Goal: Task Accomplishment & Management: Complete application form

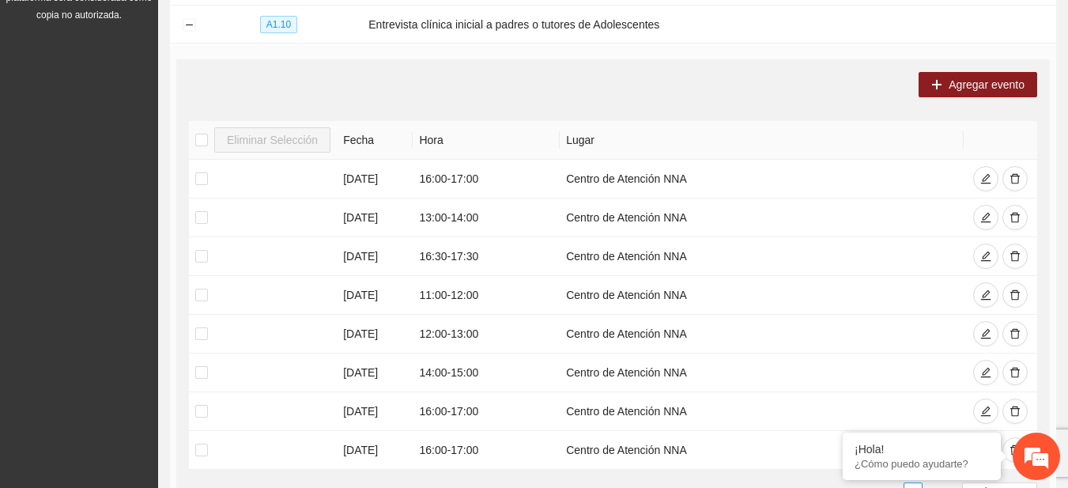
scroll to position [525, 0]
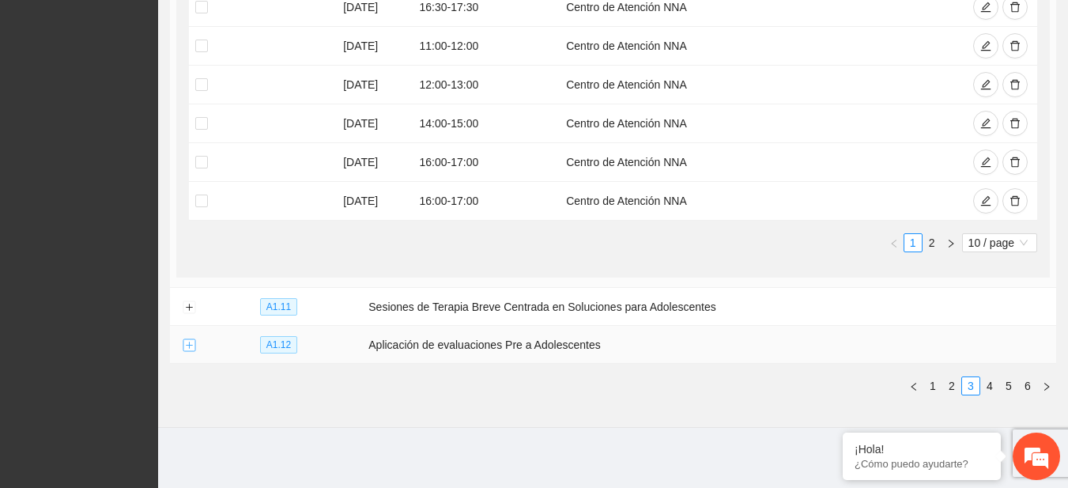
click at [187, 346] on button "Expand row" at bounding box center [189, 345] width 13 height 13
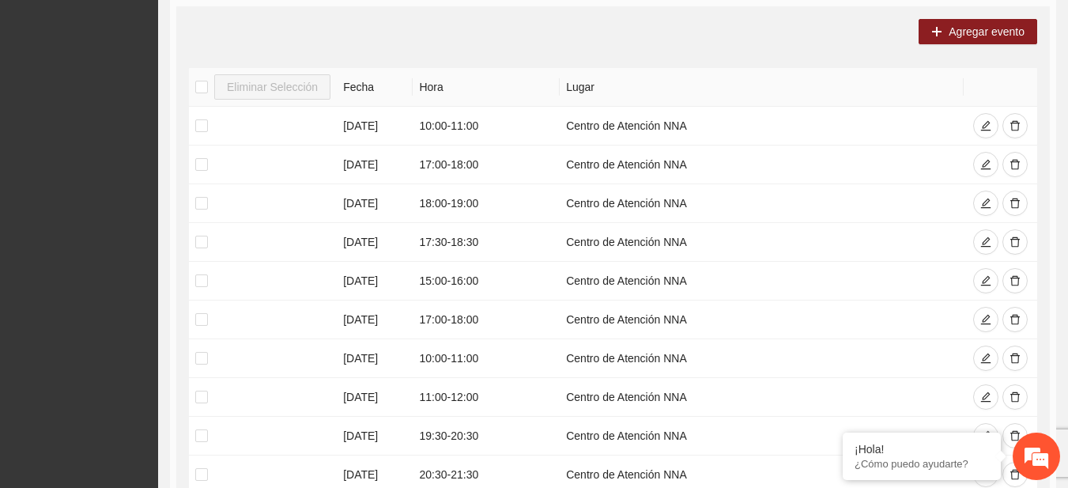
scroll to position [1096, 0]
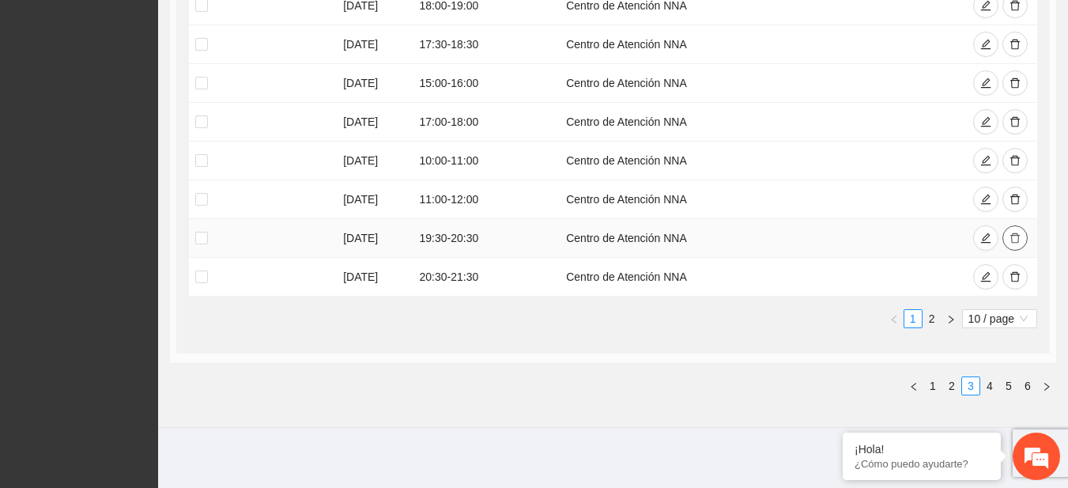
click at [1016, 244] on button "button" at bounding box center [1015, 237] width 25 height 25
click at [1013, 273] on icon "delete" at bounding box center [1015, 276] width 11 height 11
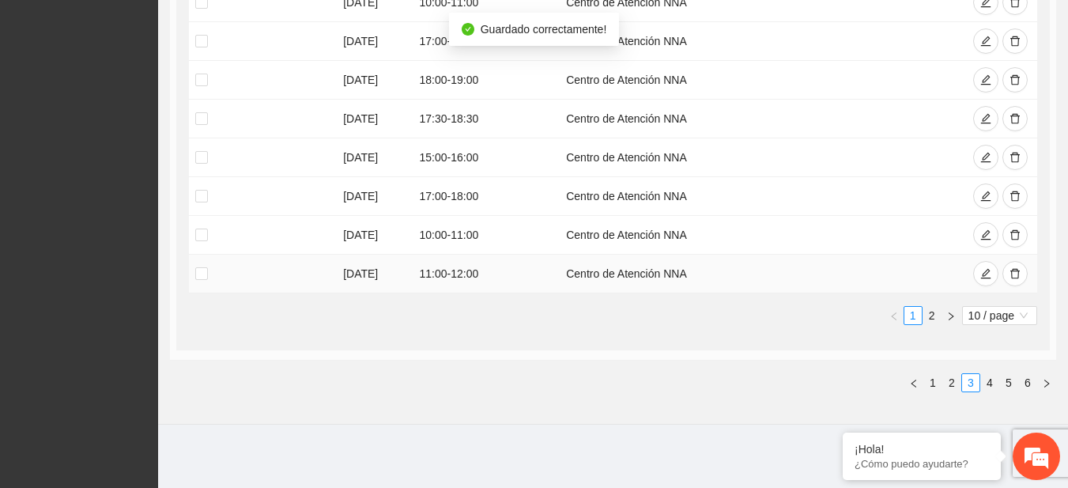
scroll to position [1019, 0]
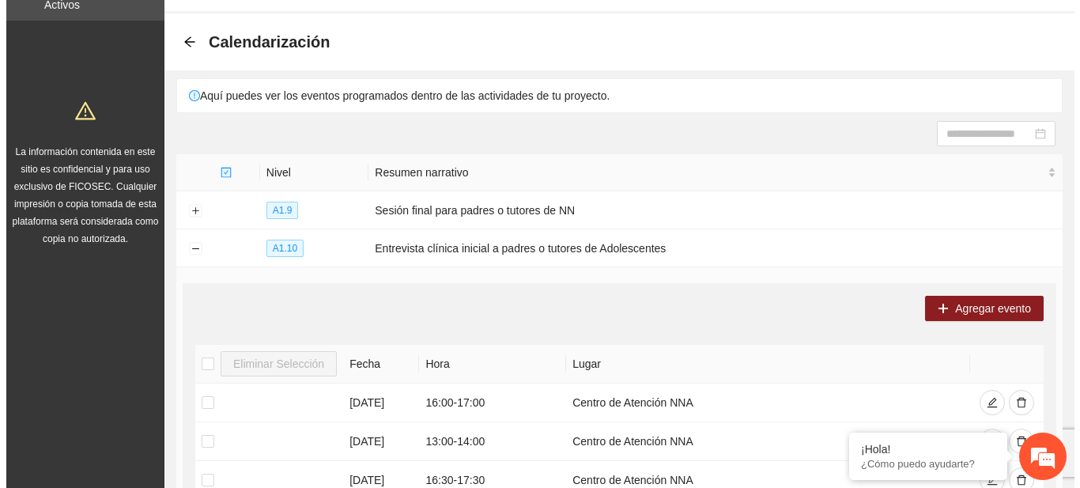
scroll to position [55, 0]
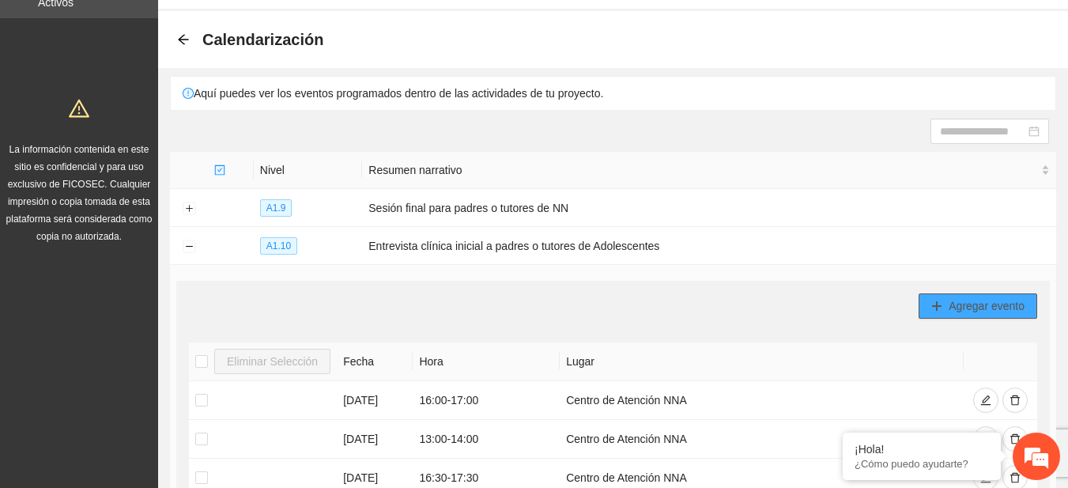
click at [958, 295] on button "Agregar evento" at bounding box center [978, 305] width 119 height 25
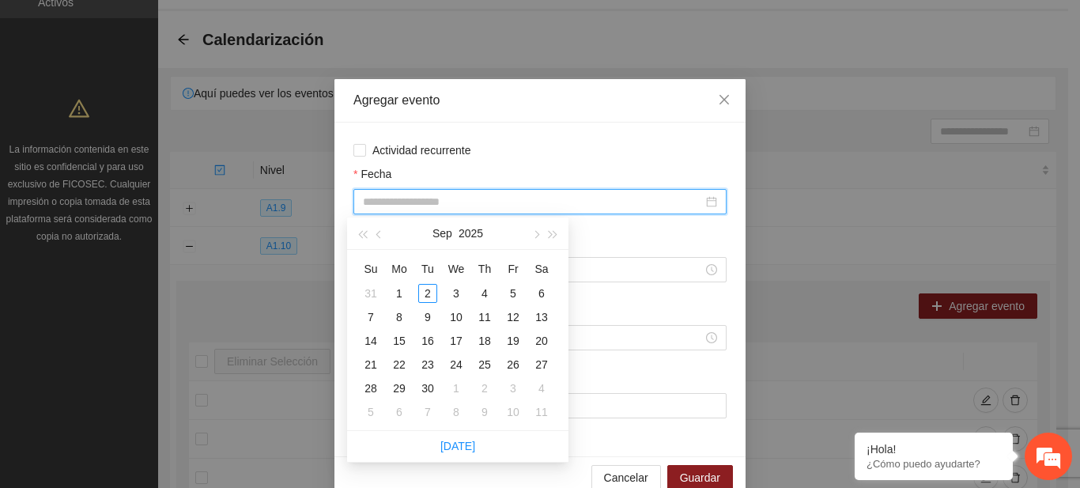
click at [472, 204] on input "Fecha" at bounding box center [533, 201] width 340 height 17
type input "**********"
click at [407, 290] on div "1" at bounding box center [399, 293] width 19 height 19
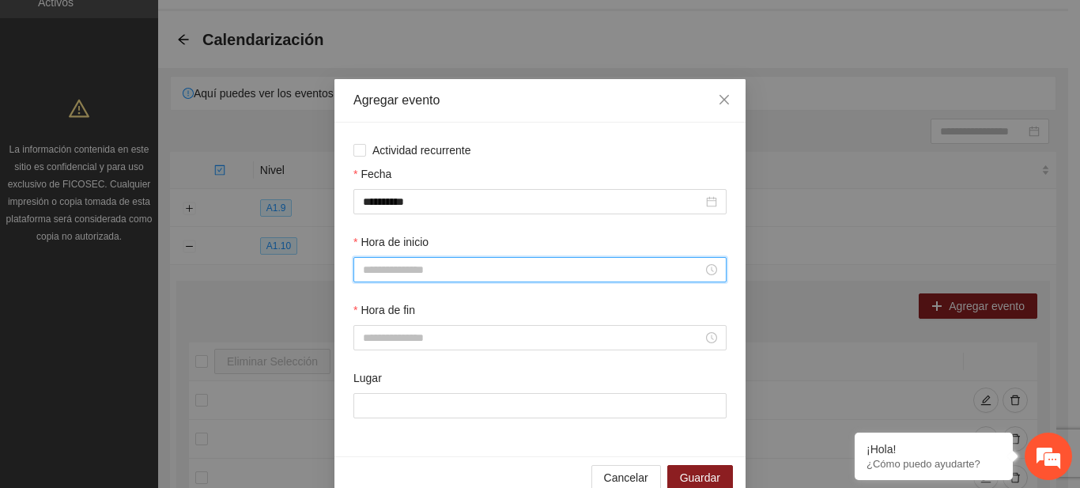
click at [394, 270] on input "Hora de inicio" at bounding box center [533, 269] width 340 height 17
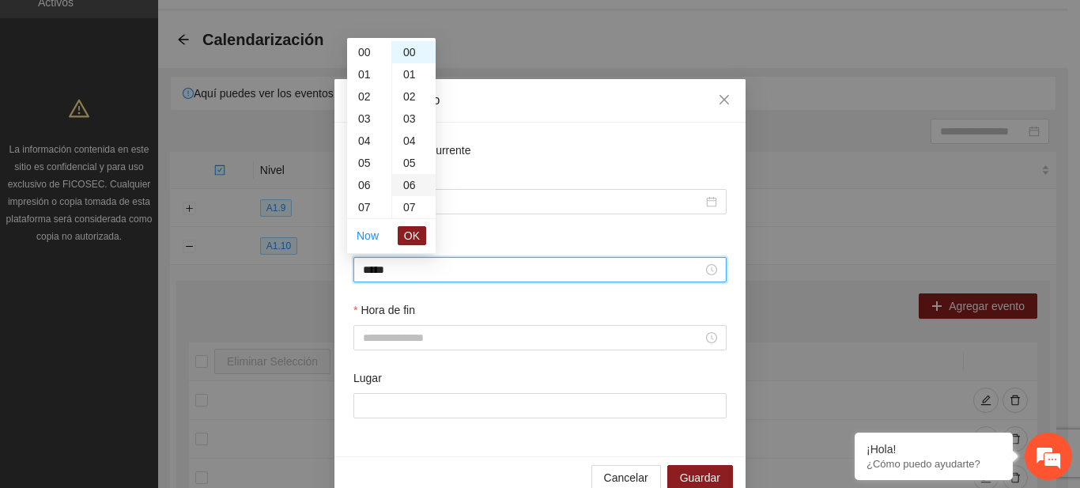
scroll to position [244, 0]
click at [410, 227] on span "OK" at bounding box center [412, 235] width 16 height 17
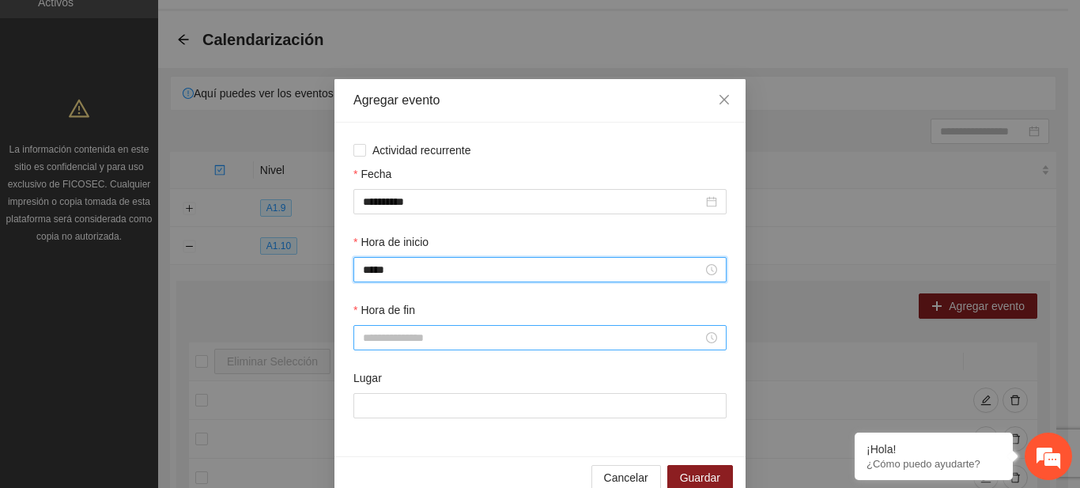
type input "*****"
click at [384, 339] on input "Hora de fin" at bounding box center [533, 337] width 340 height 17
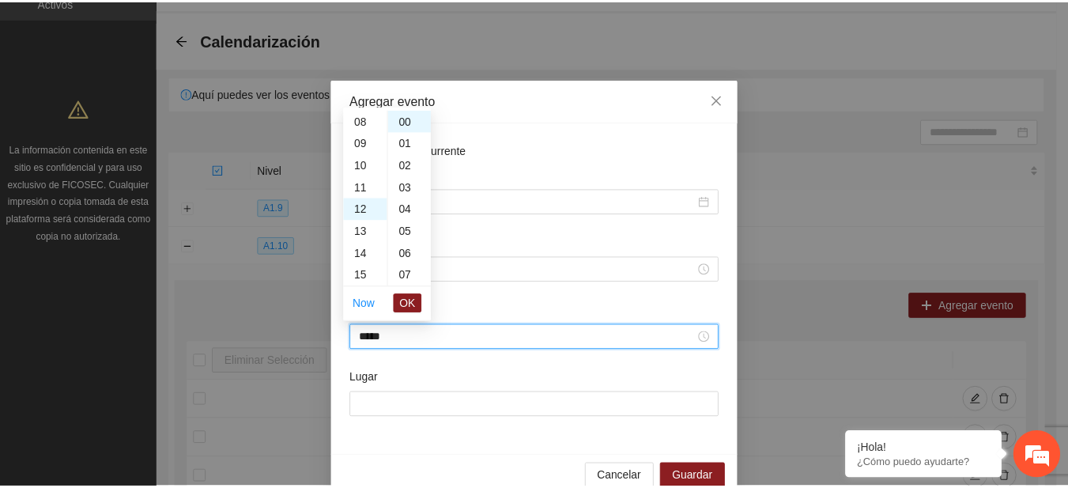
scroll to position [266, 0]
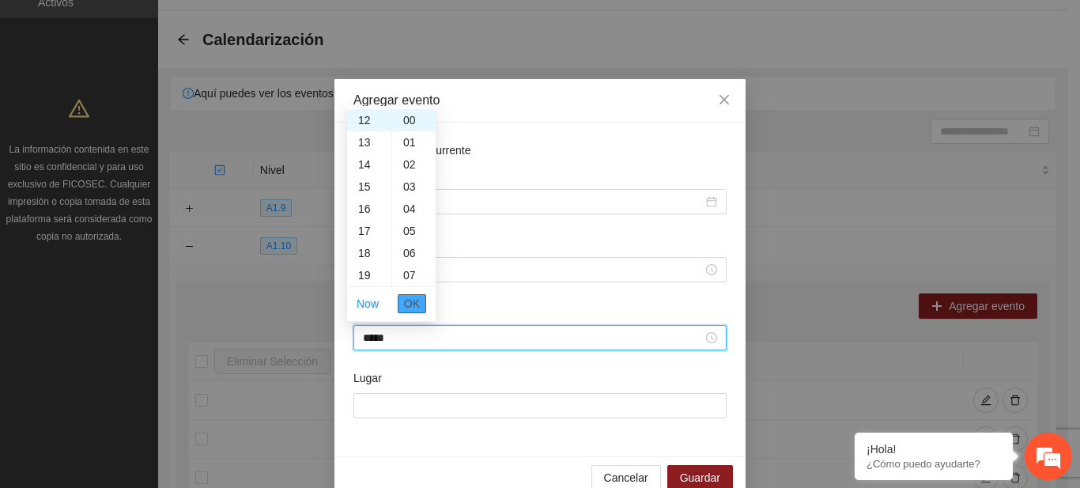
click at [409, 308] on span "OK" at bounding box center [412, 303] width 16 height 17
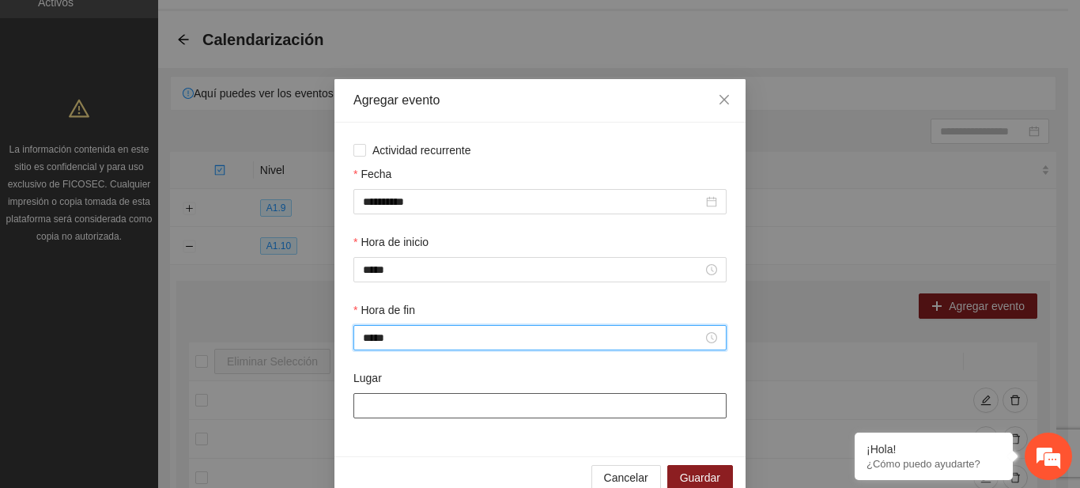
type input "*****"
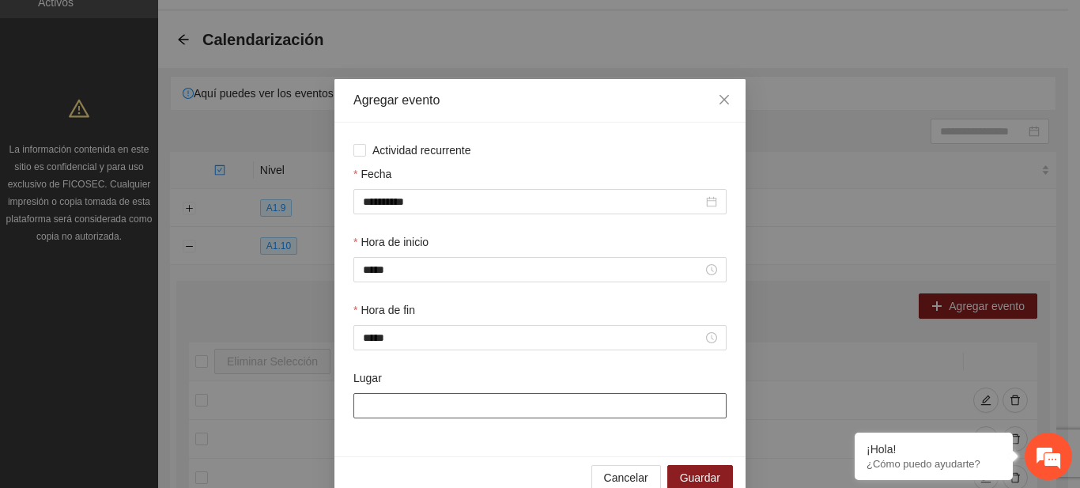
click at [394, 398] on input "Lugar" at bounding box center [540, 405] width 373 height 25
type input "**********"
click at [689, 486] on span "Guardar" at bounding box center [700, 477] width 40 height 17
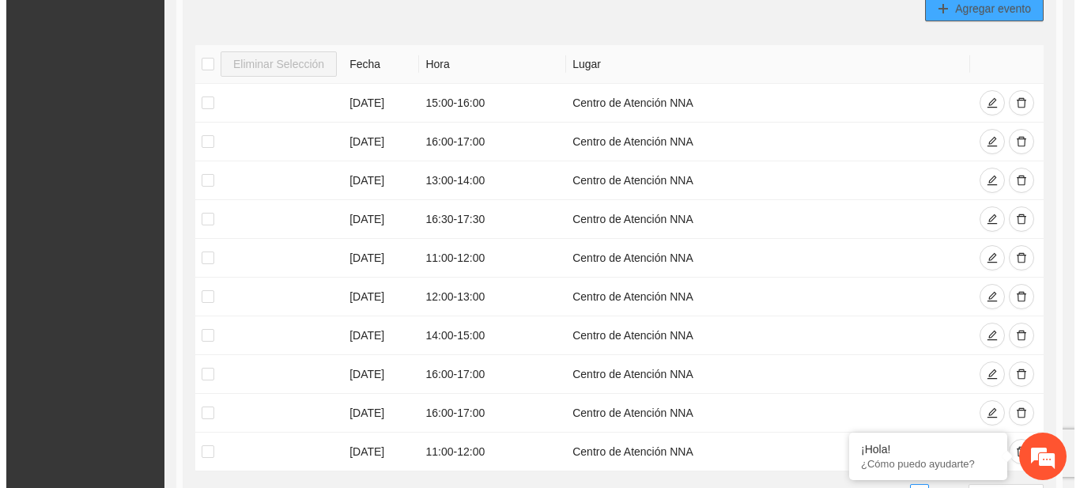
scroll to position [341, 0]
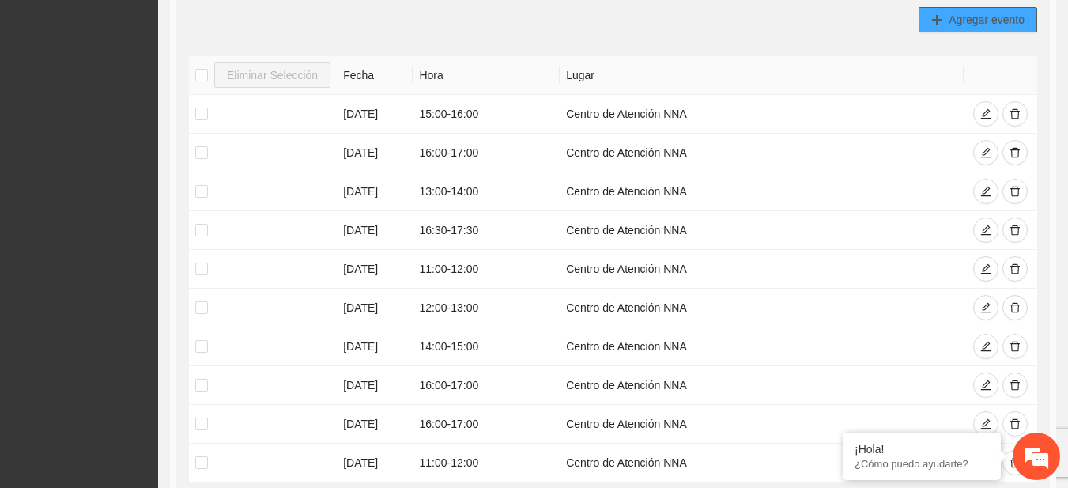
click at [968, 15] on span "Agregar evento" at bounding box center [987, 19] width 76 height 17
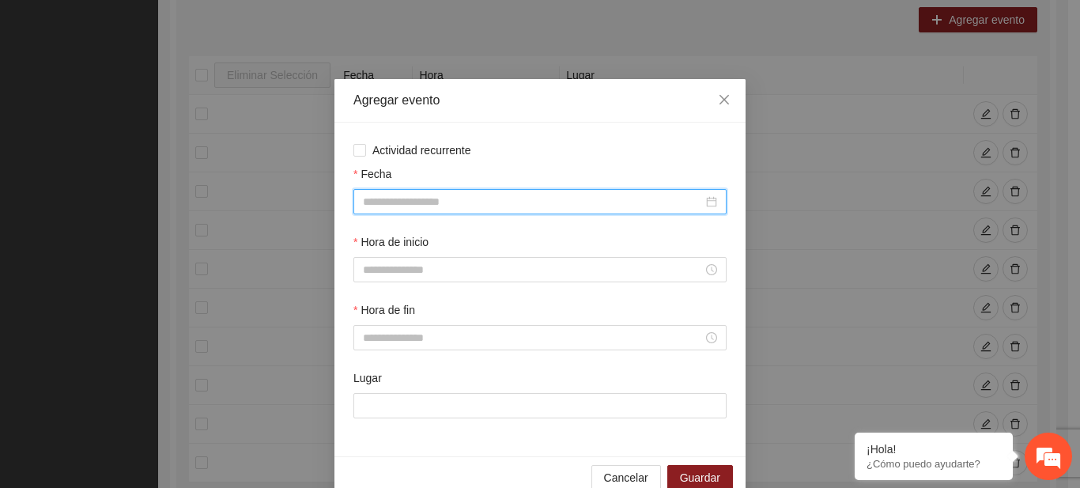
click at [406, 207] on input "Fecha" at bounding box center [533, 201] width 340 height 17
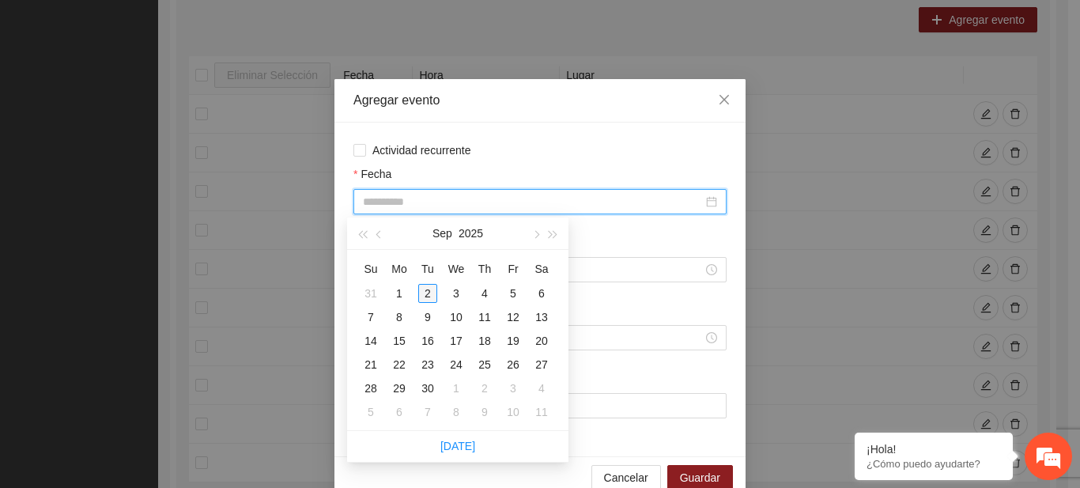
click at [429, 289] on div "2" at bounding box center [427, 293] width 19 height 19
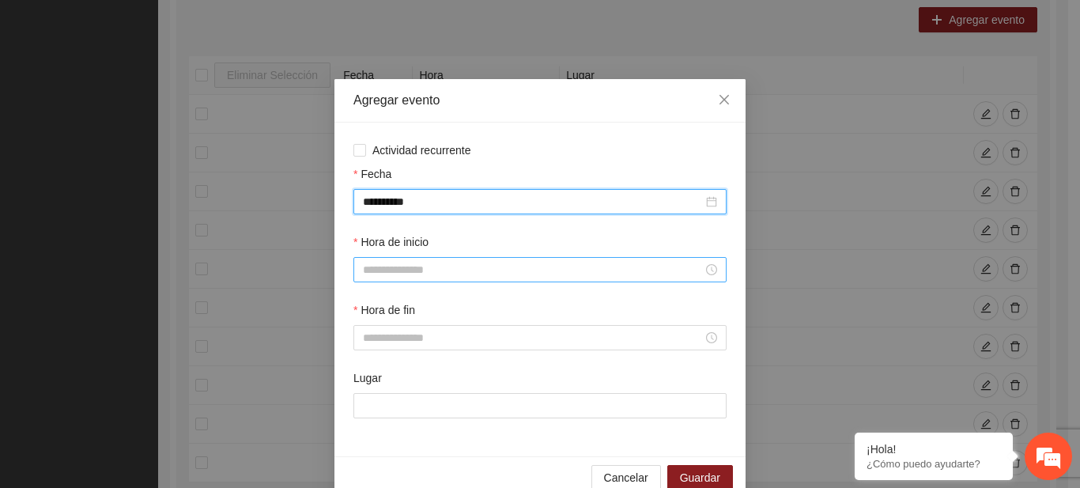
type input "**********"
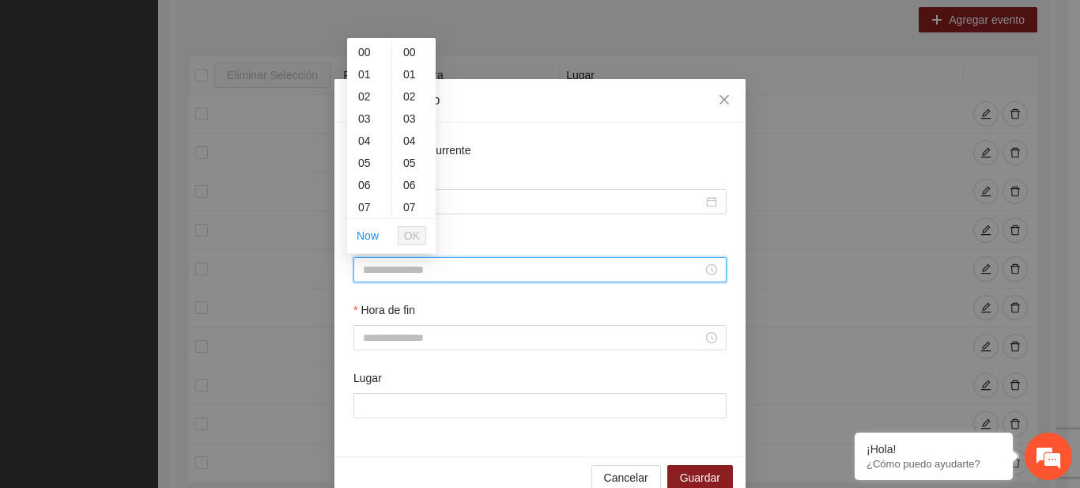
click at [403, 267] on input "Hora de inicio" at bounding box center [533, 269] width 340 height 17
click at [407, 242] on span "OK" at bounding box center [412, 235] width 16 height 17
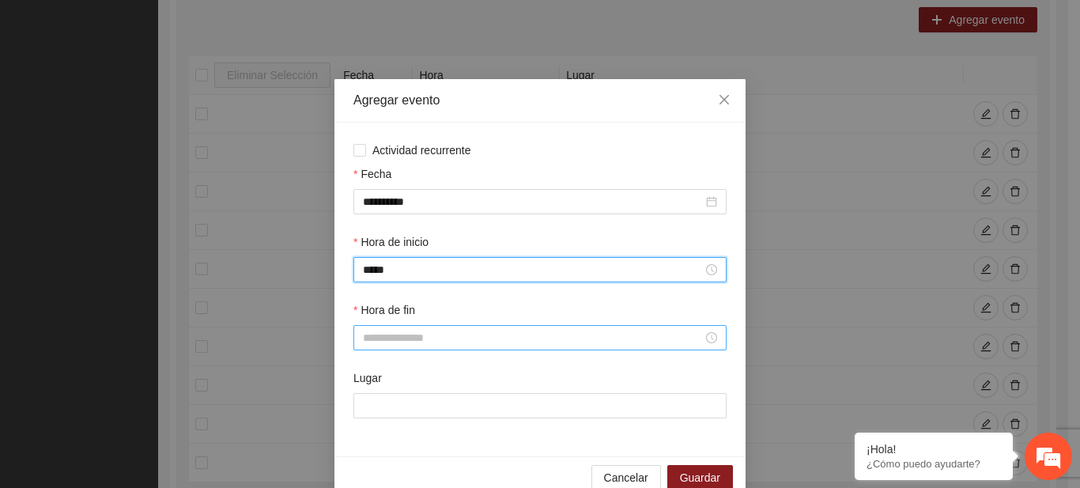
type input "*****"
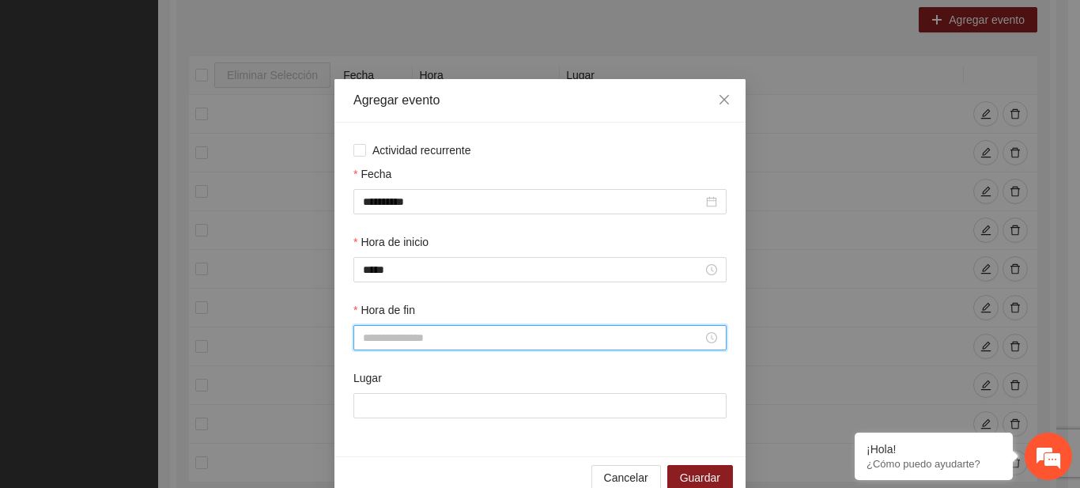
click at [401, 337] on input "Hora de fin" at bounding box center [533, 337] width 340 height 17
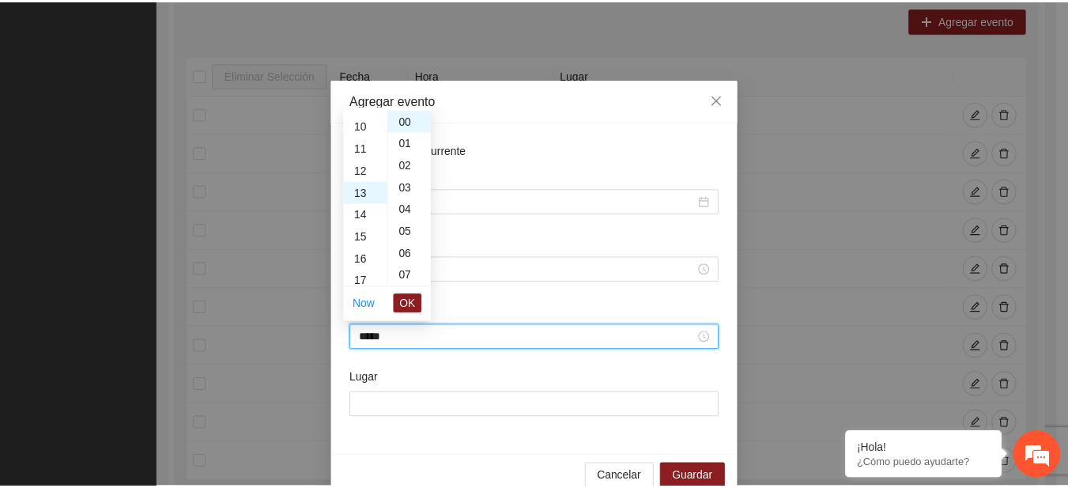
scroll to position [288, 0]
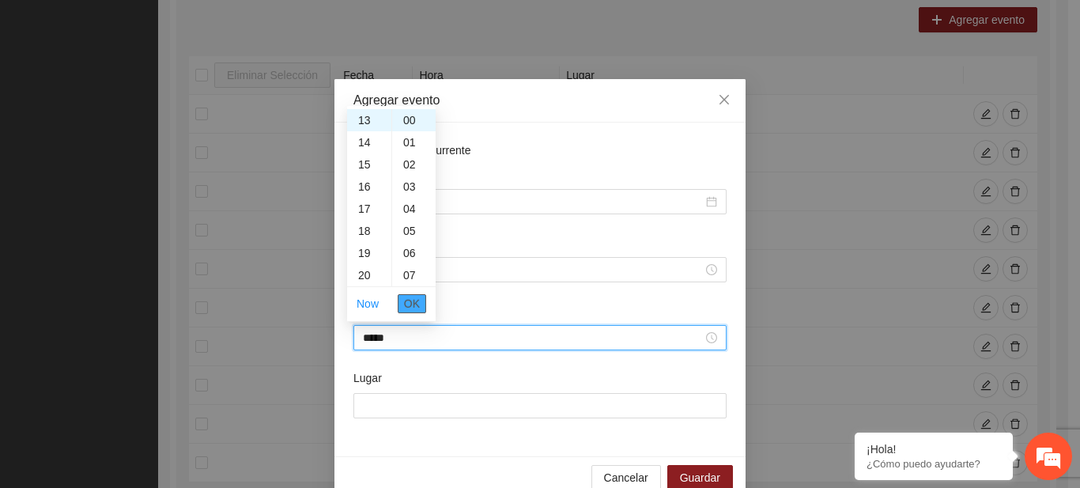
click at [405, 307] on span "OK" at bounding box center [412, 303] width 16 height 17
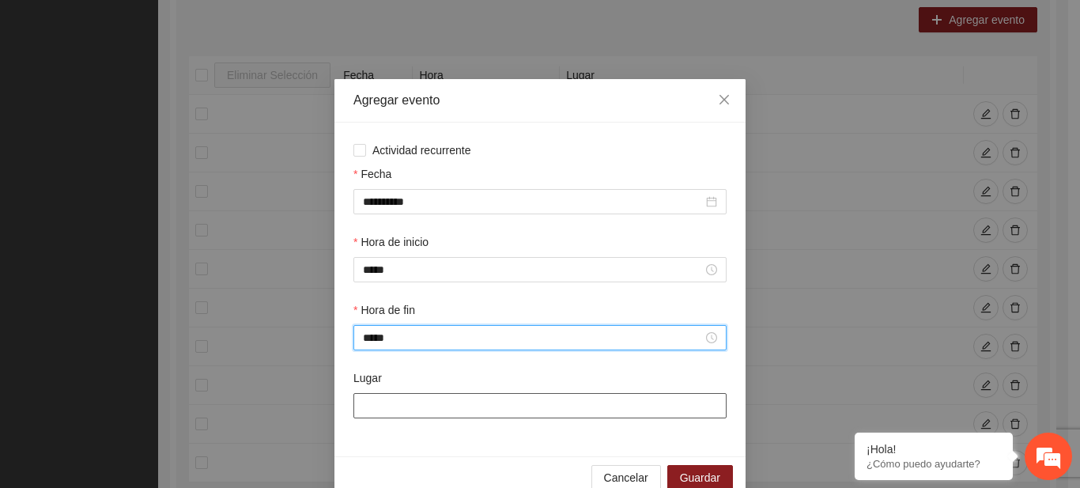
type input "*****"
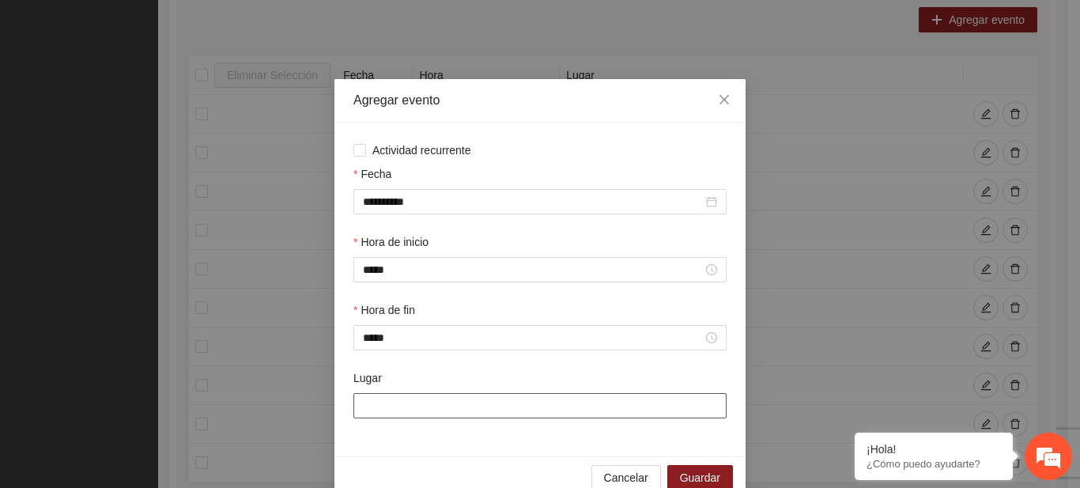
click at [401, 402] on input "Lugar" at bounding box center [540, 405] width 373 height 25
type input "**********"
click at [696, 464] on div "Cancelar Guardar" at bounding box center [540, 477] width 411 height 42
click at [704, 475] on span "Guardar" at bounding box center [700, 477] width 40 height 17
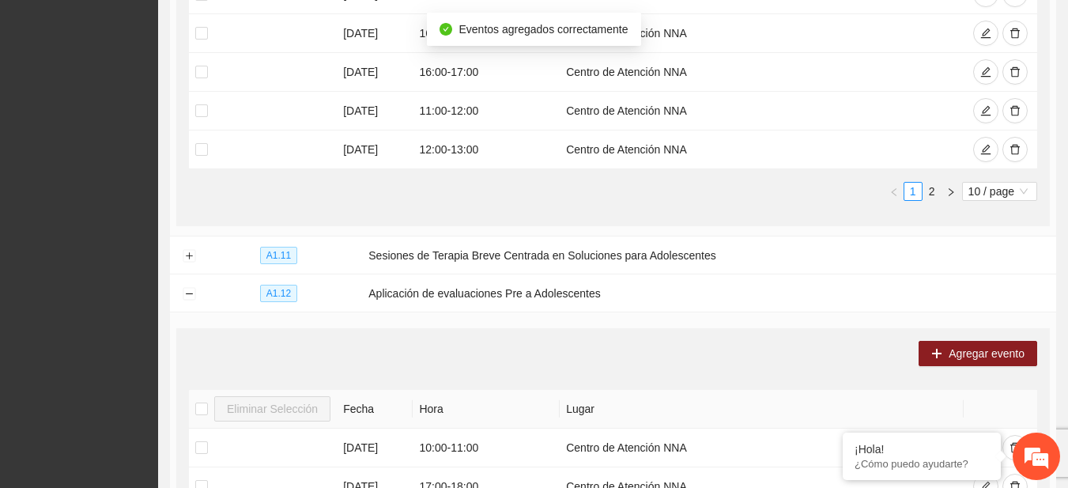
scroll to position [660, 0]
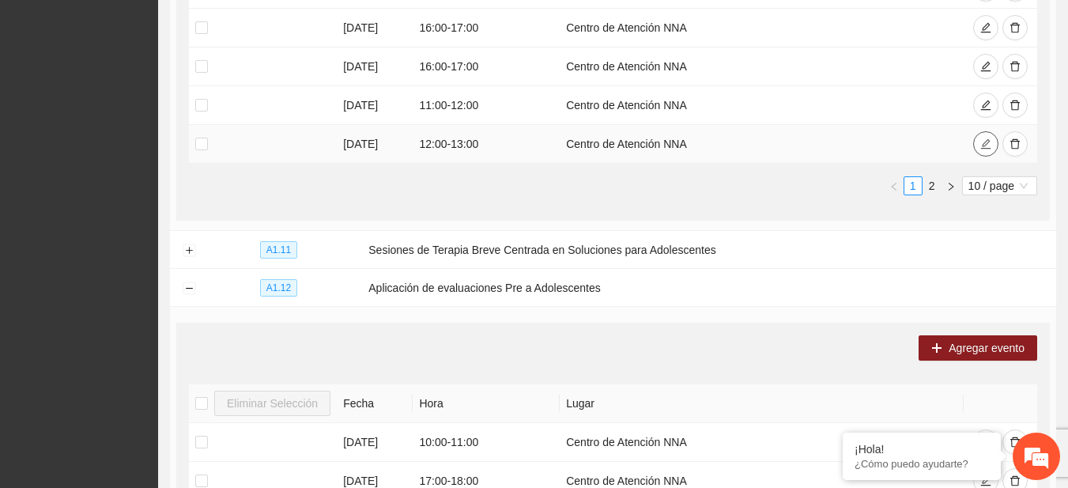
click at [983, 143] on icon "edit" at bounding box center [986, 144] width 10 height 10
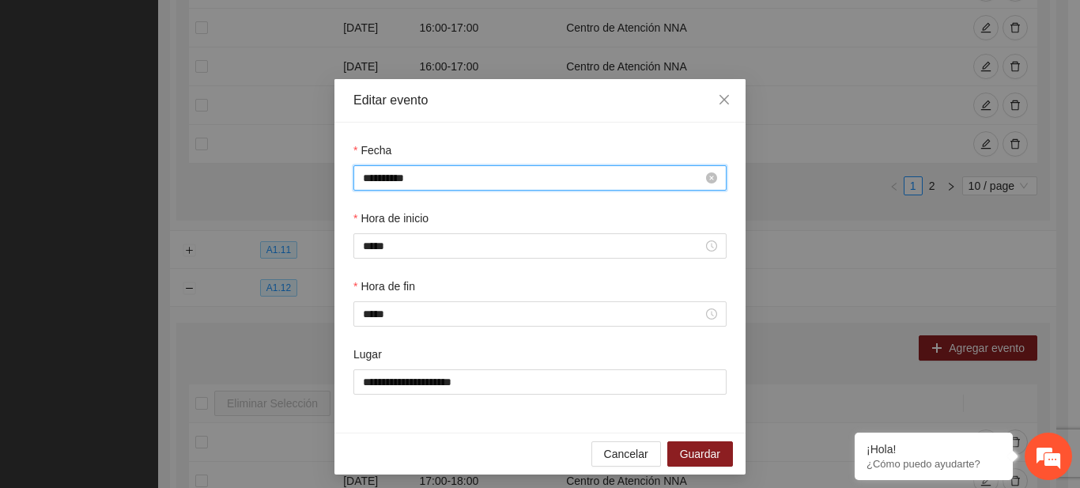
click at [370, 185] on input "**********" at bounding box center [533, 177] width 340 height 17
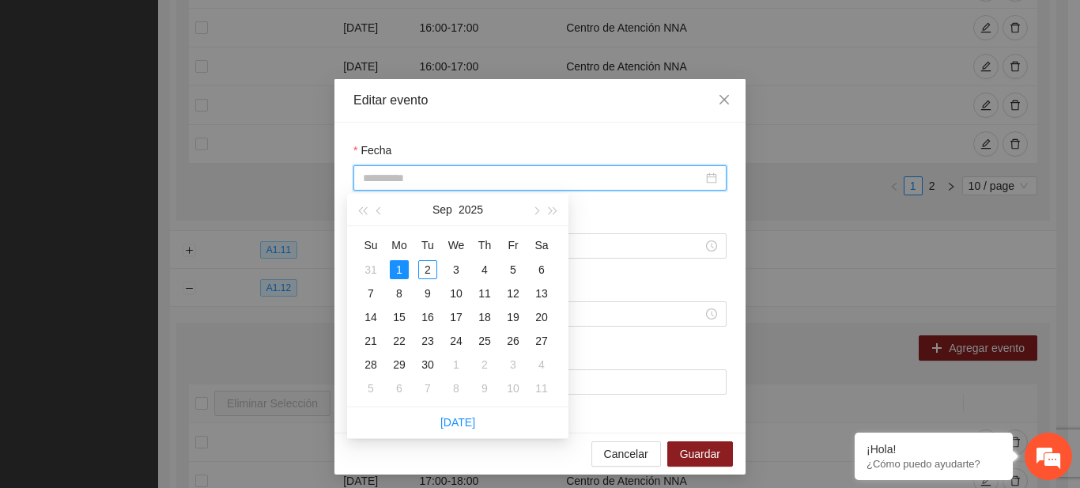
click at [402, 269] on div "1" at bounding box center [399, 269] width 19 height 19
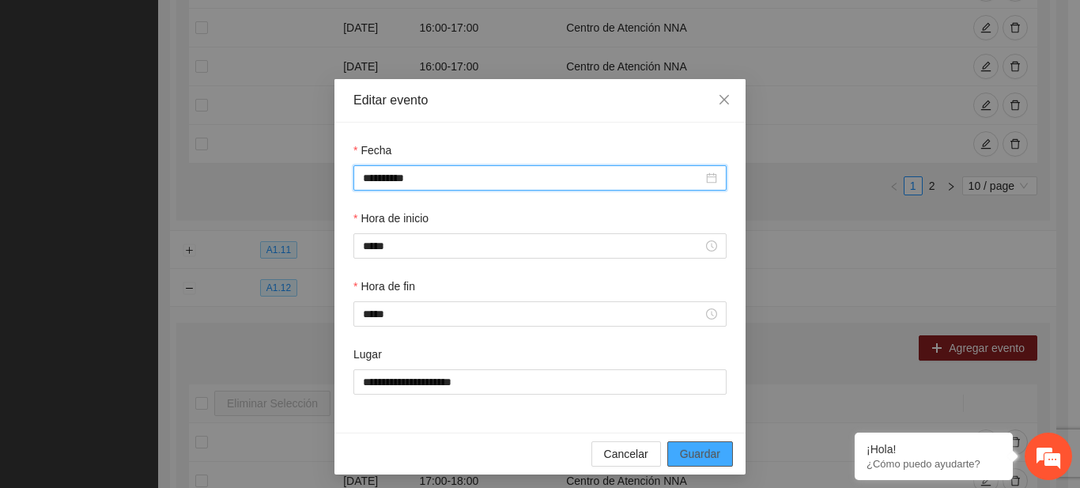
type input "**********"
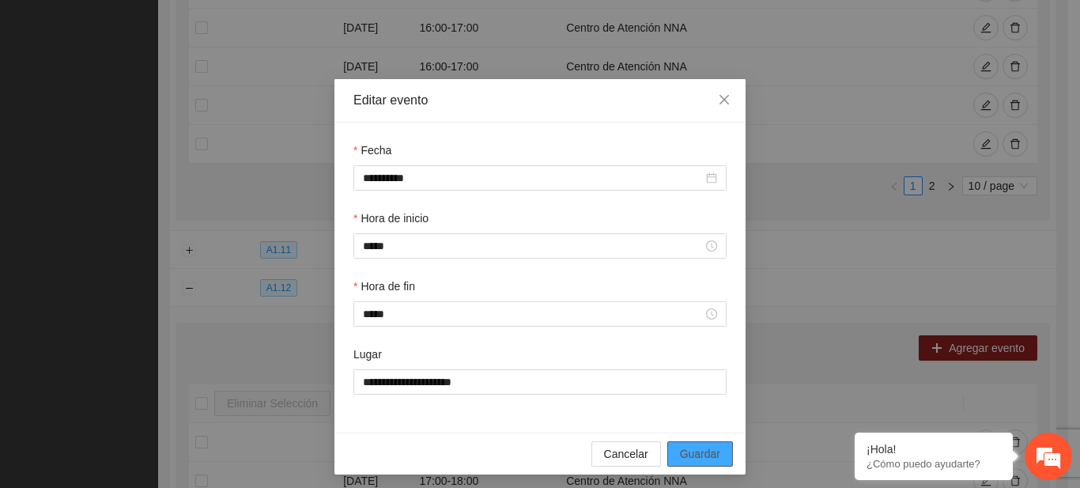
click at [689, 444] on button "Guardar" at bounding box center [701, 453] width 66 height 25
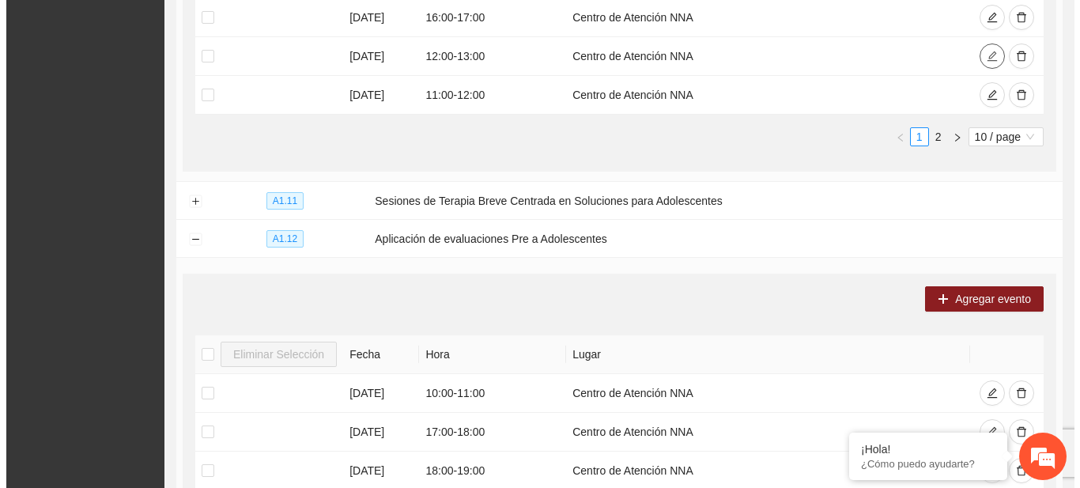
scroll to position [714, 0]
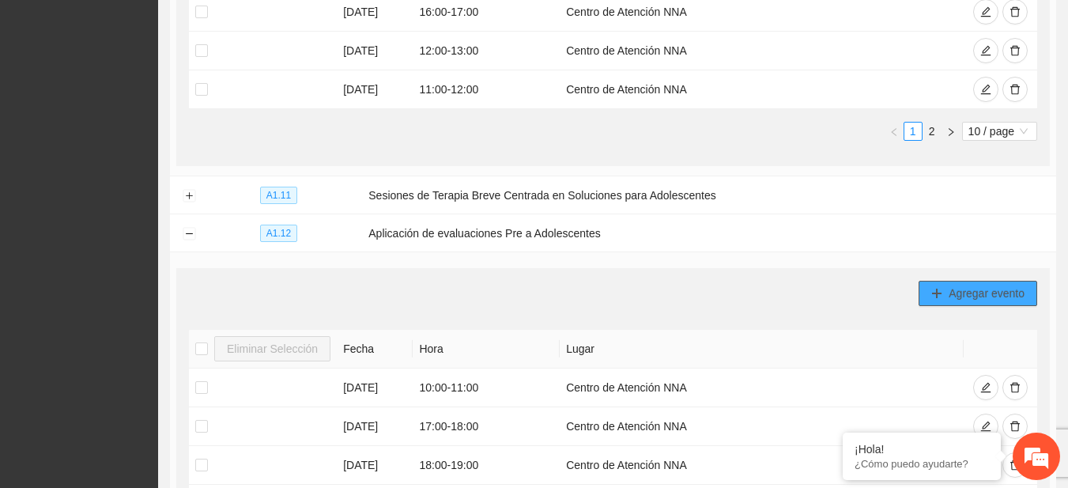
click at [947, 297] on button "Agregar evento" at bounding box center [978, 293] width 119 height 25
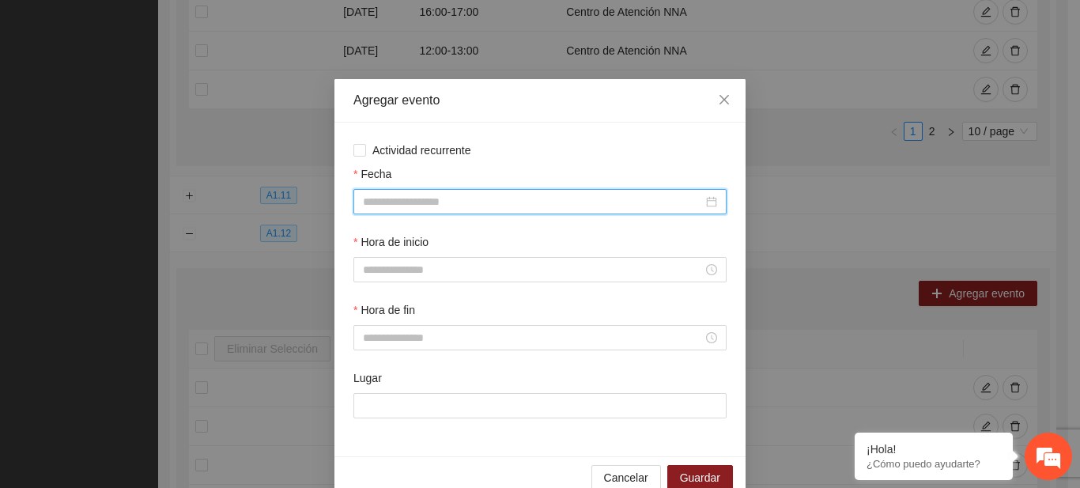
click at [471, 197] on input "Fecha" at bounding box center [533, 201] width 340 height 17
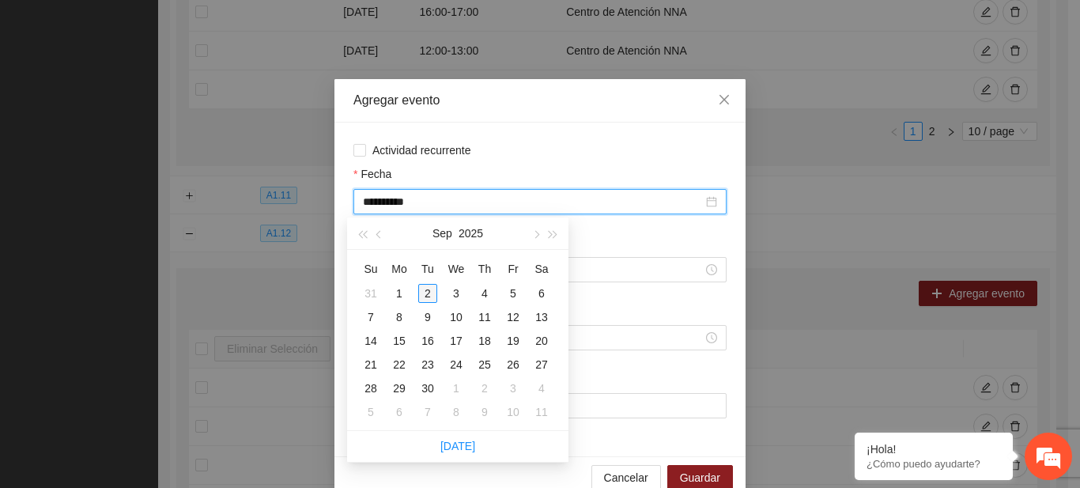
type input "**********"
click at [431, 293] on div "2" at bounding box center [427, 293] width 19 height 19
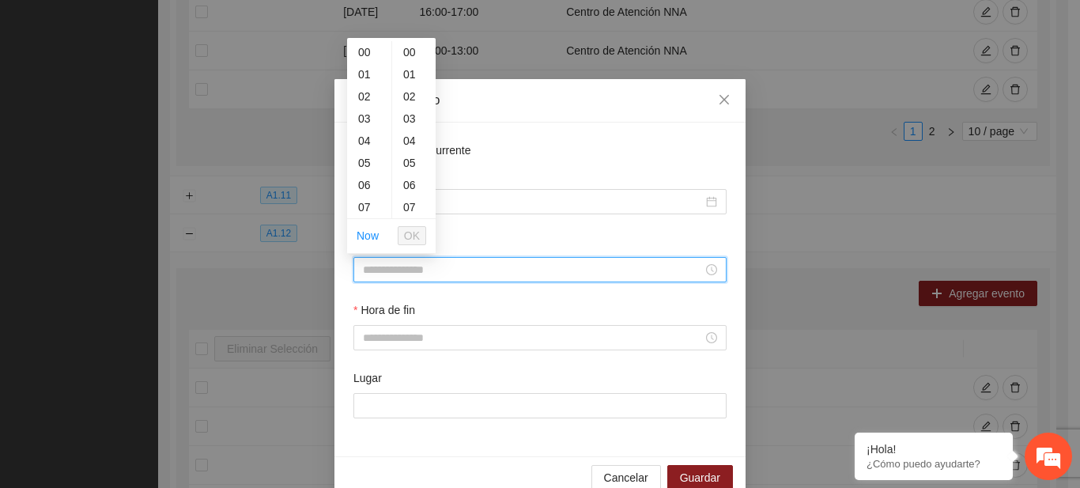
click at [422, 267] on input "Hora de inicio" at bounding box center [533, 269] width 340 height 17
click at [410, 238] on span "OK" at bounding box center [412, 235] width 16 height 17
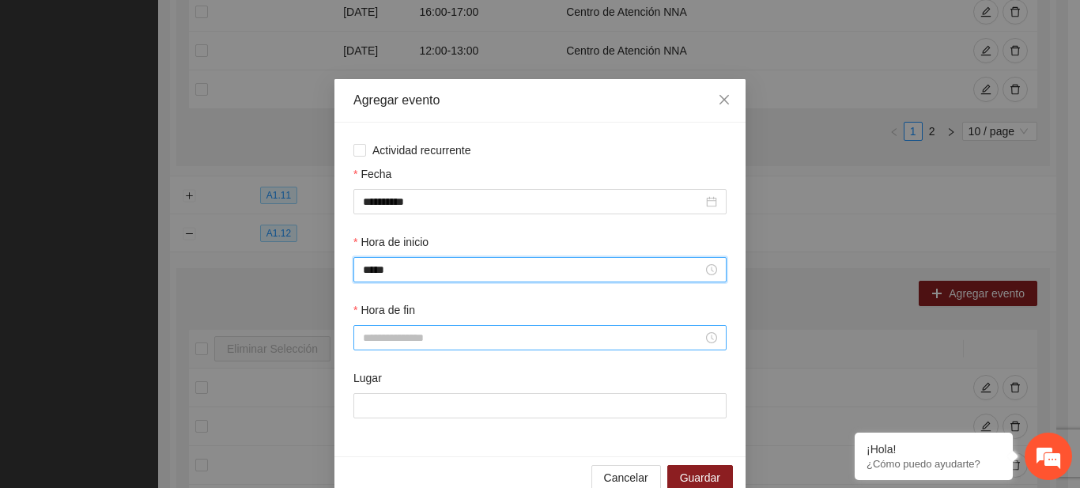
type input "*****"
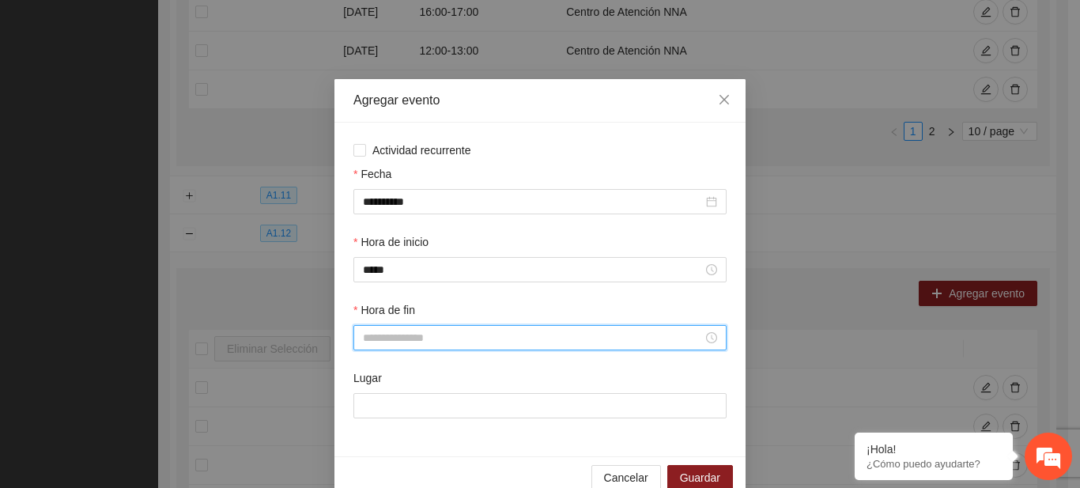
click at [380, 336] on input "Hora de fin" at bounding box center [533, 337] width 340 height 17
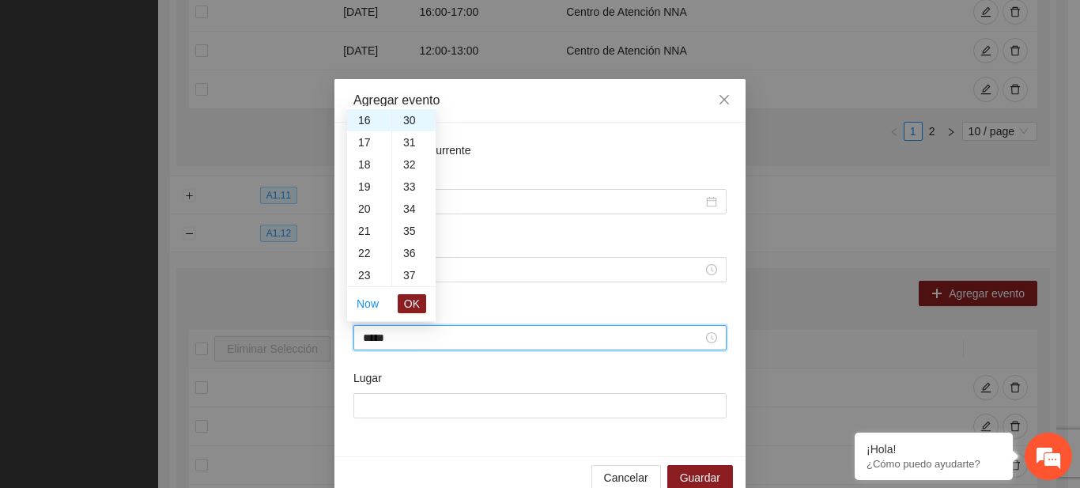
click at [365, 335] on input "*****" at bounding box center [533, 337] width 340 height 17
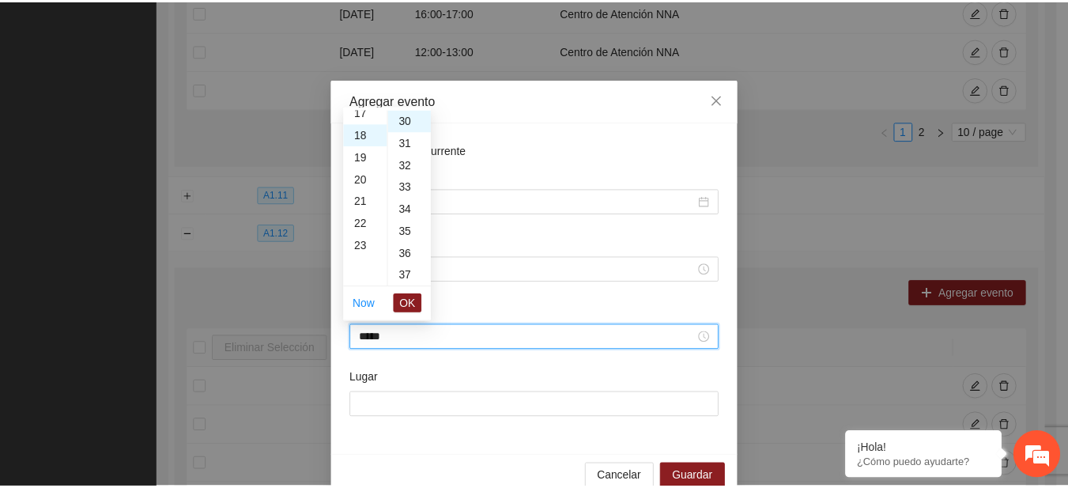
scroll to position [399, 0]
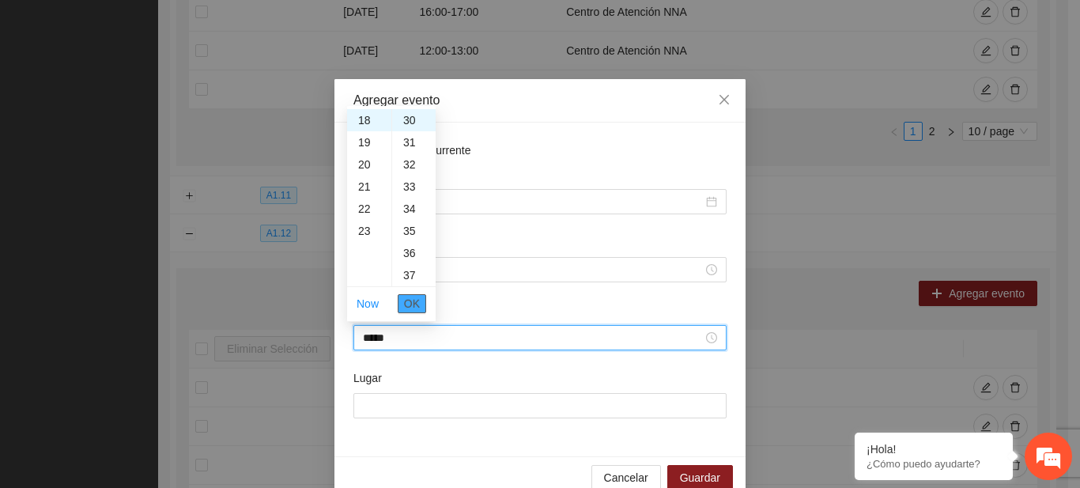
click at [423, 299] on button "OK" at bounding box center [412, 303] width 28 height 19
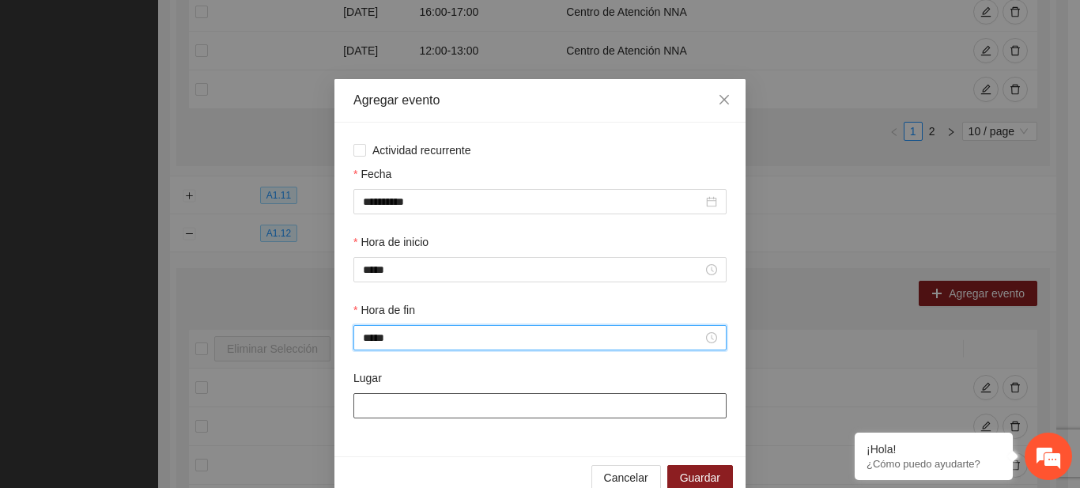
type input "*****"
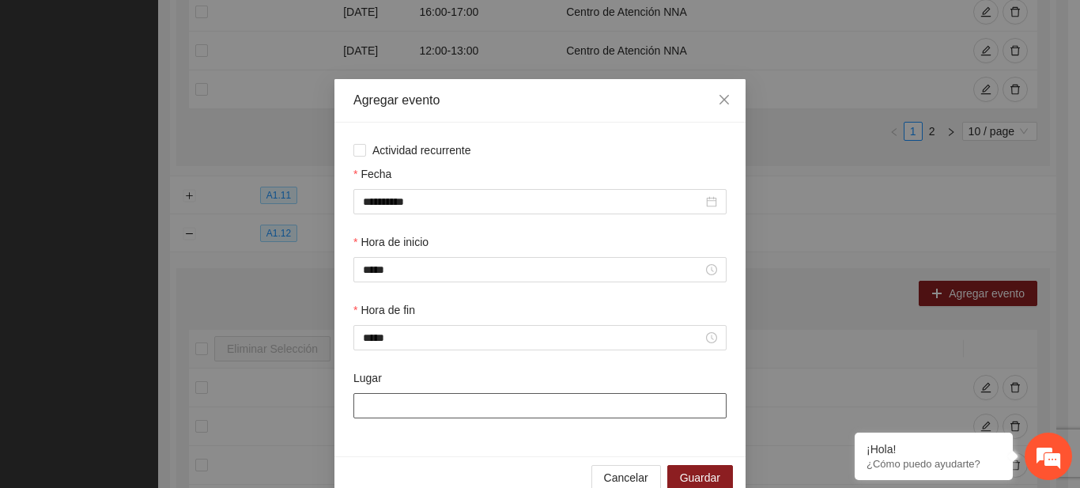
click at [377, 407] on input "Lugar" at bounding box center [540, 405] width 373 height 25
type input "**********"
click at [690, 479] on span "Guardar" at bounding box center [700, 477] width 40 height 17
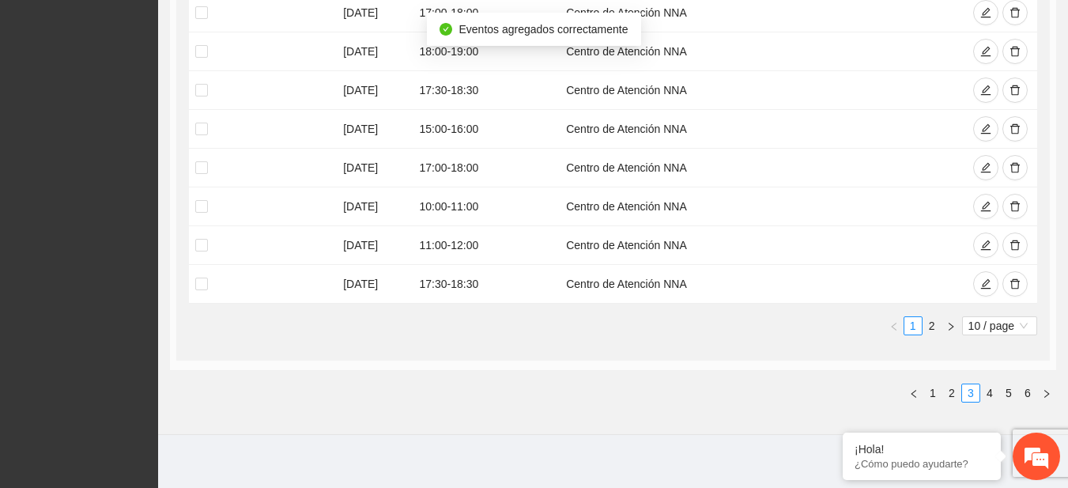
scroll to position [1174, 0]
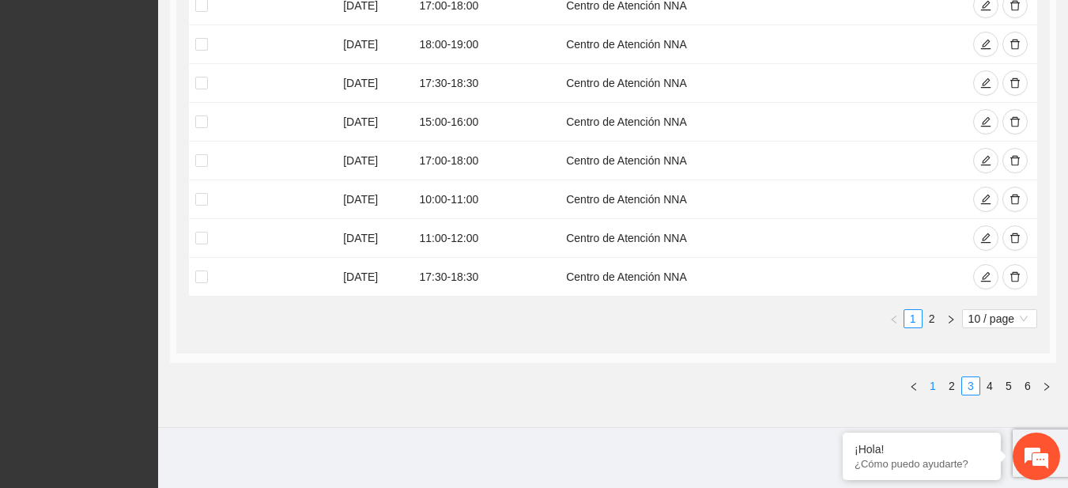
click at [934, 380] on link "1" at bounding box center [933, 385] width 17 height 17
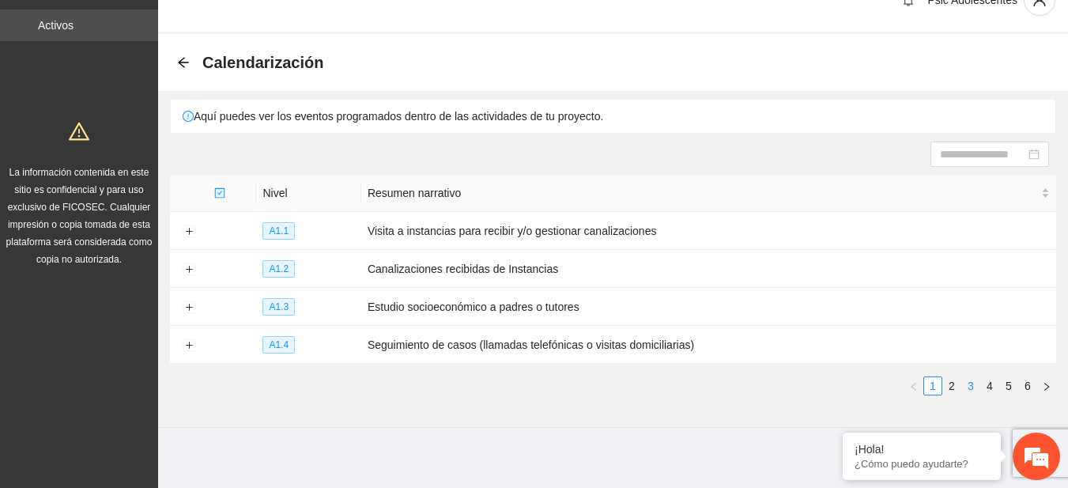
click at [965, 376] on li "3" at bounding box center [971, 385] width 19 height 19
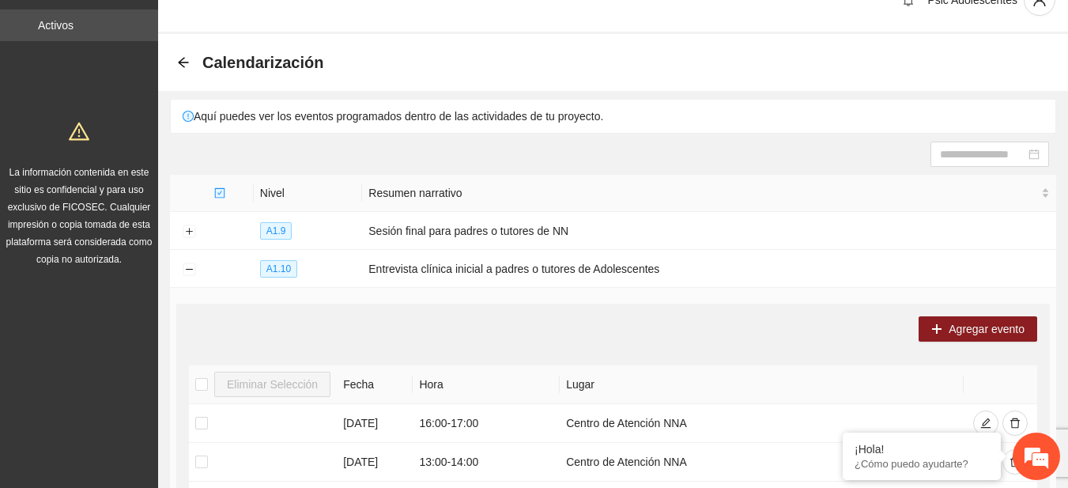
click at [965, 373] on th at bounding box center [1001, 384] width 74 height 39
click at [193, 264] on button "Collapse row" at bounding box center [189, 269] width 13 height 13
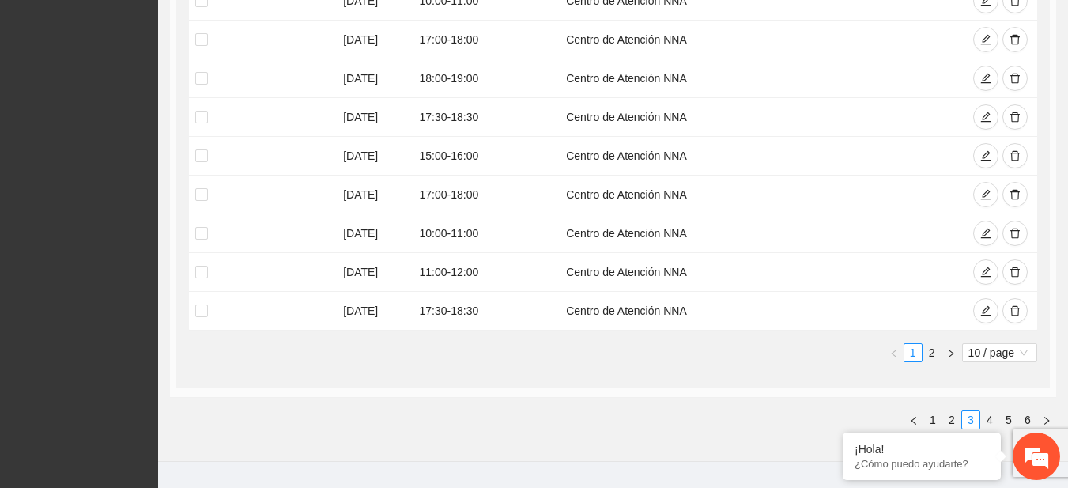
scroll to position [597, 0]
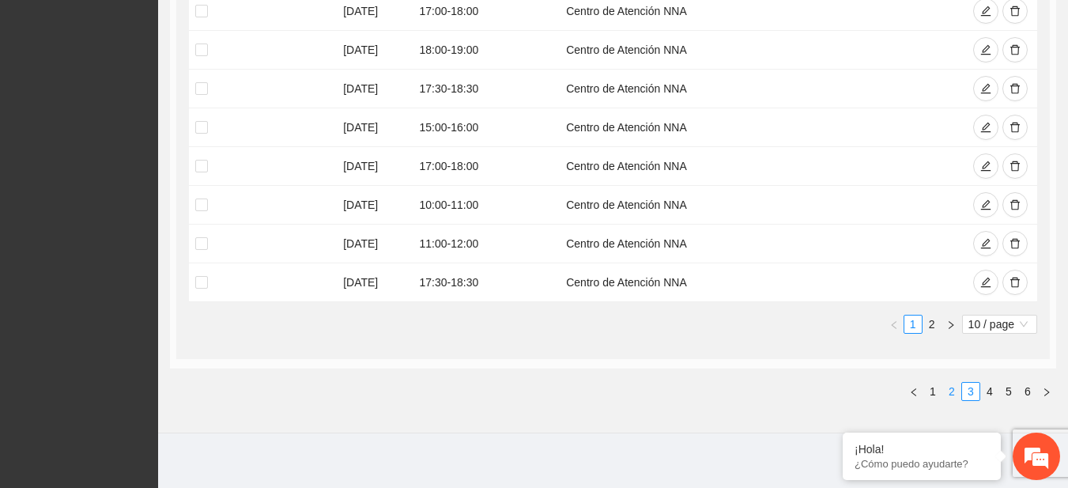
click at [950, 387] on link "2" at bounding box center [952, 391] width 17 height 17
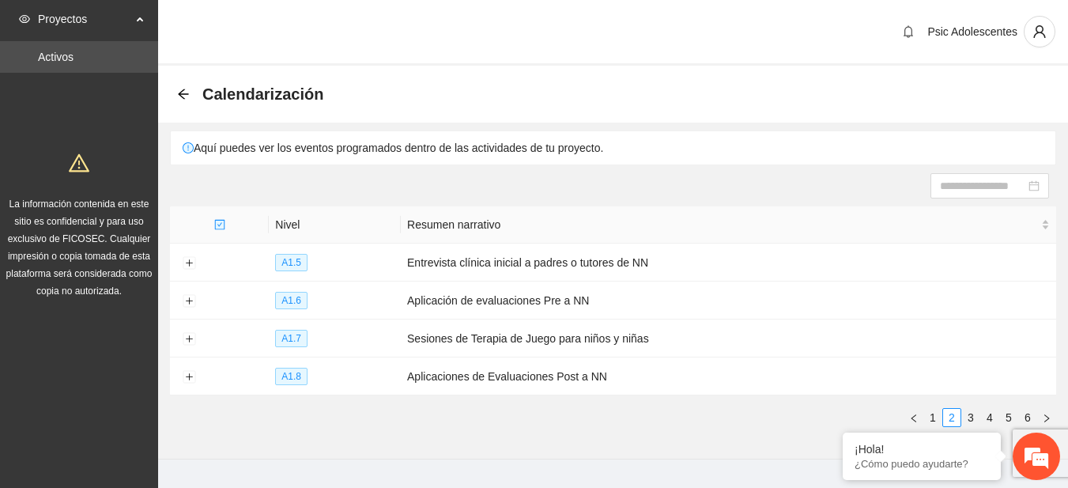
scroll to position [32, 0]
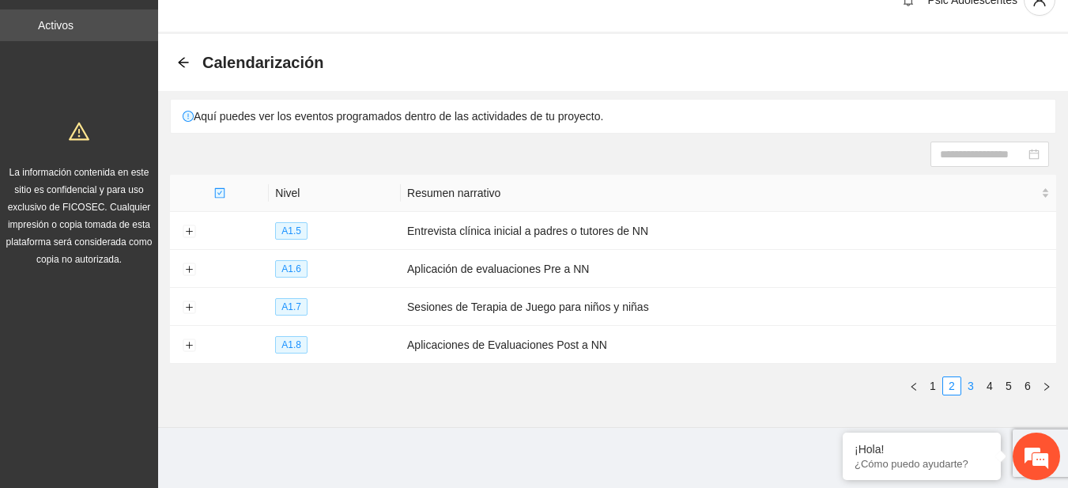
click at [972, 384] on link "3" at bounding box center [971, 385] width 17 height 17
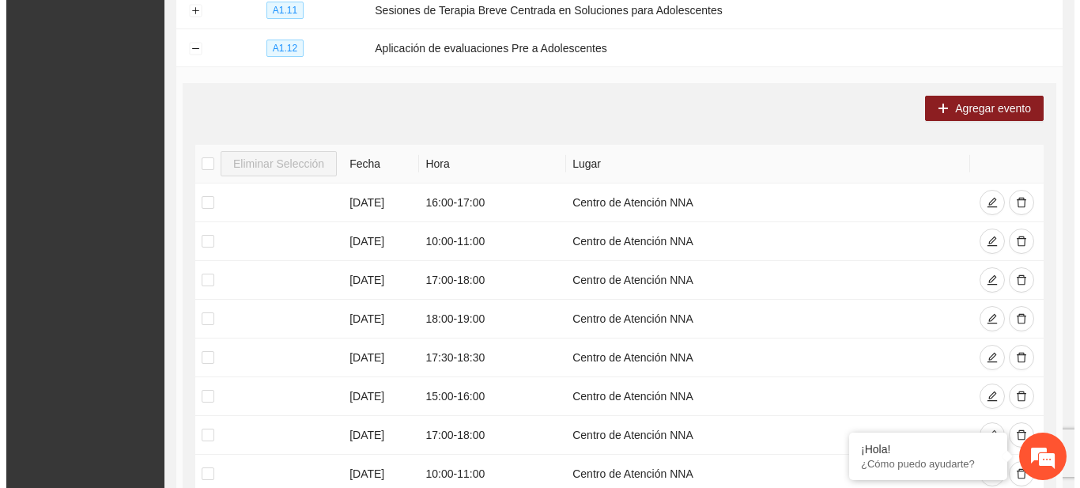
scroll to position [313, 0]
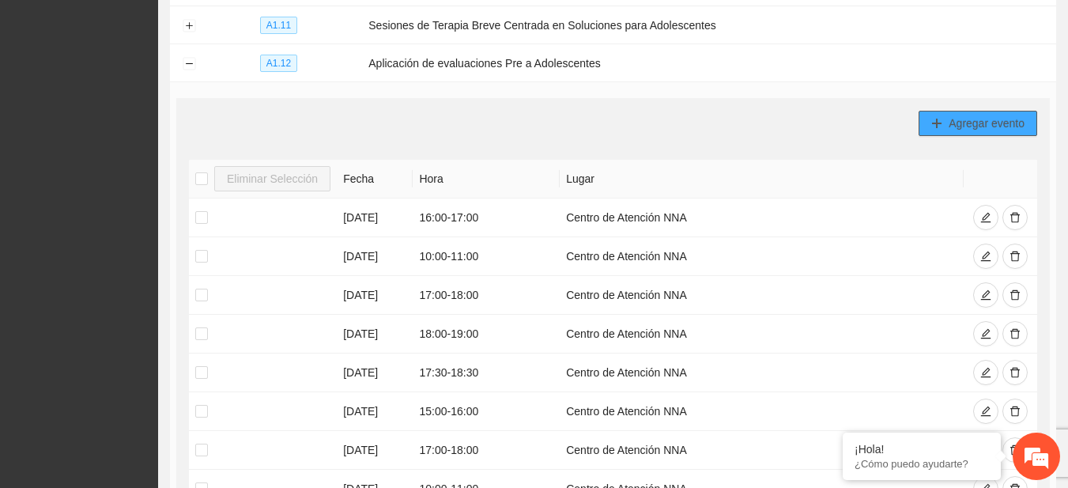
click at [932, 118] on icon "plus" at bounding box center [937, 123] width 11 height 11
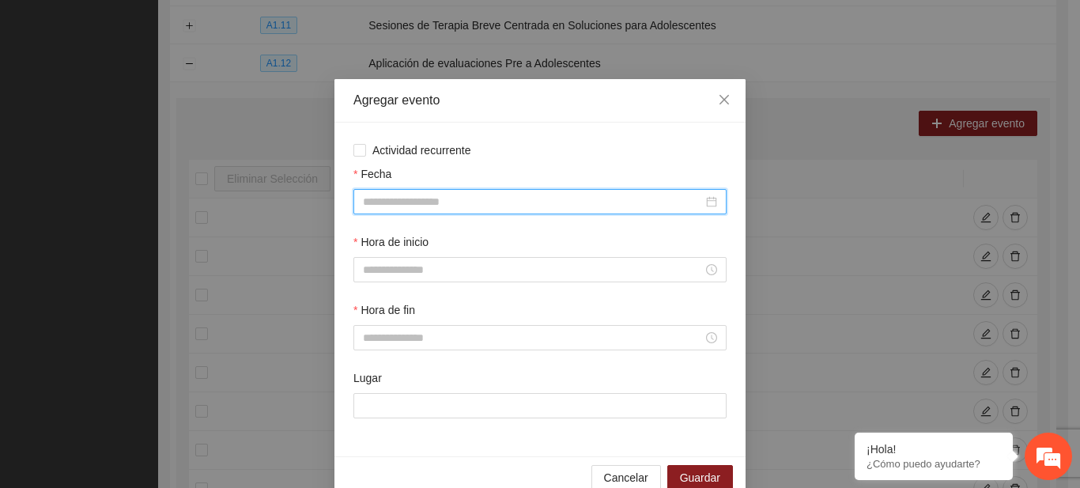
click at [425, 204] on input "Fecha" at bounding box center [533, 201] width 340 height 17
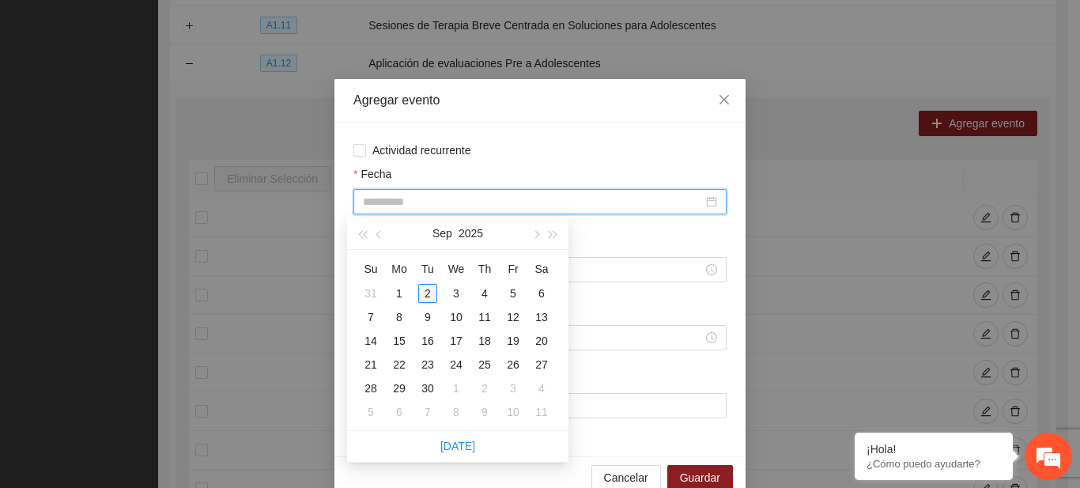
type input "**********"
click at [426, 296] on div "2" at bounding box center [427, 293] width 19 height 19
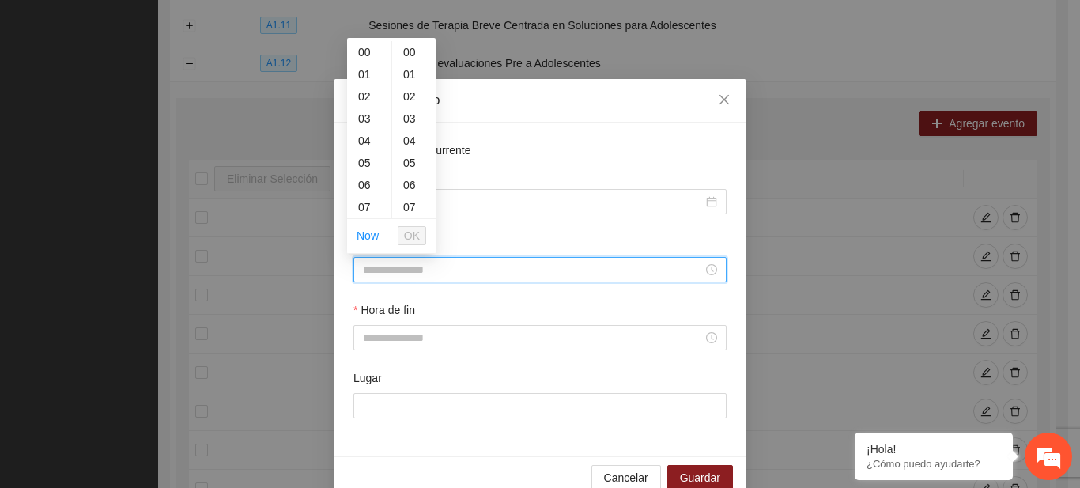
click at [391, 277] on input "Hora de inicio" at bounding box center [533, 269] width 340 height 17
click at [422, 234] on button "OK" at bounding box center [412, 235] width 28 height 19
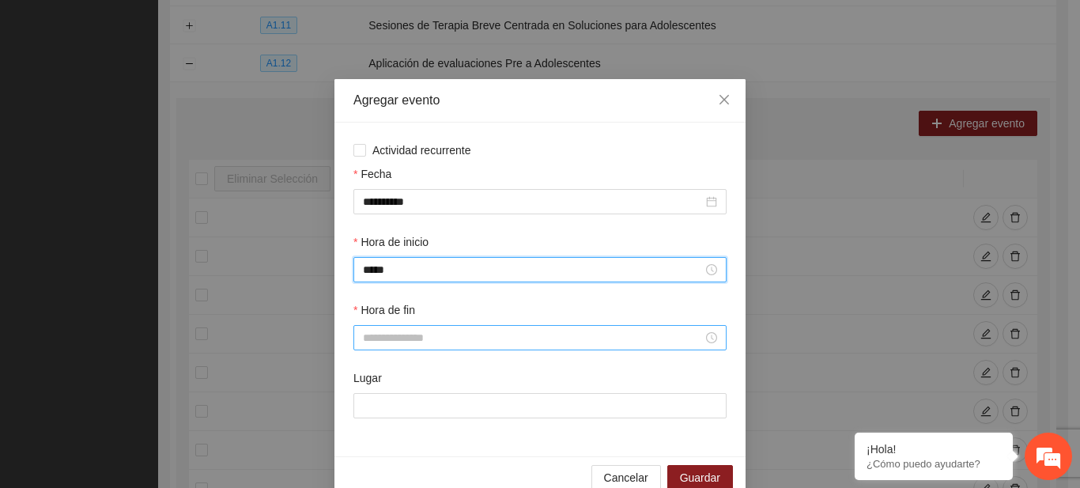
type input "*****"
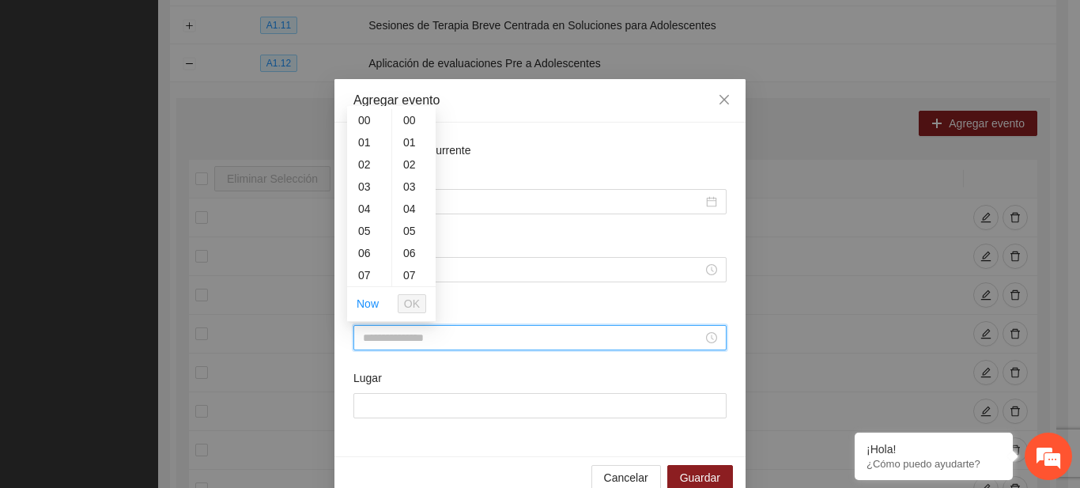
click at [380, 342] on input "Hora de fin" at bounding box center [533, 337] width 340 height 17
click at [411, 304] on span "OK" at bounding box center [412, 303] width 16 height 17
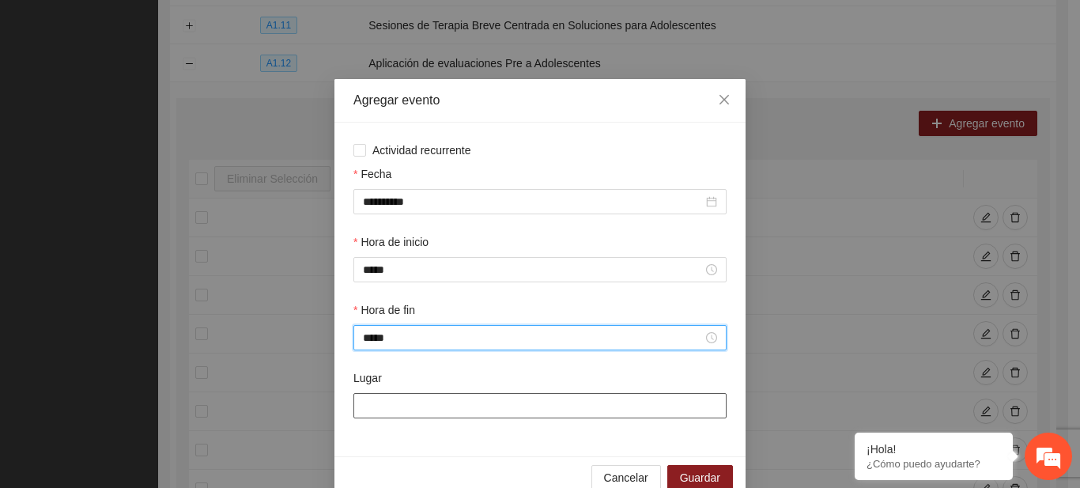
type input "*****"
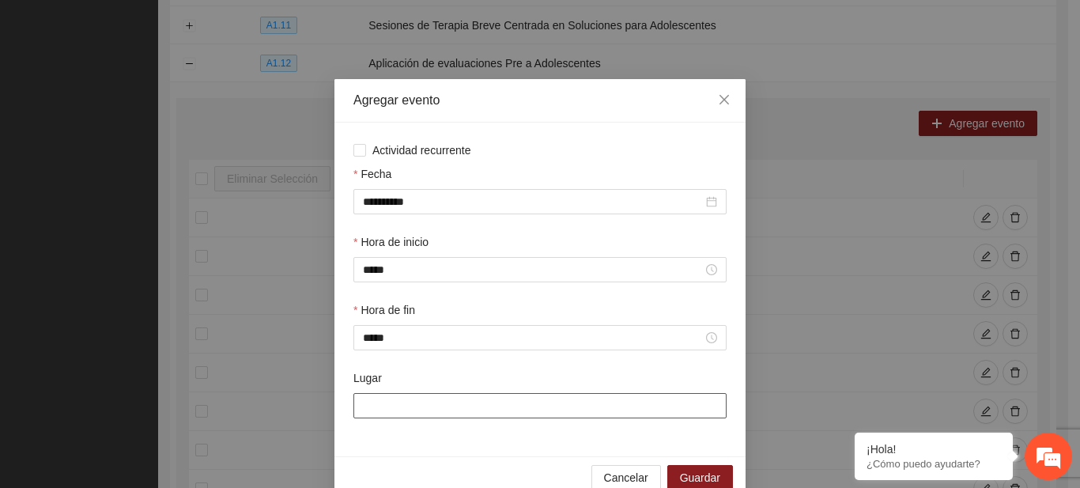
click at [388, 401] on input "Lugar" at bounding box center [540, 405] width 373 height 25
type input "**********"
click at [675, 467] on button "Guardar" at bounding box center [701, 477] width 66 height 25
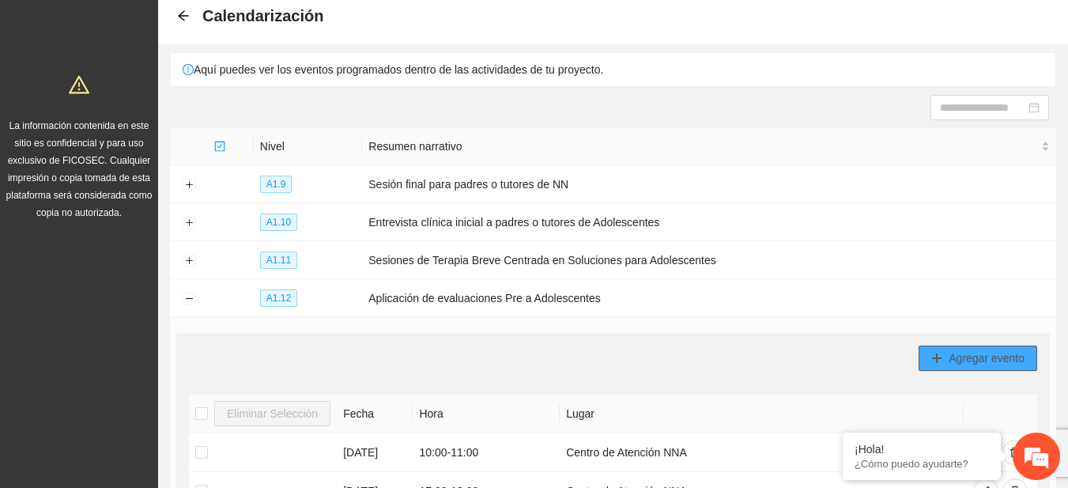
scroll to position [0, 0]
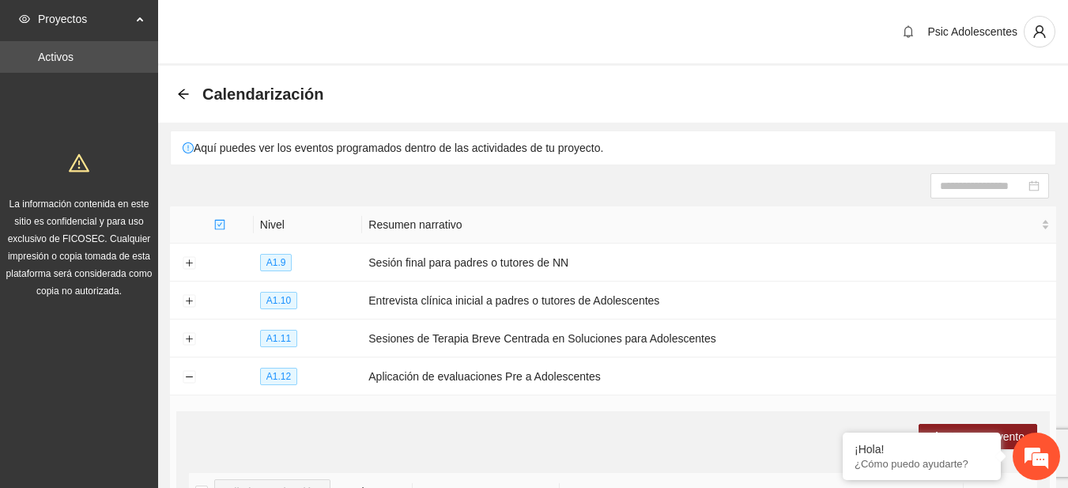
click at [183, 101] on div "Calendarización" at bounding box center [255, 93] width 156 height 25
click at [183, 93] on icon "arrow-left" at bounding box center [183, 94] width 13 height 13
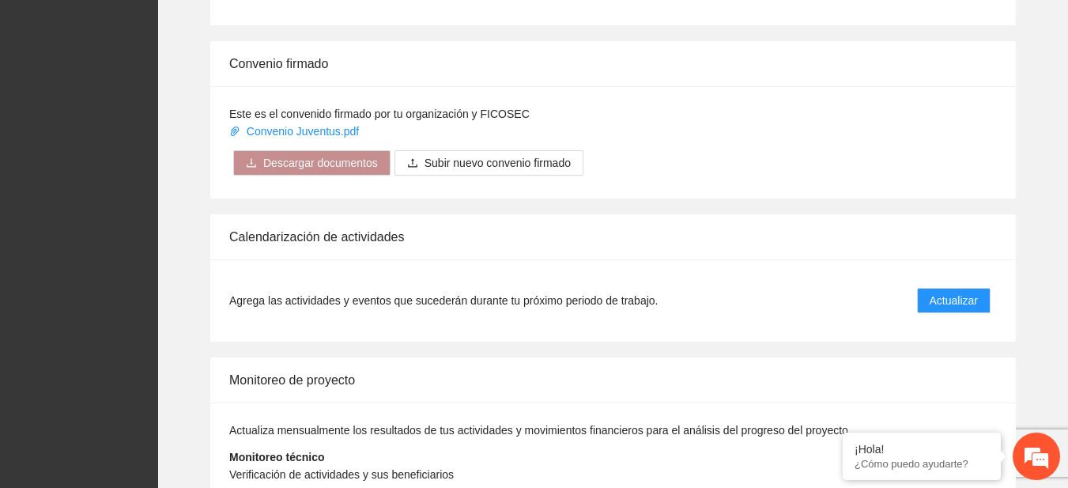
scroll to position [1281, 0]
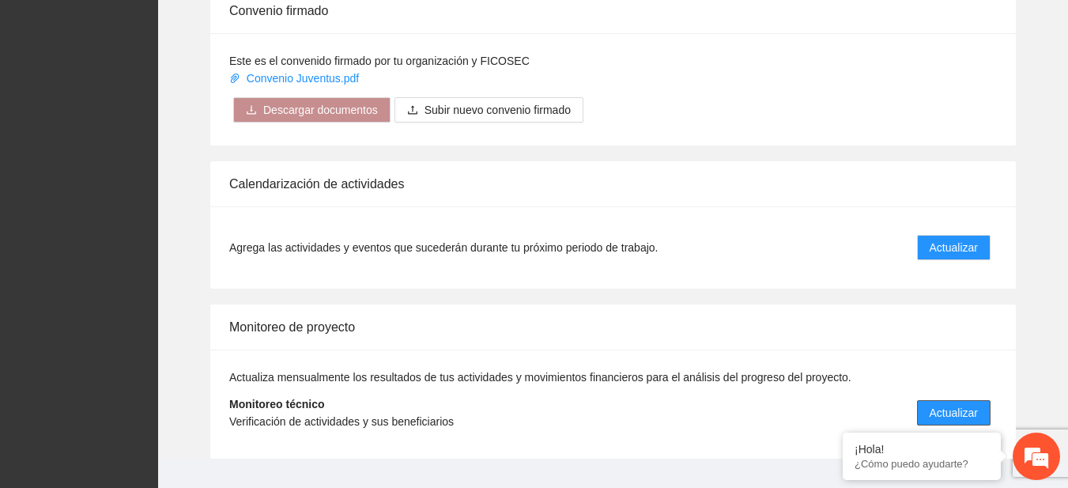
click at [944, 408] on span "Actualizar" at bounding box center [954, 412] width 48 height 17
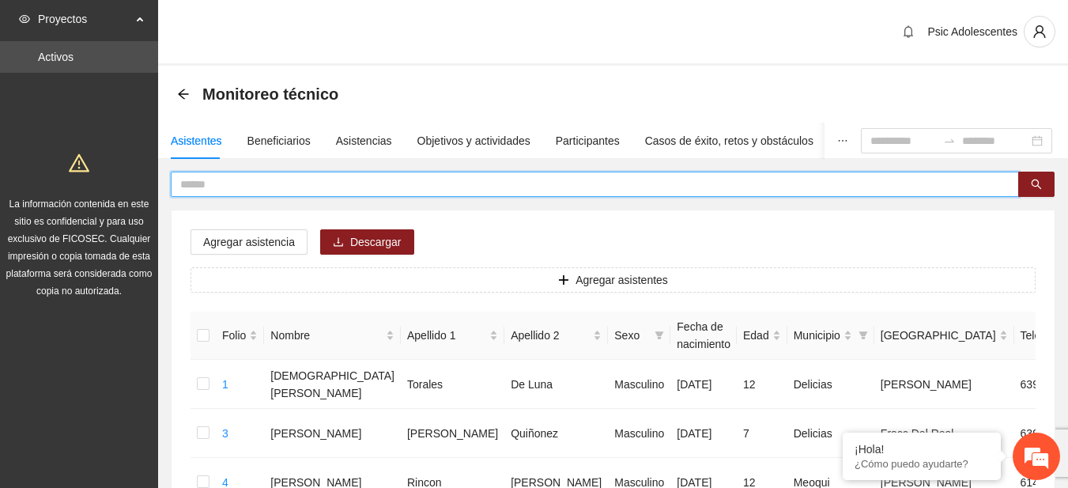
click at [287, 190] on input "text" at bounding box center [588, 184] width 817 height 17
type input "*"
type input "**********"
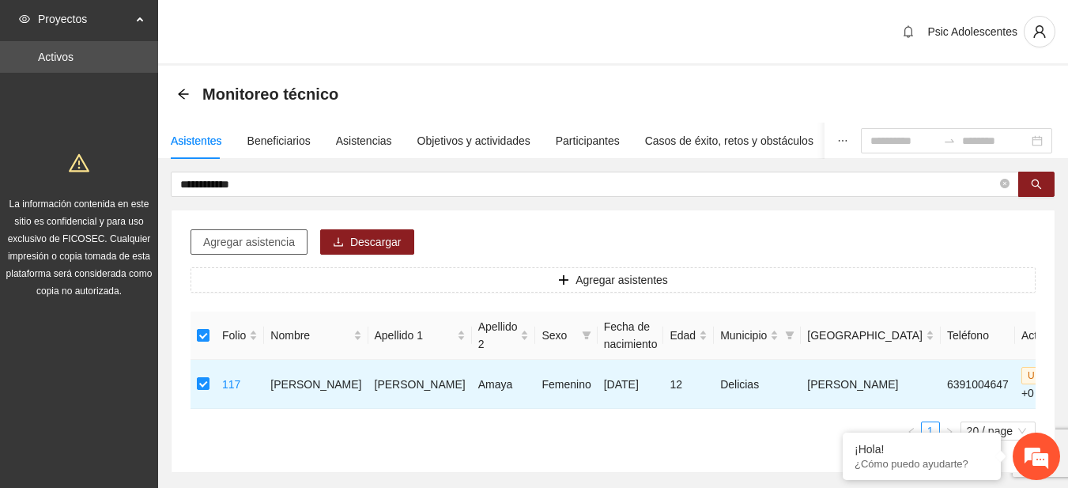
click at [285, 246] on span "Agregar asistencia" at bounding box center [249, 241] width 92 height 17
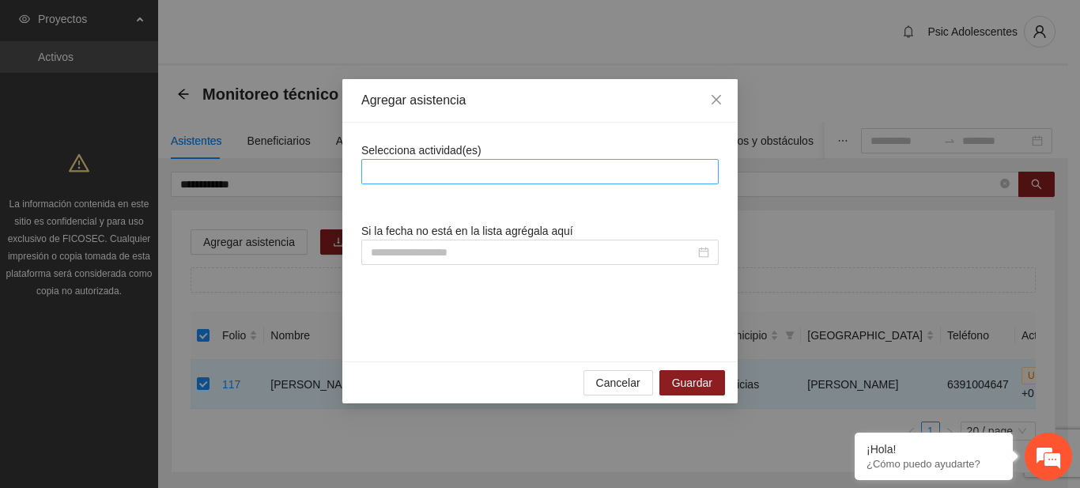
click at [415, 167] on div at bounding box center [540, 171] width 350 height 19
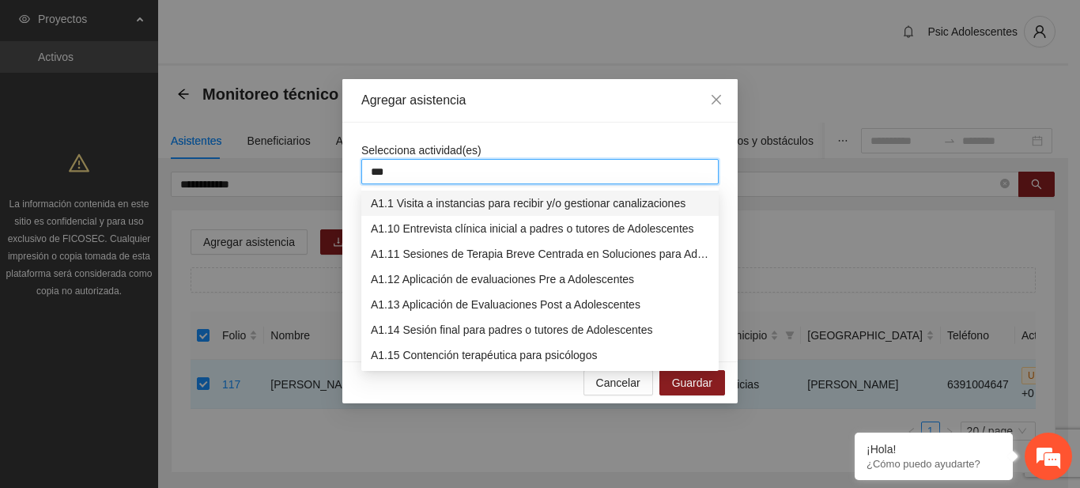
type input "****"
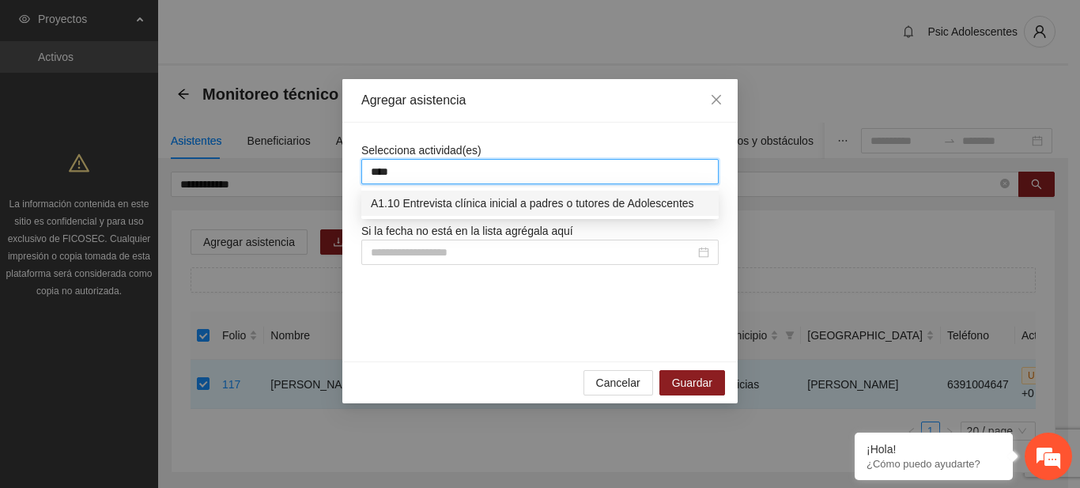
click at [429, 199] on div "A1.10 Entrevista clínica inicial a padres o tutores de Adolescentes" at bounding box center [540, 203] width 339 height 17
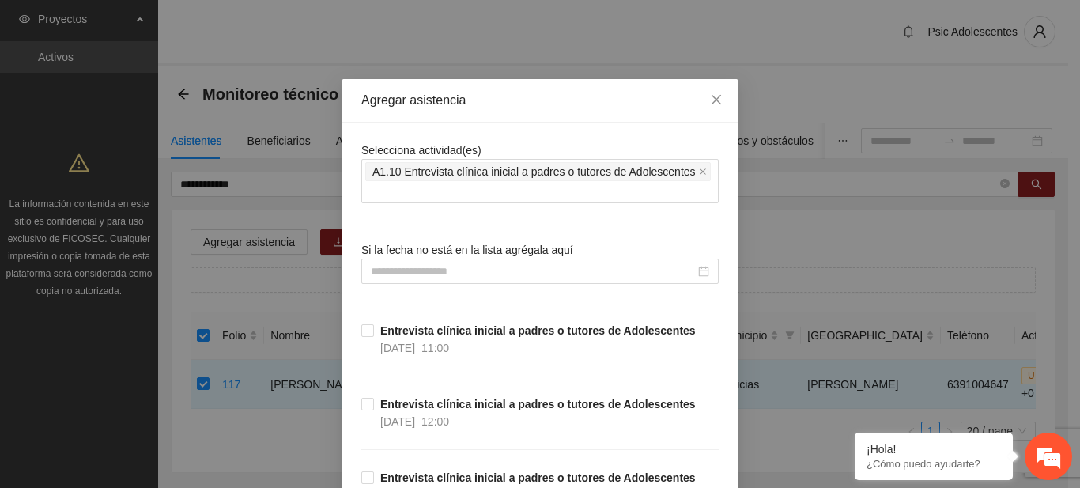
click at [528, 119] on div "Agregar asistencia" at bounding box center [539, 100] width 395 height 43
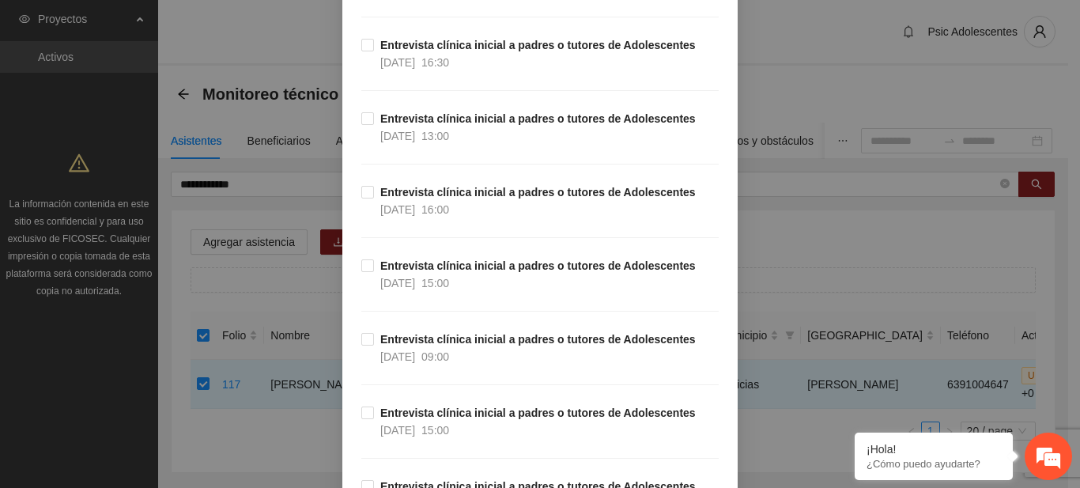
scroll to position [1037, 0]
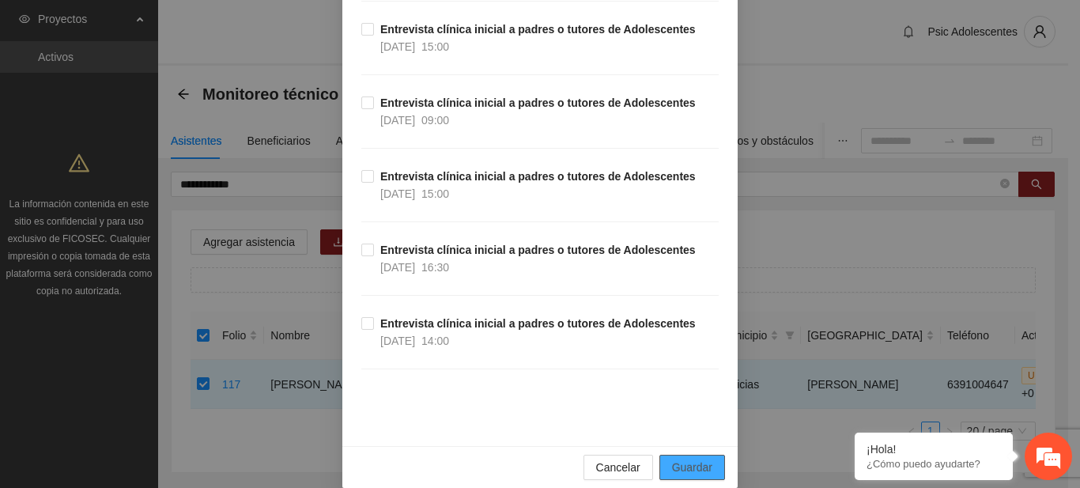
click at [684, 459] on span "Guardar" at bounding box center [692, 467] width 40 height 17
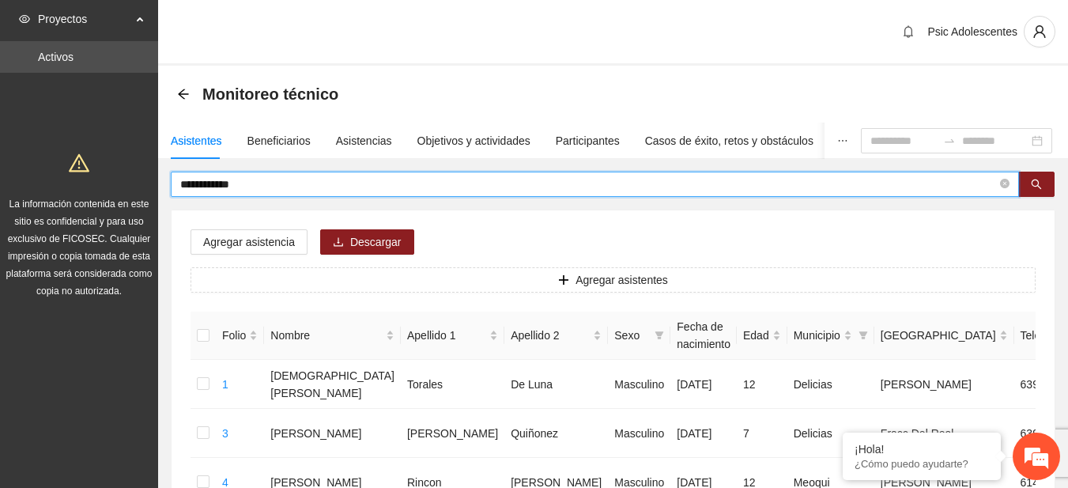
drag, startPoint x: 277, startPoint y: 185, endPoint x: 120, endPoint y: 192, distance: 156.8
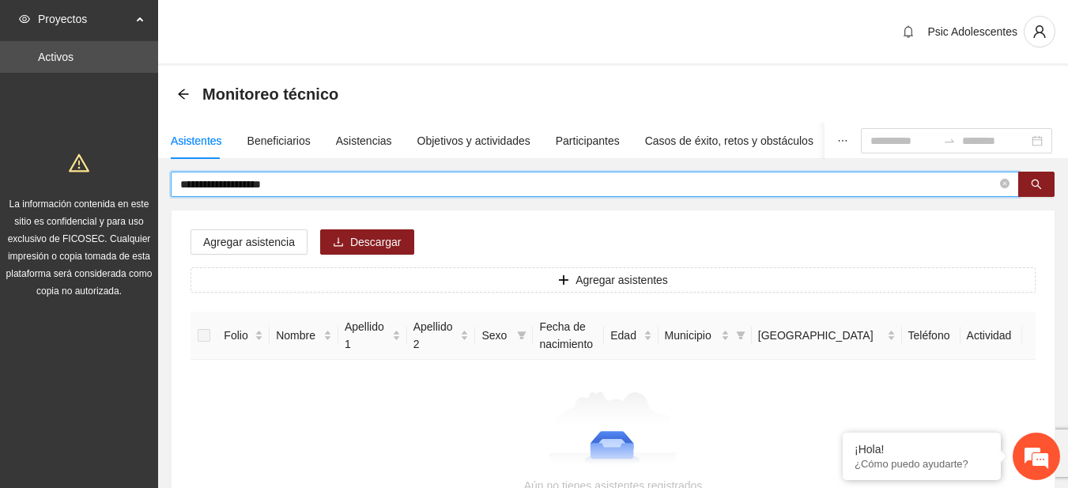
click at [252, 179] on input "**********" at bounding box center [588, 184] width 817 height 17
type input "**********"
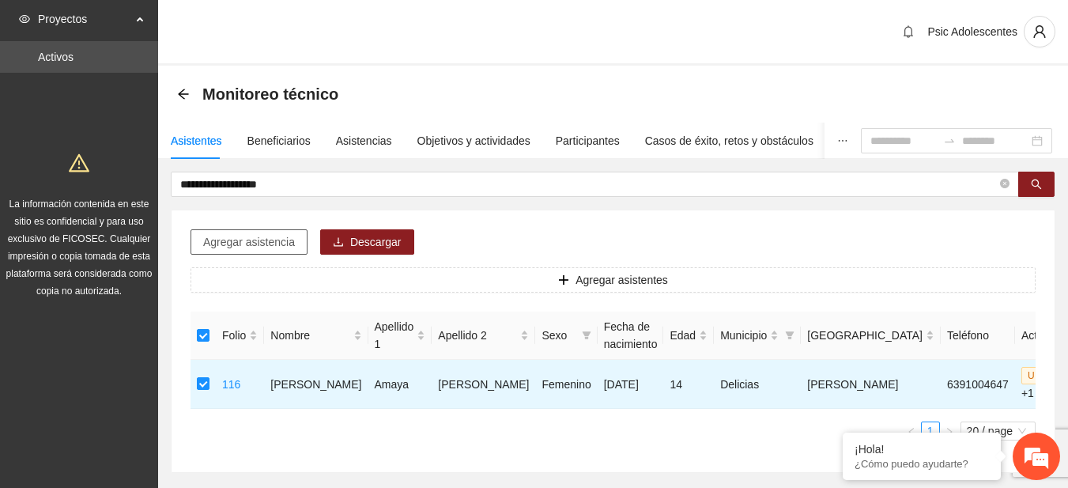
click at [272, 233] on button "Agregar asistencia" at bounding box center [249, 241] width 117 height 25
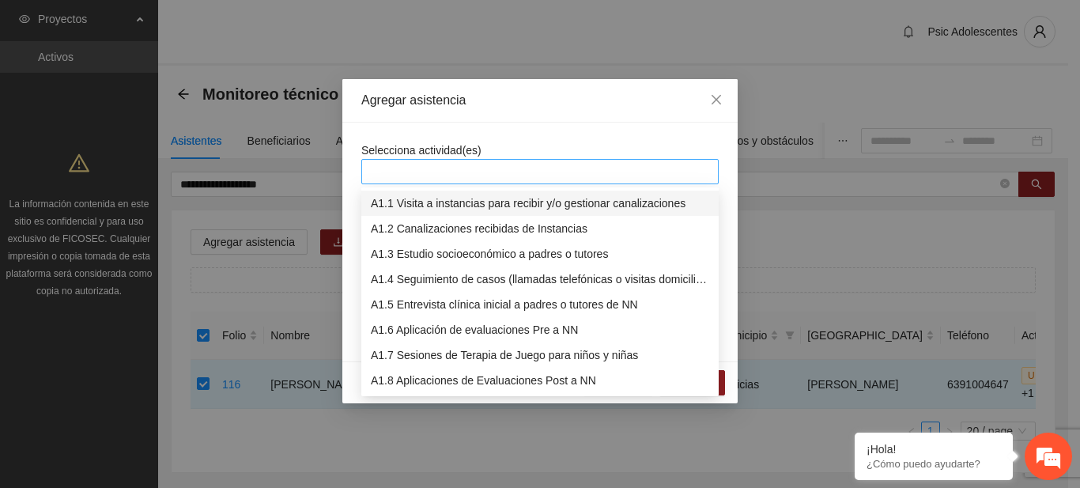
click at [412, 169] on div at bounding box center [540, 171] width 350 height 19
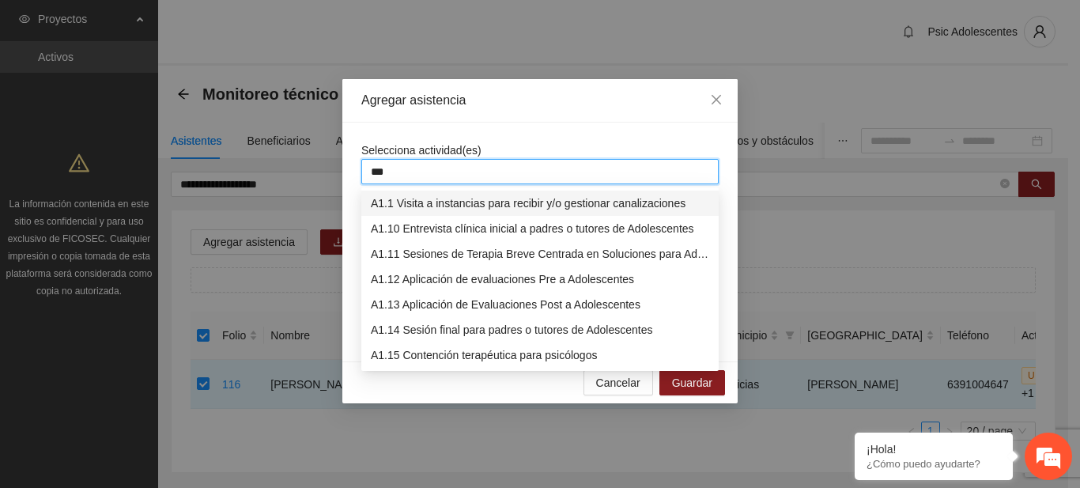
type input "****"
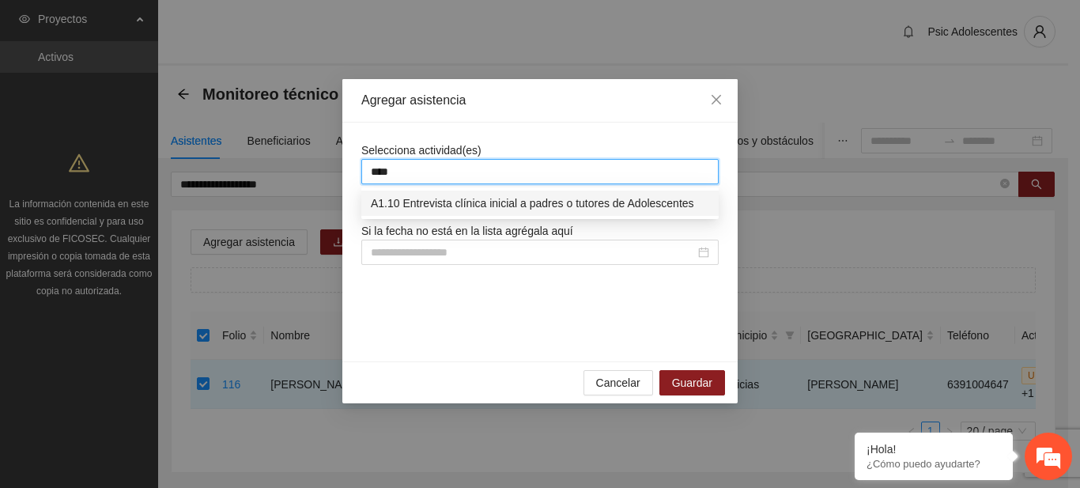
click at [433, 199] on div "A1.10 Entrevista clínica inicial a padres o tutores de Adolescentes" at bounding box center [540, 203] width 339 height 17
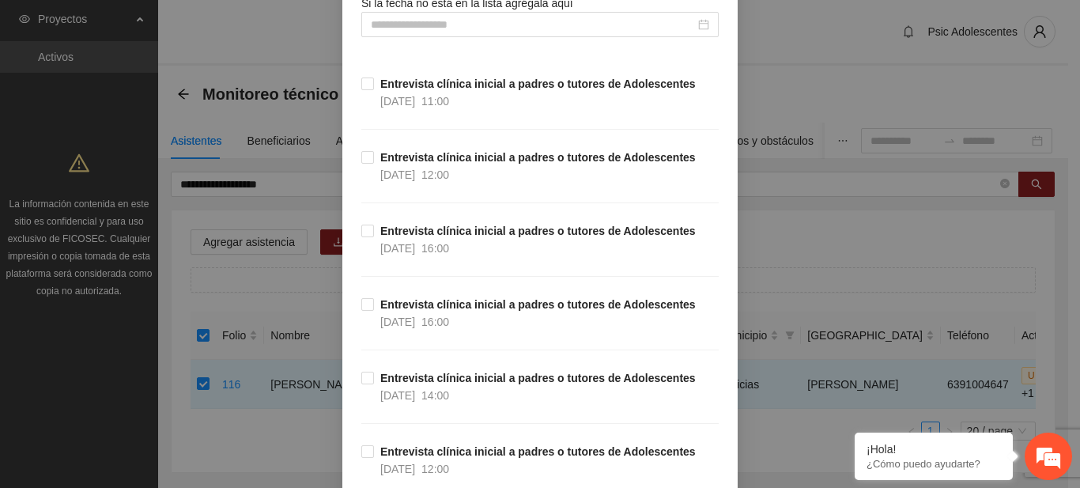
scroll to position [260, 0]
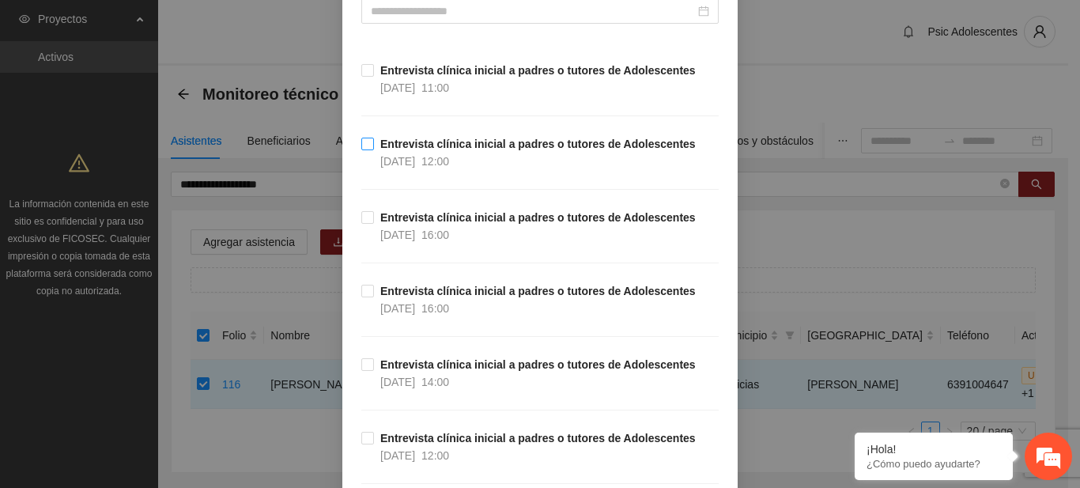
click at [374, 135] on span "Entrevista clínica inicial a padres o tutores de Adolescentes [DATE] 12:00" at bounding box center [538, 152] width 328 height 35
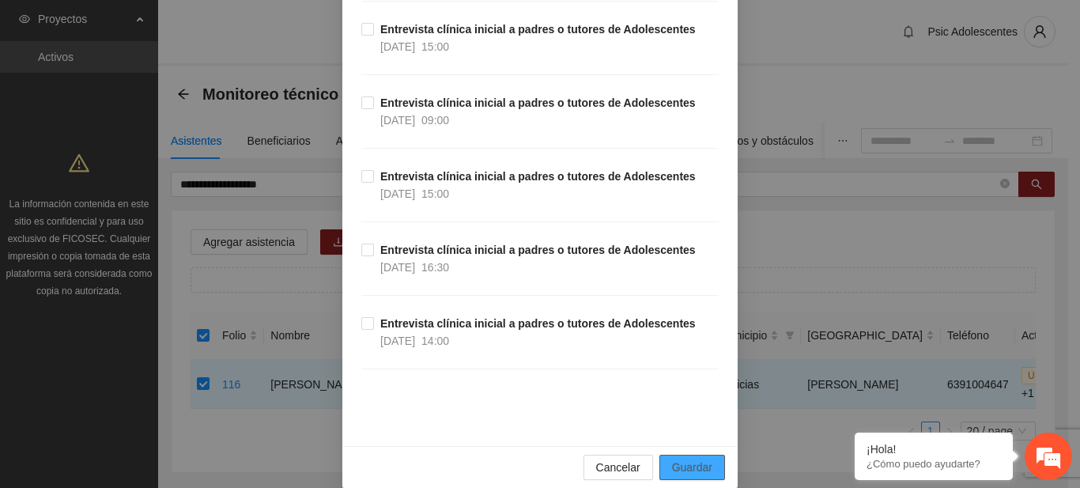
click at [687, 459] on span "Guardar" at bounding box center [692, 467] width 40 height 17
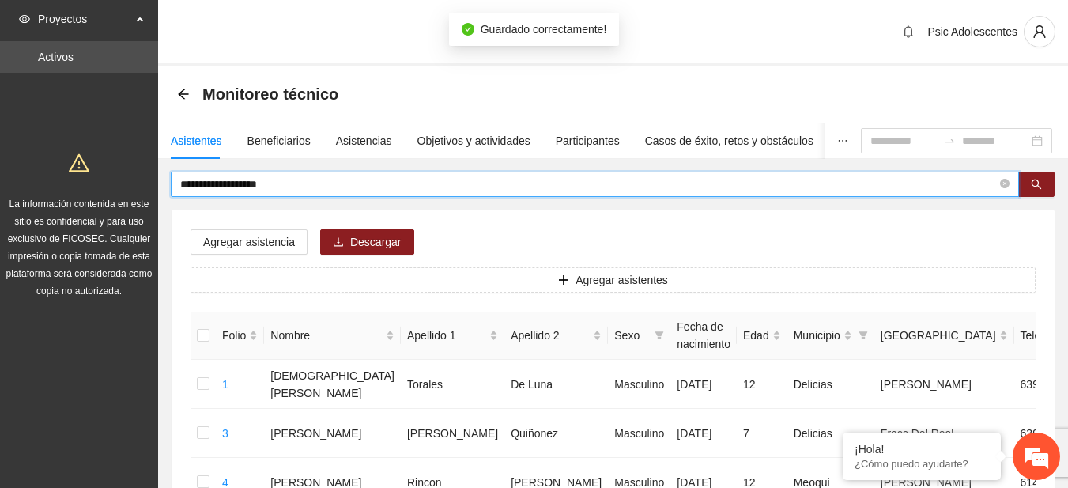
drag, startPoint x: 306, startPoint y: 180, endPoint x: 101, endPoint y: 183, distance: 204.9
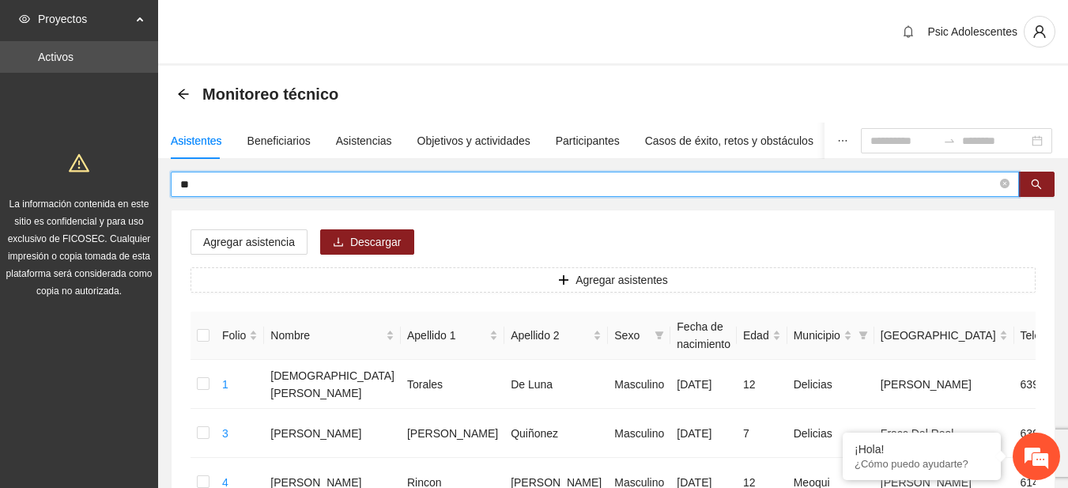
type input "*"
type input "**********"
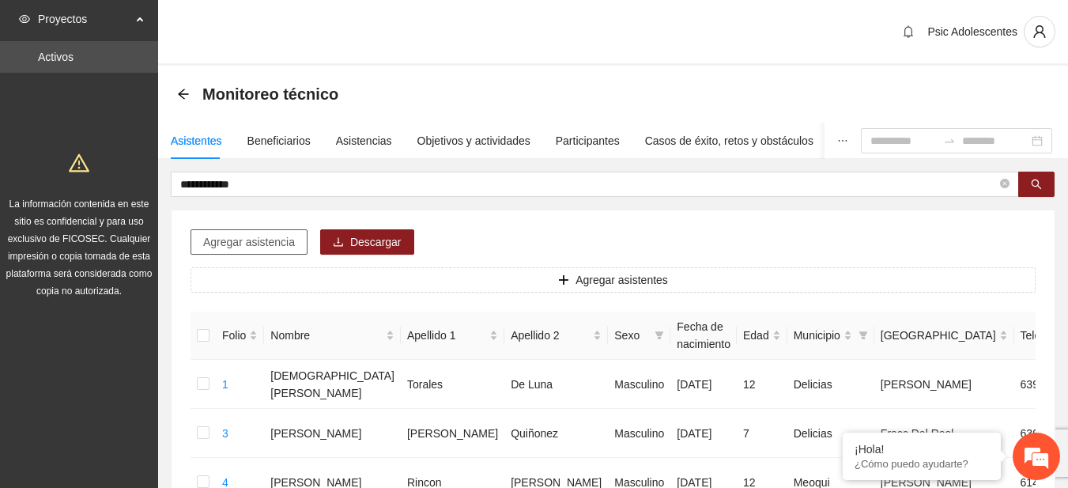
click at [264, 236] on span "Agregar asistencia" at bounding box center [249, 241] width 92 height 17
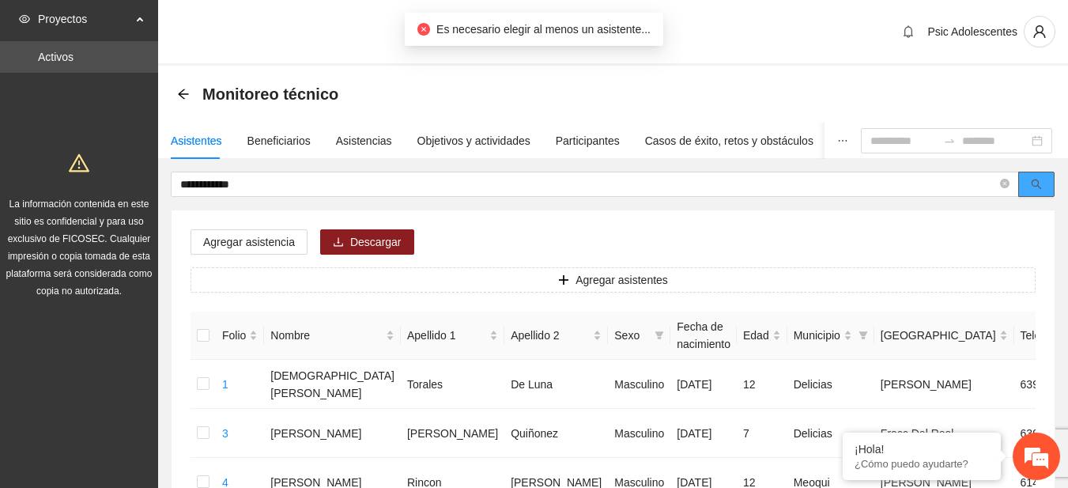
click at [1022, 193] on button "button" at bounding box center [1037, 184] width 36 height 25
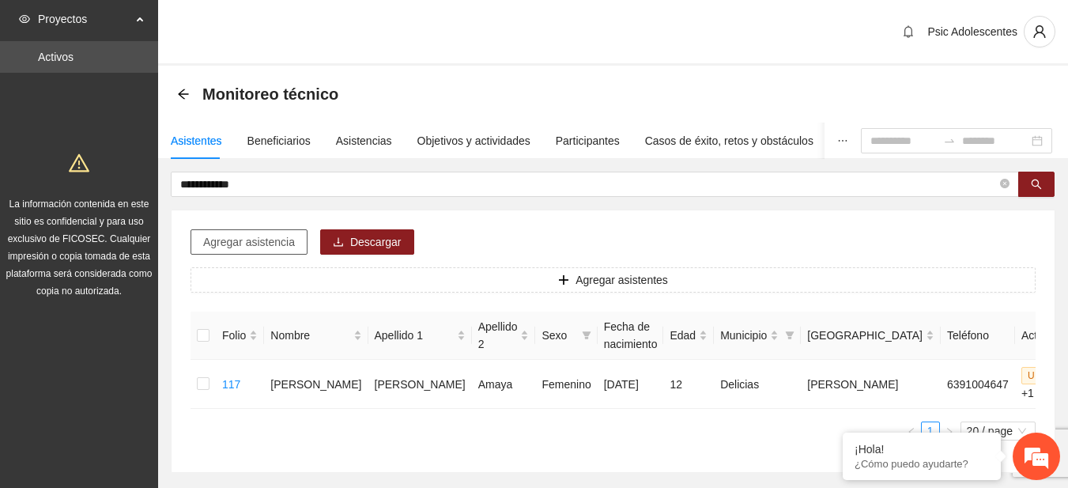
click at [266, 250] on span "Agregar asistencia" at bounding box center [249, 241] width 92 height 17
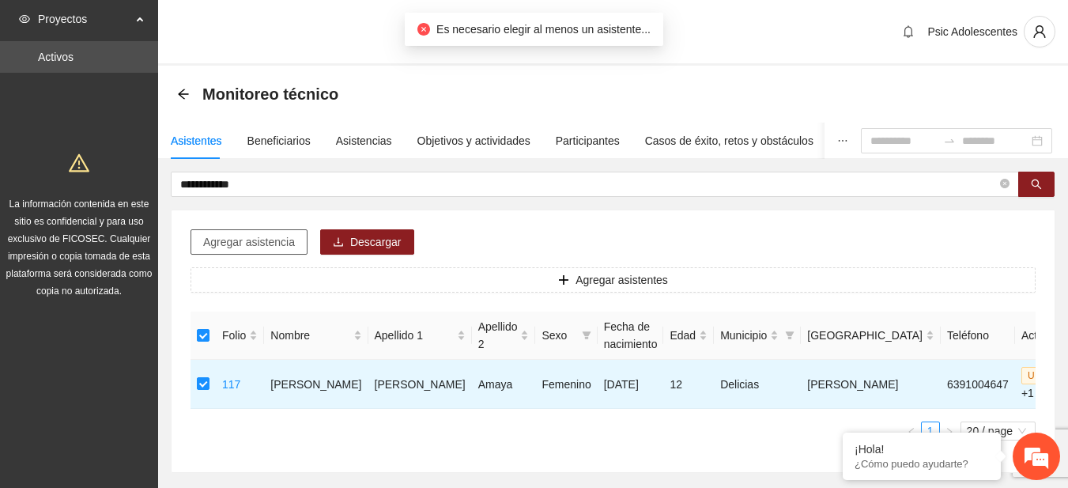
click at [261, 247] on span "Agregar asistencia" at bounding box center [249, 241] width 92 height 17
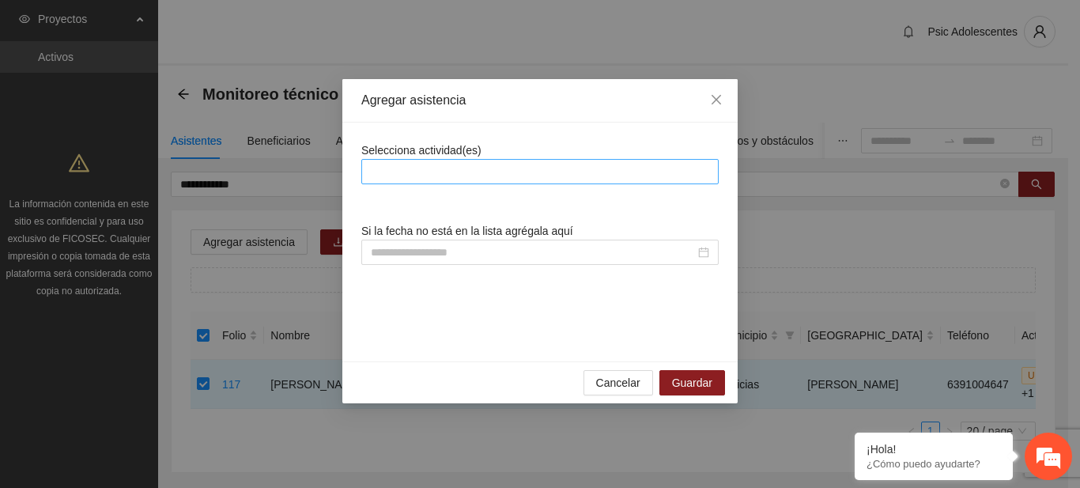
click at [484, 169] on div at bounding box center [540, 171] width 350 height 19
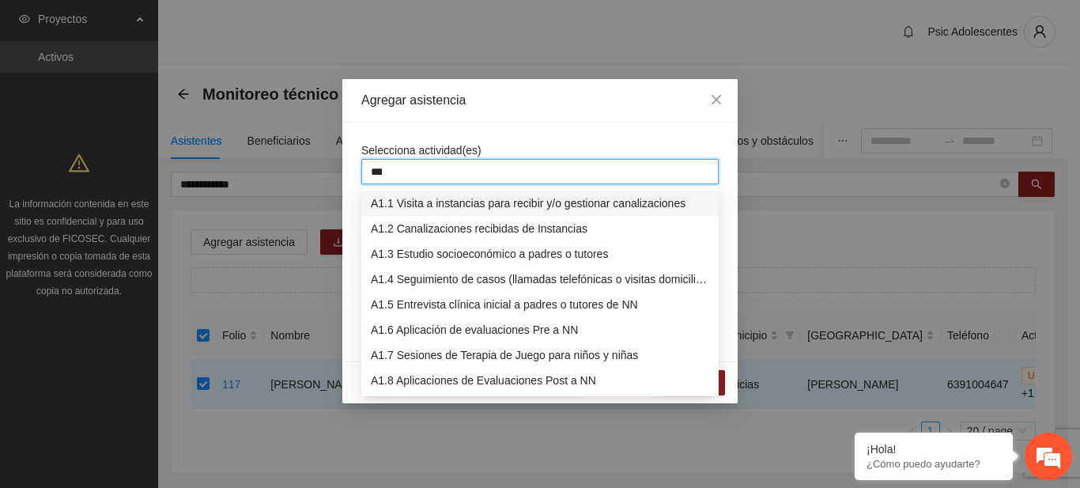
type input "****"
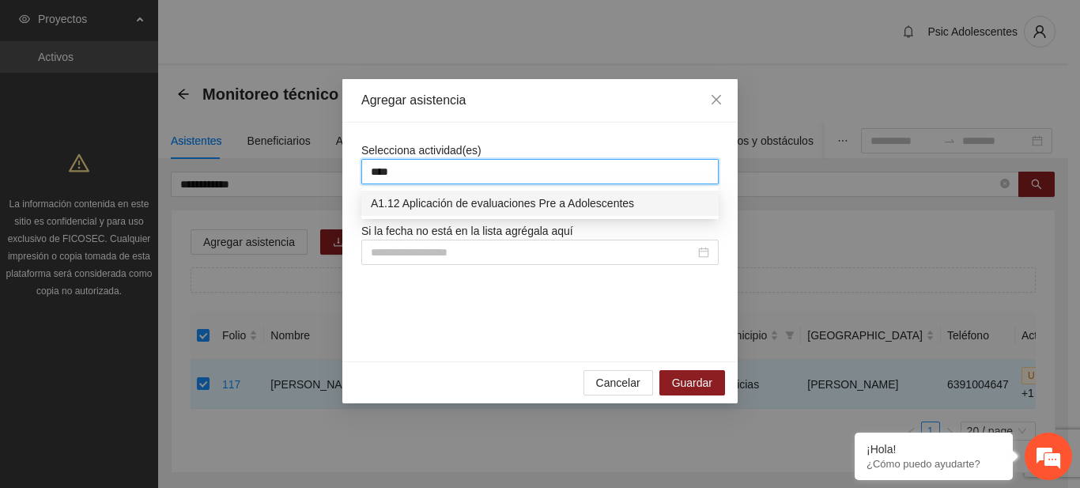
click at [497, 206] on div "A1.12 Aplicación de evaluaciones Pre a Adolescentes" at bounding box center [540, 203] width 339 height 17
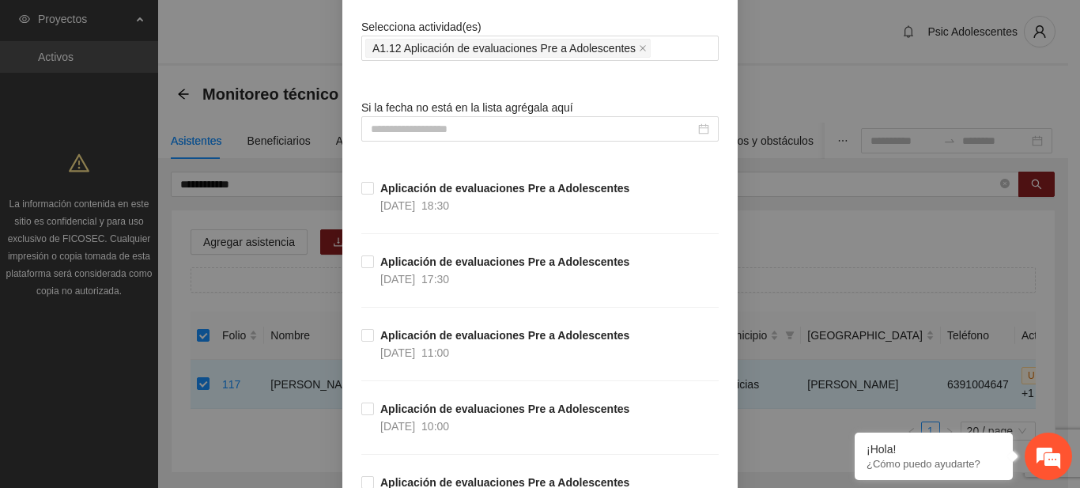
scroll to position [126, 0]
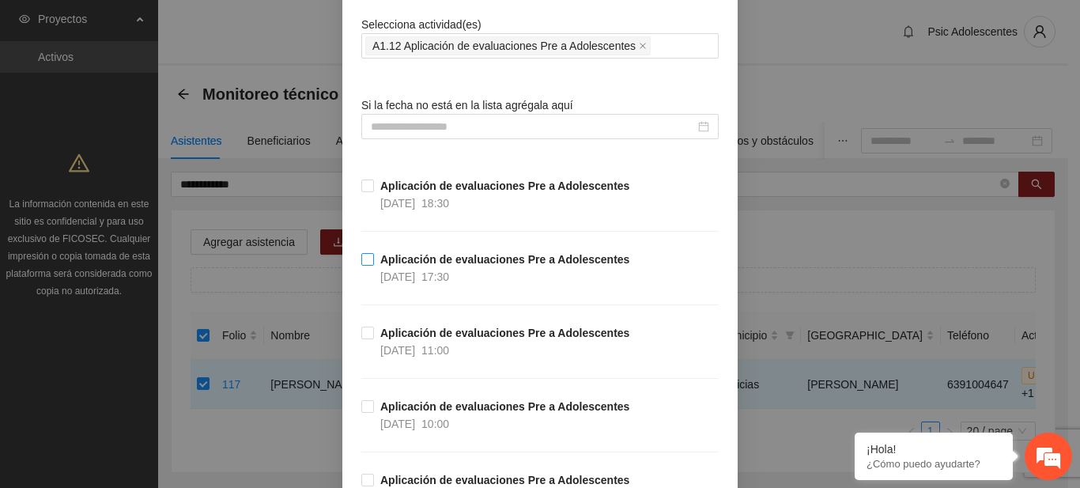
click at [361, 270] on label "Aplicación de evaluaciones Pre a Adolescentes [DATE] 17:30" at bounding box center [498, 268] width 274 height 35
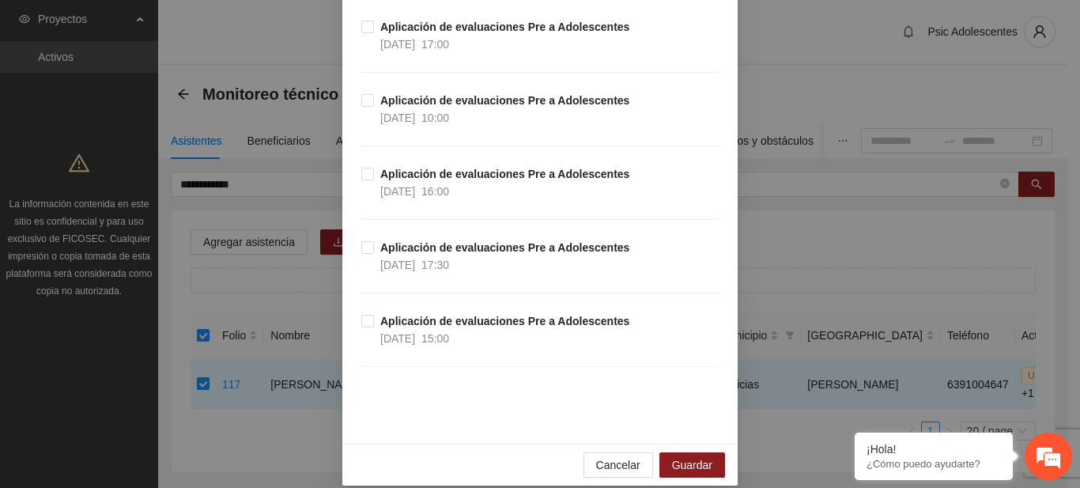
scroll to position [890, 0]
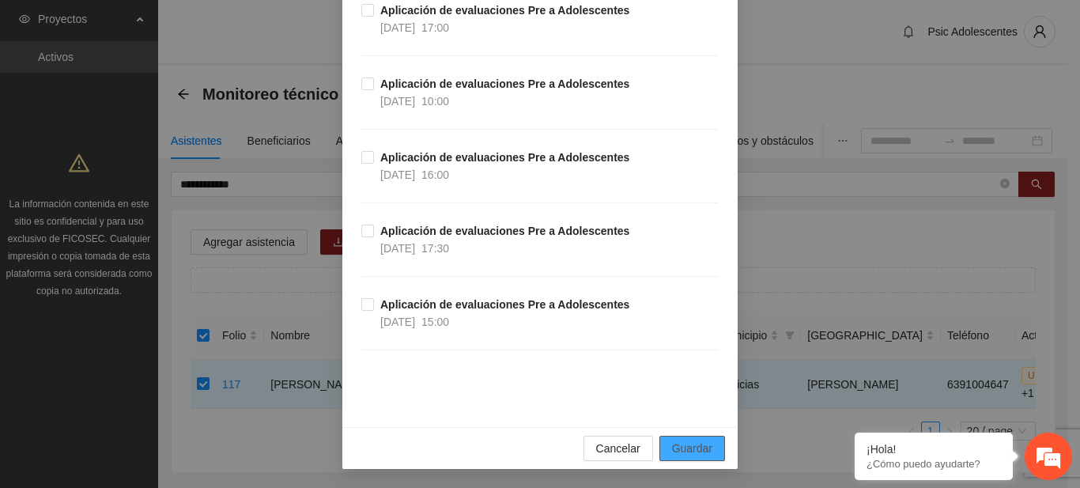
click at [705, 439] on button "Guardar" at bounding box center [693, 448] width 66 height 25
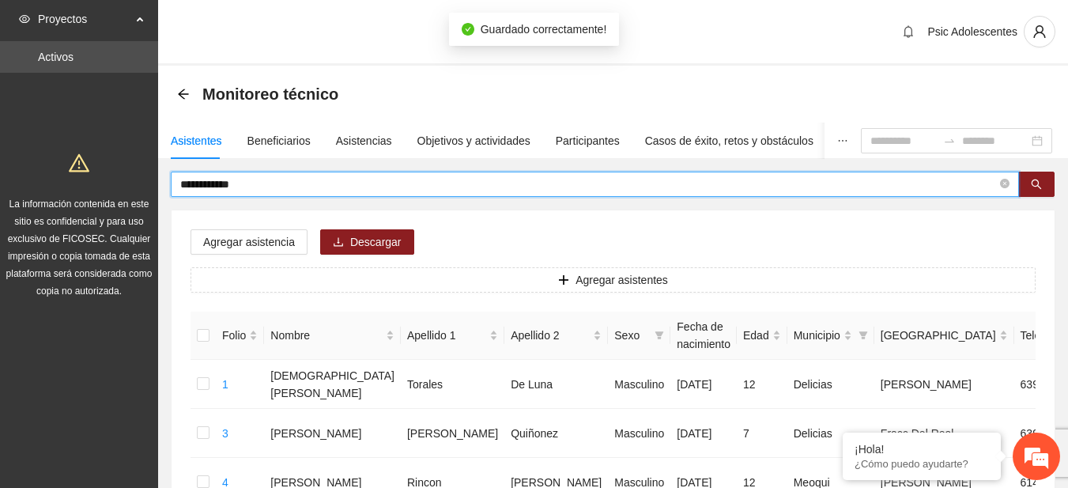
drag, startPoint x: 256, startPoint y: 182, endPoint x: 119, endPoint y: 181, distance: 137.6
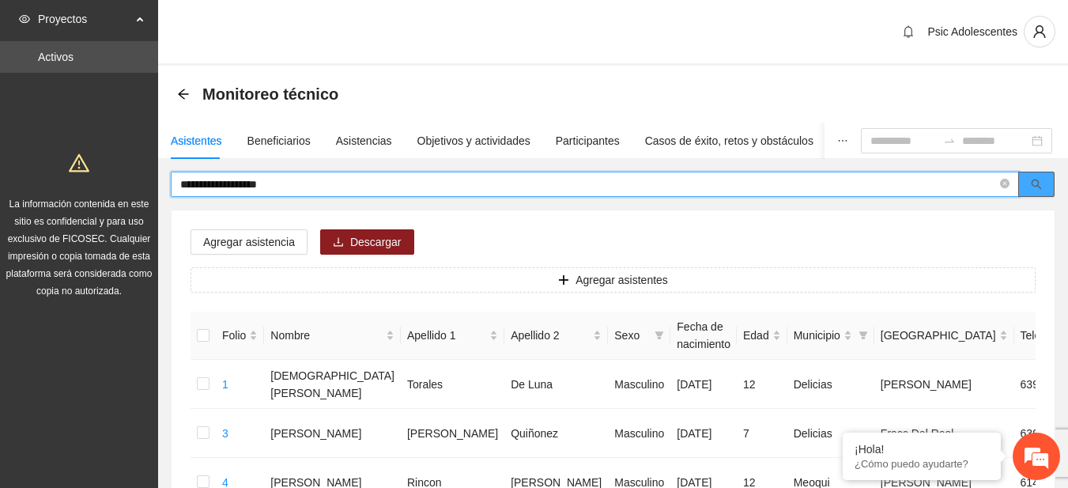
click at [1039, 194] on button "button" at bounding box center [1037, 184] width 36 height 25
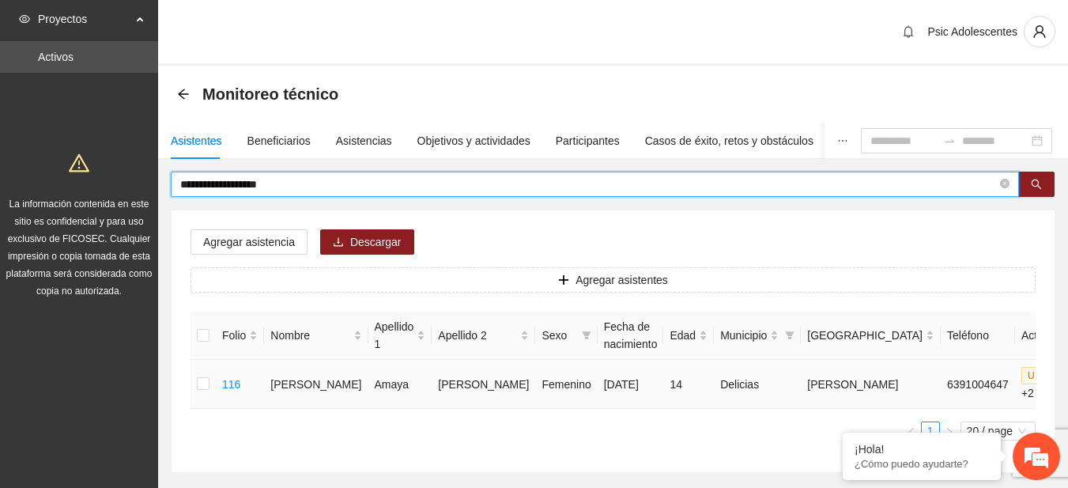
type input "**********"
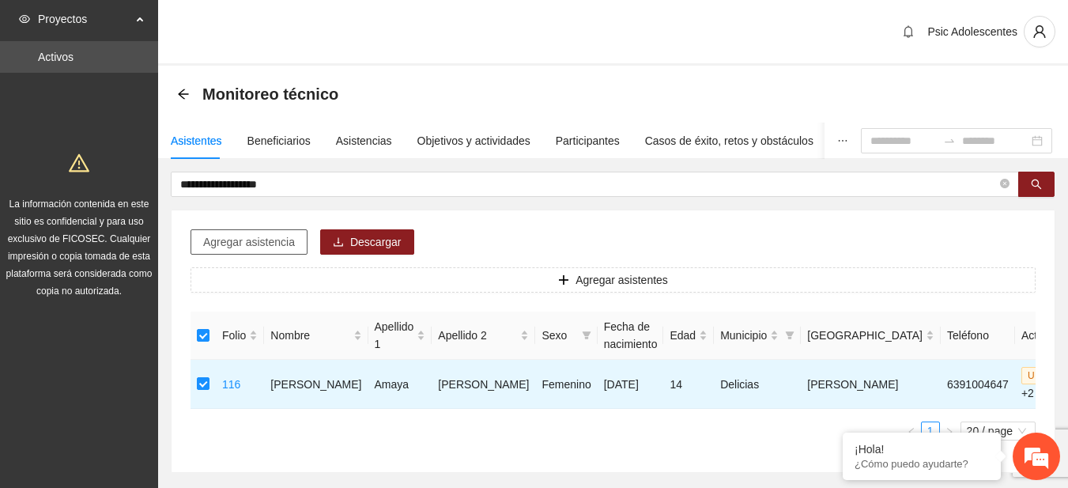
click at [259, 238] on span "Agregar asistencia" at bounding box center [249, 241] width 92 height 17
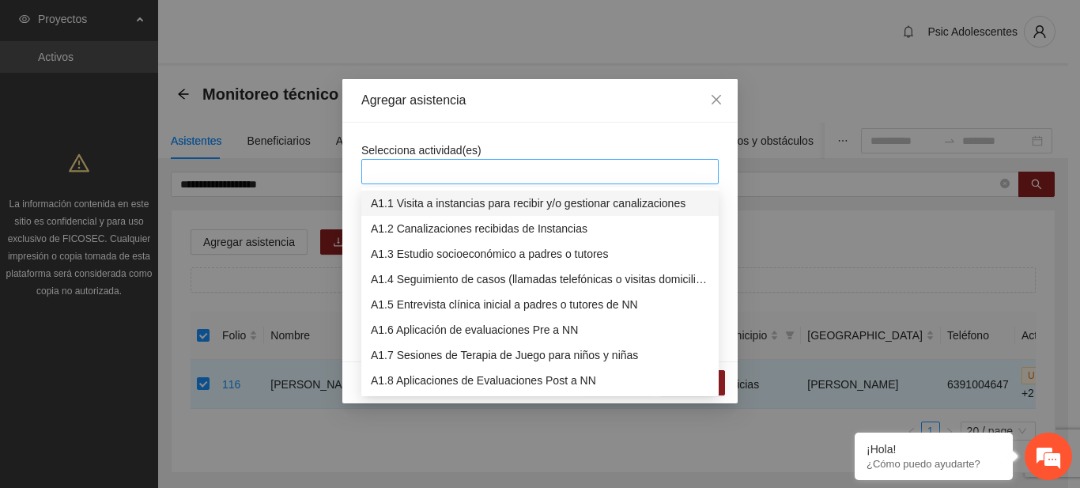
click at [416, 183] on div at bounding box center [539, 171] width 357 height 25
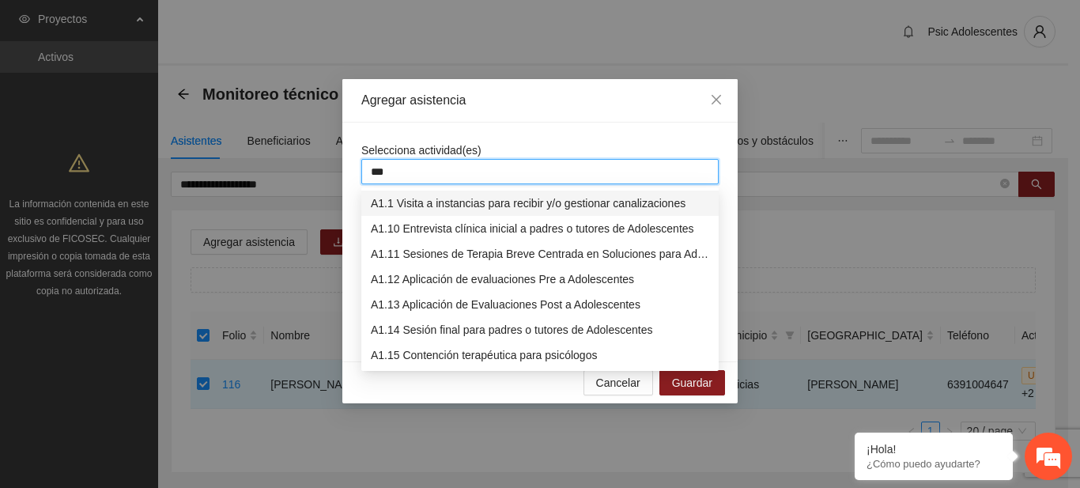
type input "****"
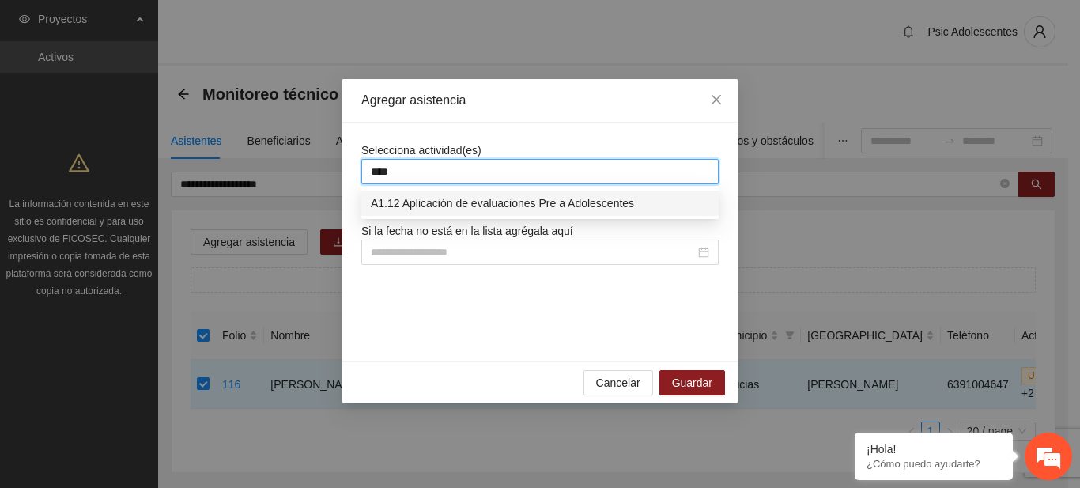
click at [421, 204] on div "A1.12 Aplicación de evaluaciones Pre a Adolescentes" at bounding box center [540, 203] width 339 height 17
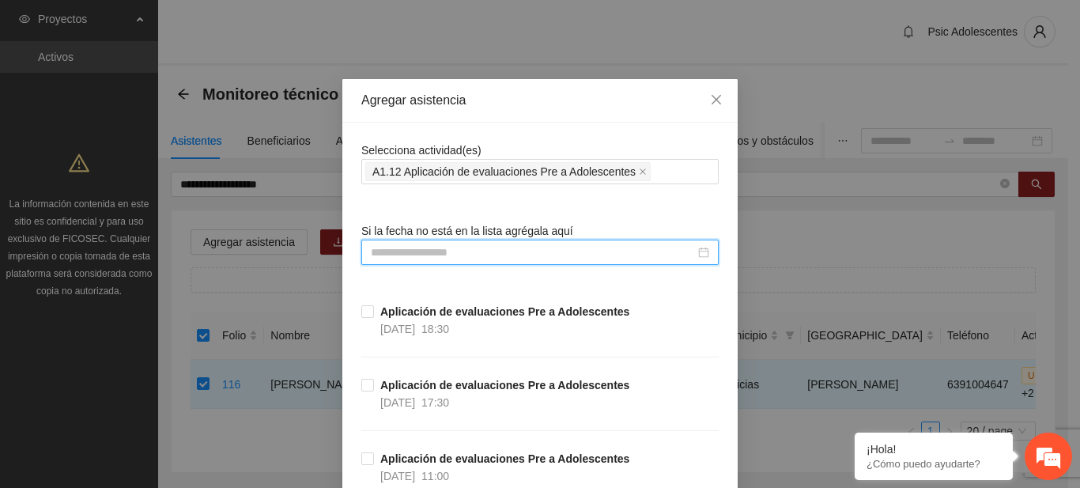
click at [439, 257] on input at bounding box center [533, 252] width 324 height 17
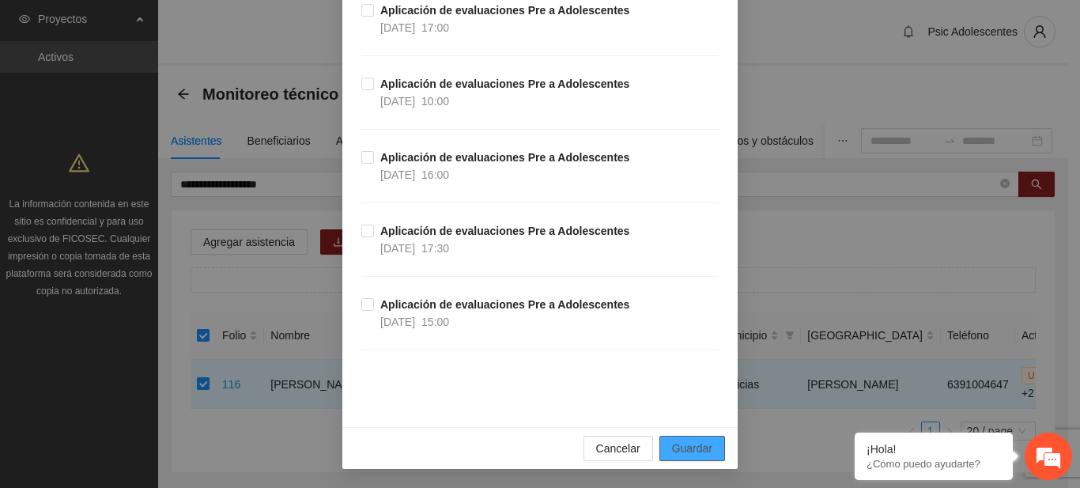
click at [685, 448] on span "Guardar" at bounding box center [692, 448] width 40 height 17
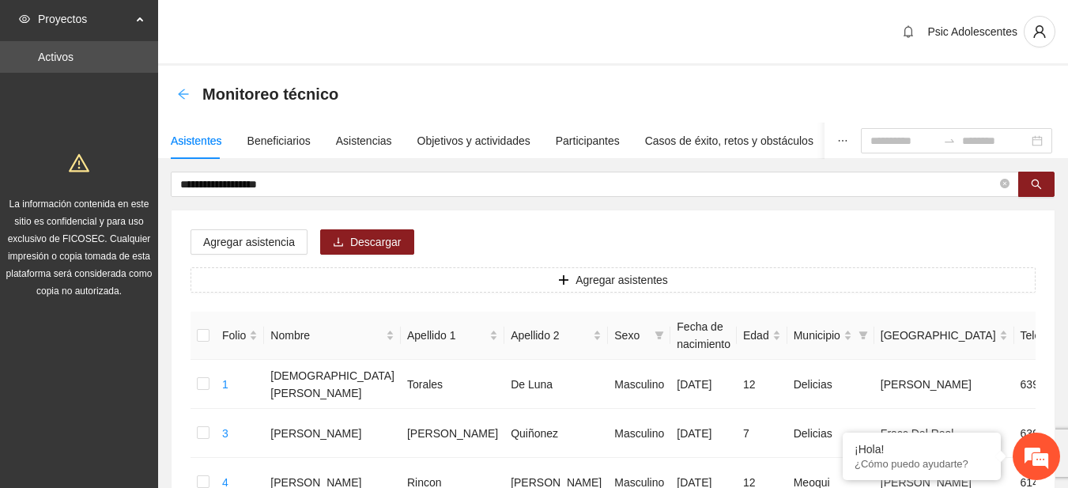
click at [180, 91] on icon "arrow-left" at bounding box center [183, 94] width 13 height 13
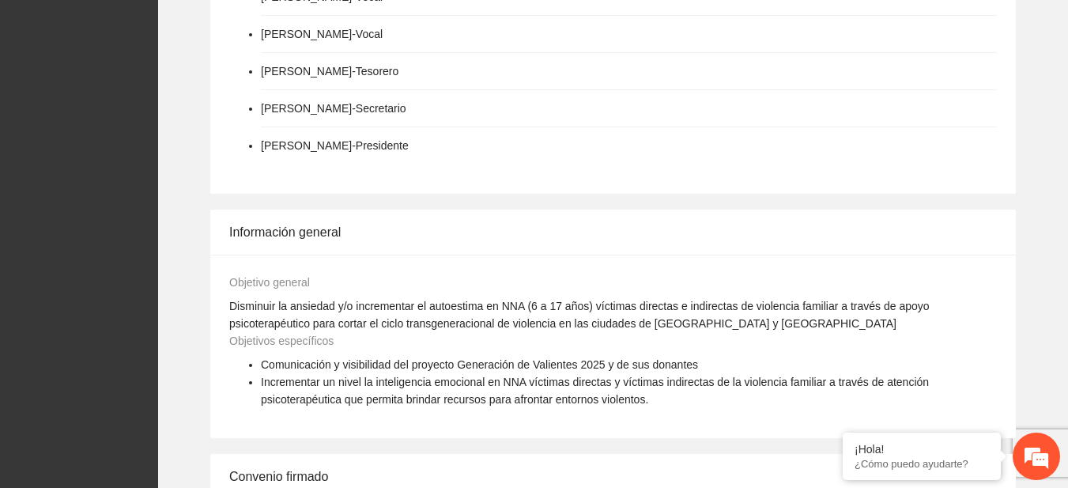
scroll to position [1312, 0]
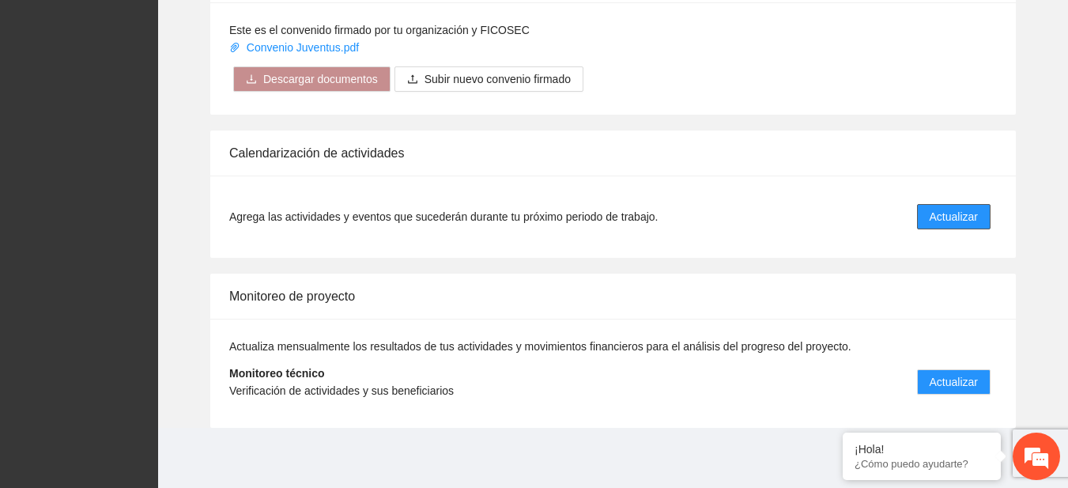
click at [936, 214] on span "Actualizar" at bounding box center [954, 216] width 48 height 17
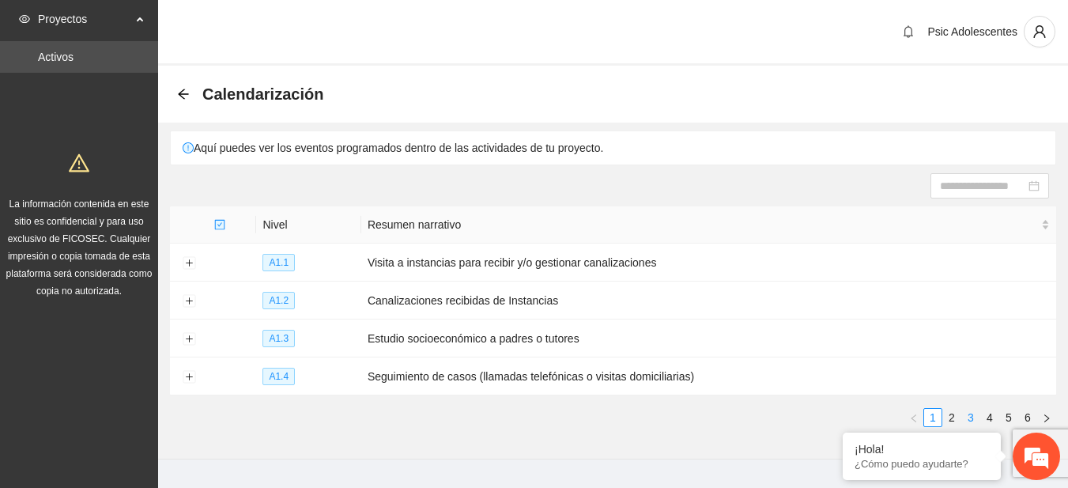
click at [963, 409] on link "3" at bounding box center [971, 417] width 17 height 17
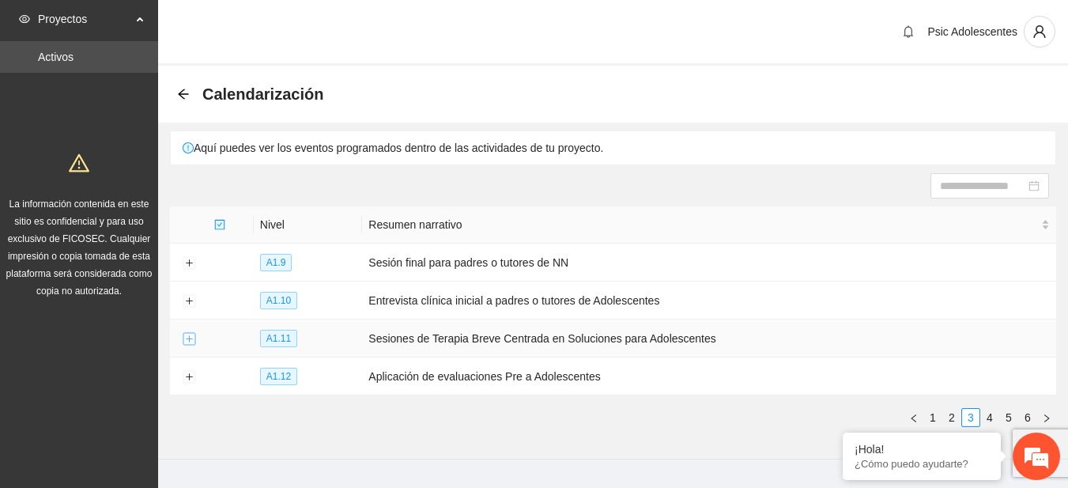
click at [190, 333] on button "Expand row" at bounding box center [189, 339] width 13 height 13
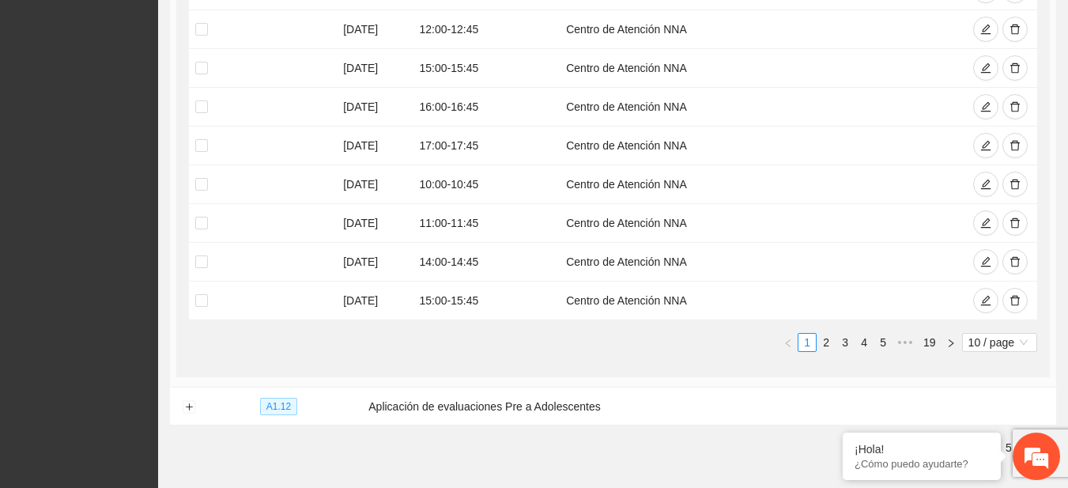
scroll to position [603, 0]
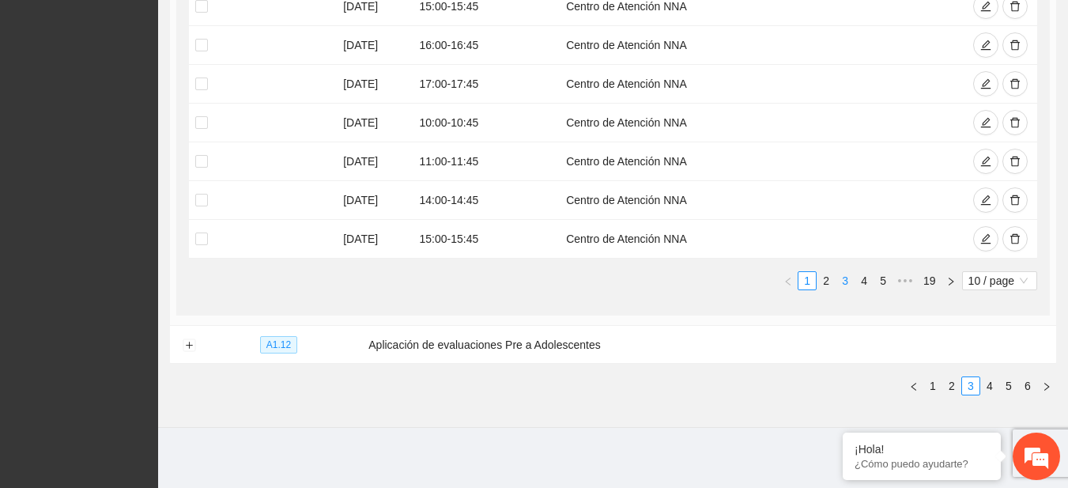
click at [851, 278] on link "3" at bounding box center [845, 280] width 17 height 17
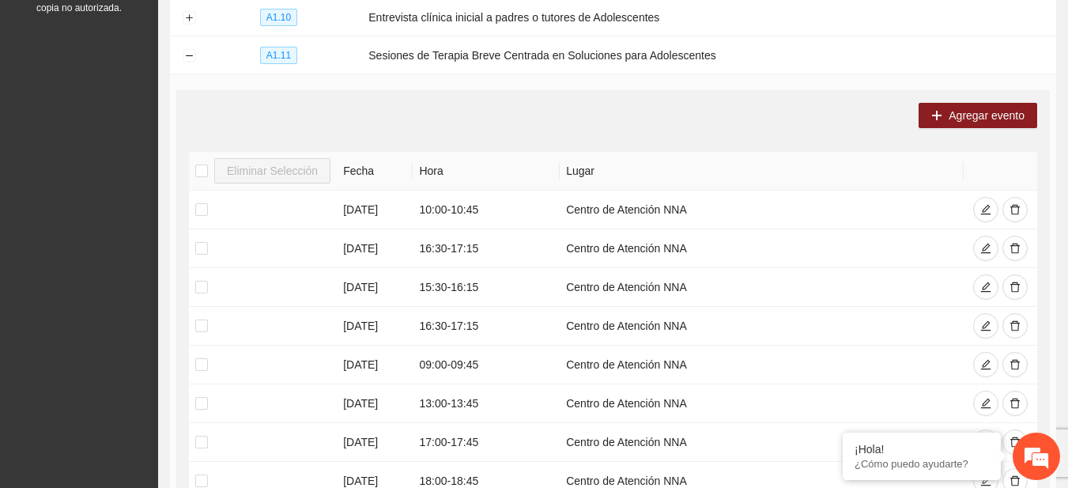
scroll to position [2, 0]
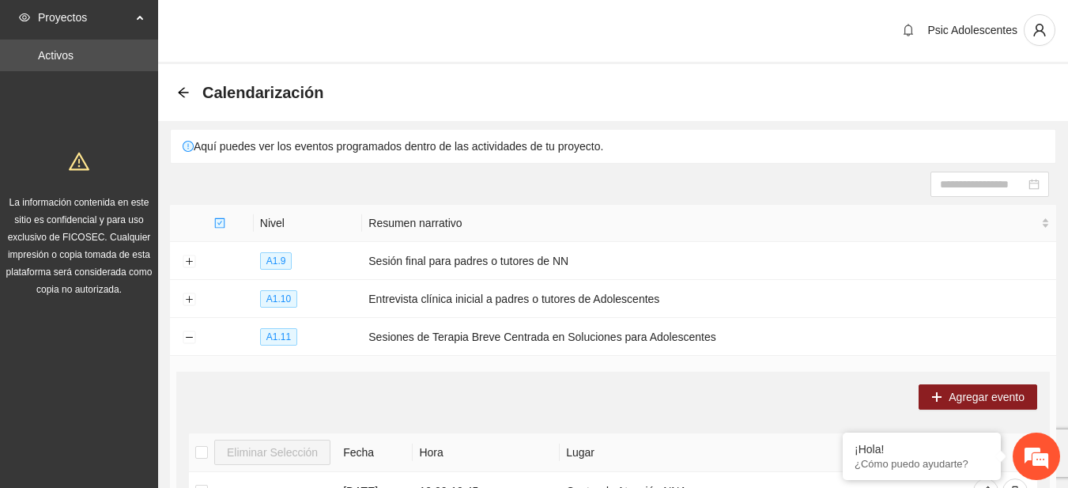
click at [183, 85] on div "Calendarización" at bounding box center [255, 92] width 156 height 25
click at [183, 96] on icon "arrow-left" at bounding box center [183, 92] width 10 height 10
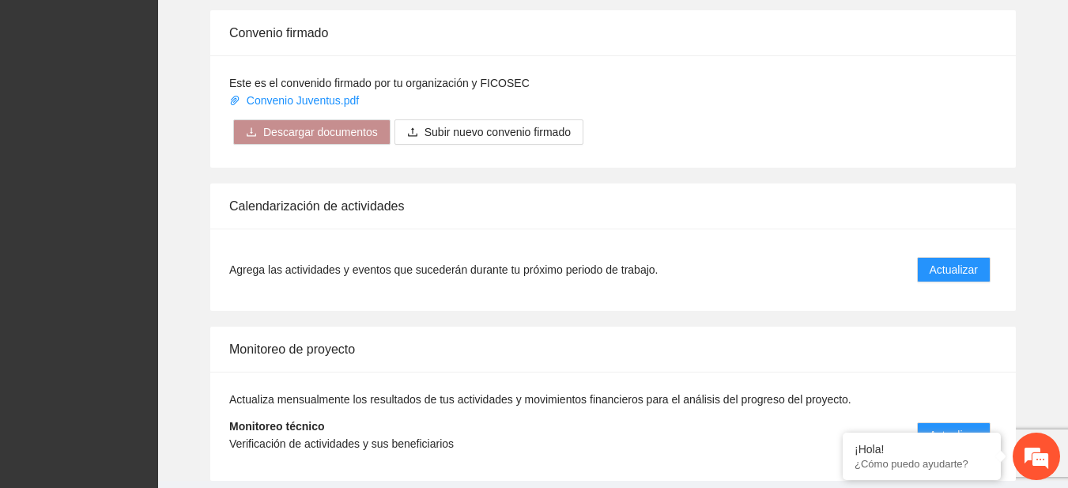
scroll to position [1312, 0]
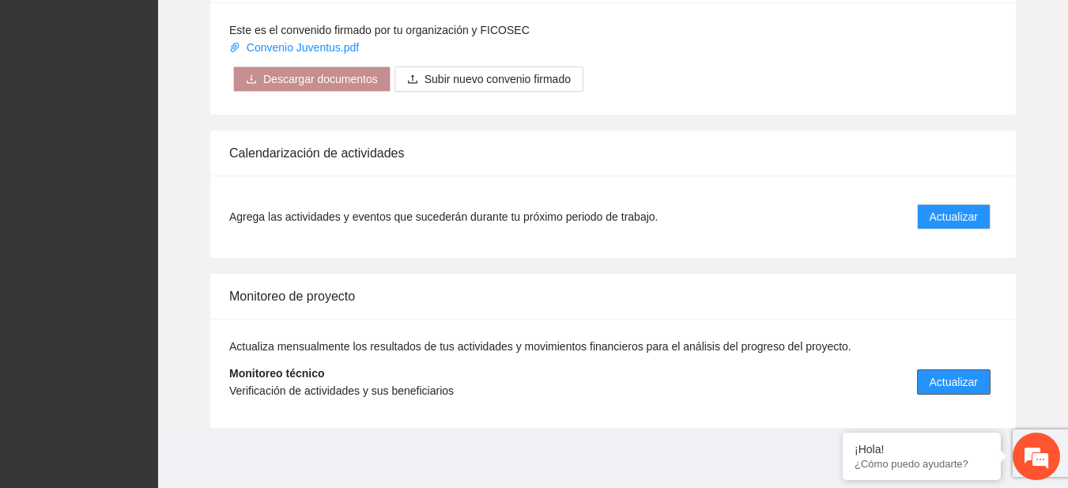
click at [942, 389] on span "Actualizar" at bounding box center [954, 381] width 48 height 17
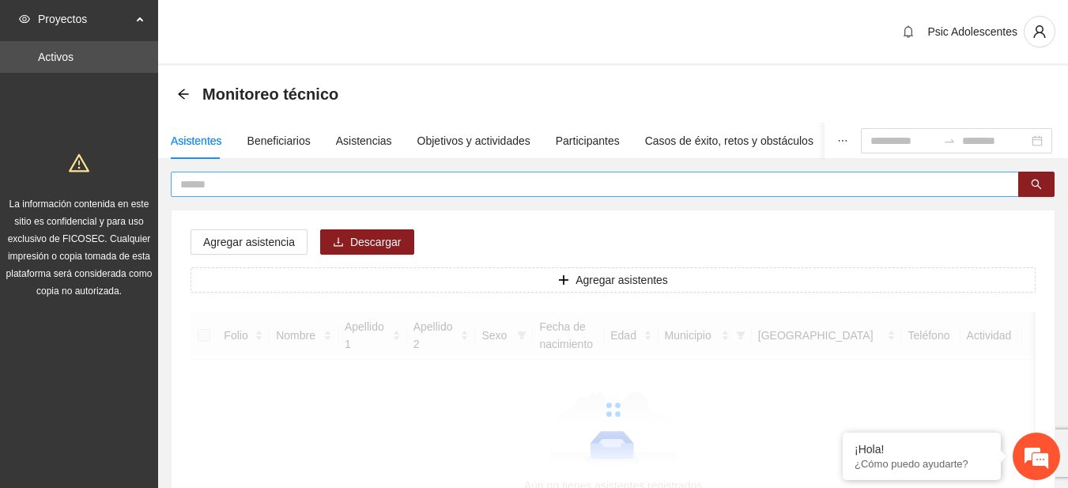
click at [311, 181] on input "text" at bounding box center [588, 184] width 817 height 17
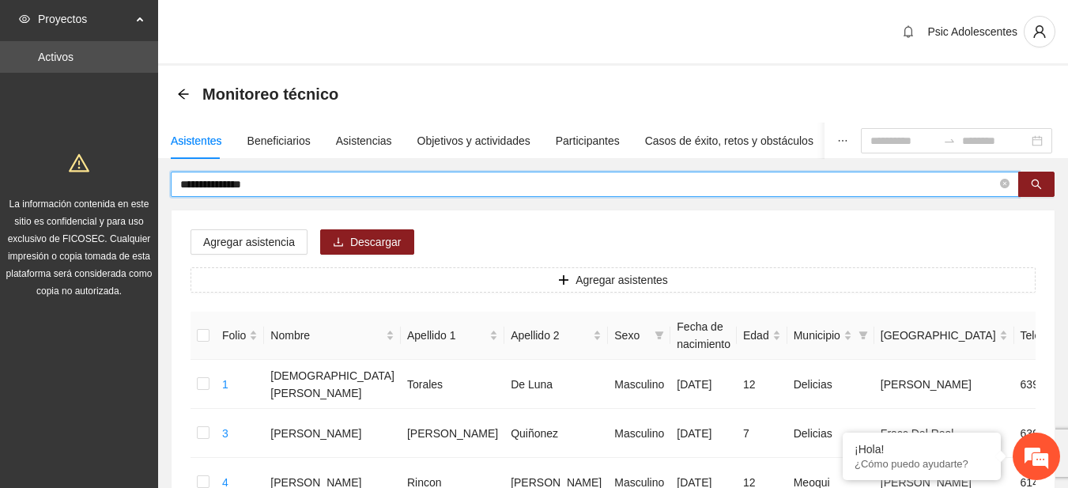
type input "**********"
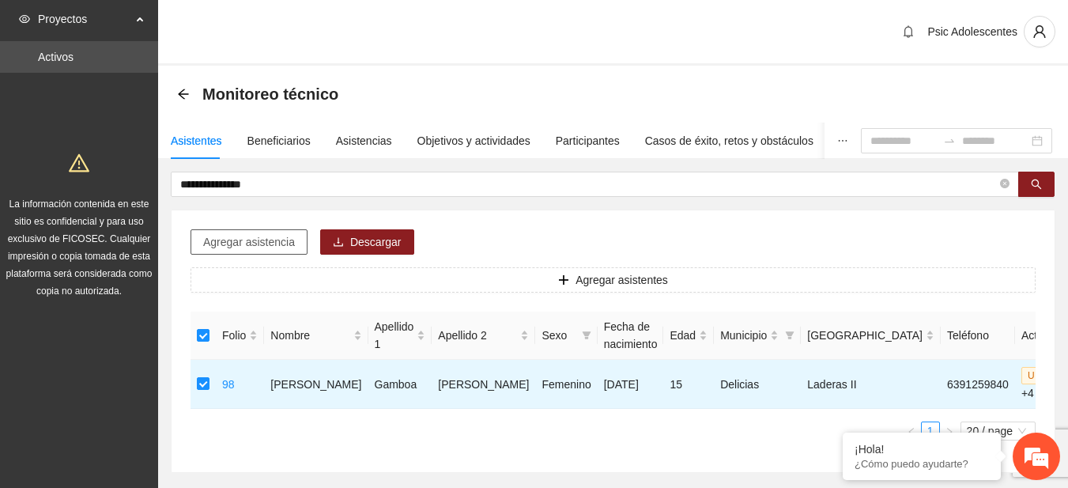
click at [255, 240] on span "Agregar asistencia" at bounding box center [249, 241] width 92 height 17
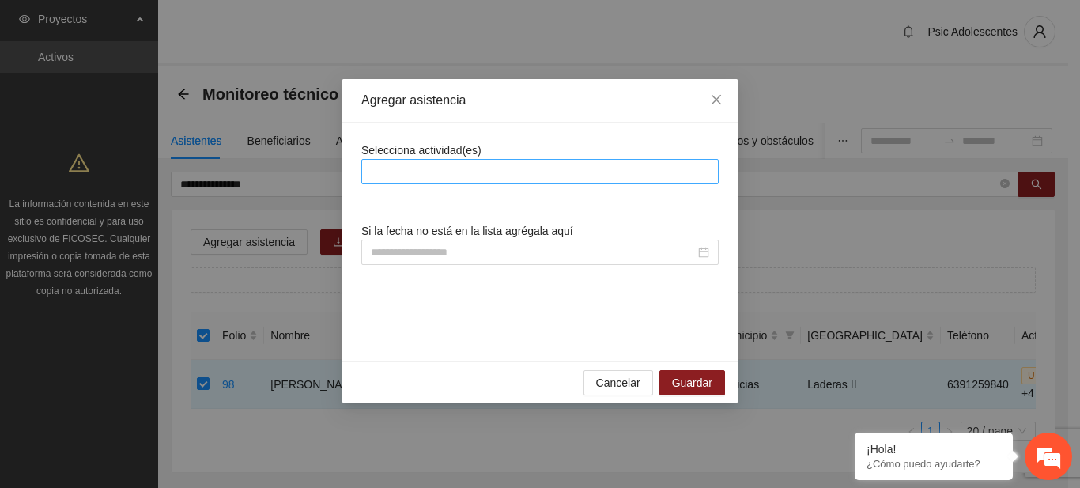
click at [414, 171] on div at bounding box center [540, 171] width 350 height 19
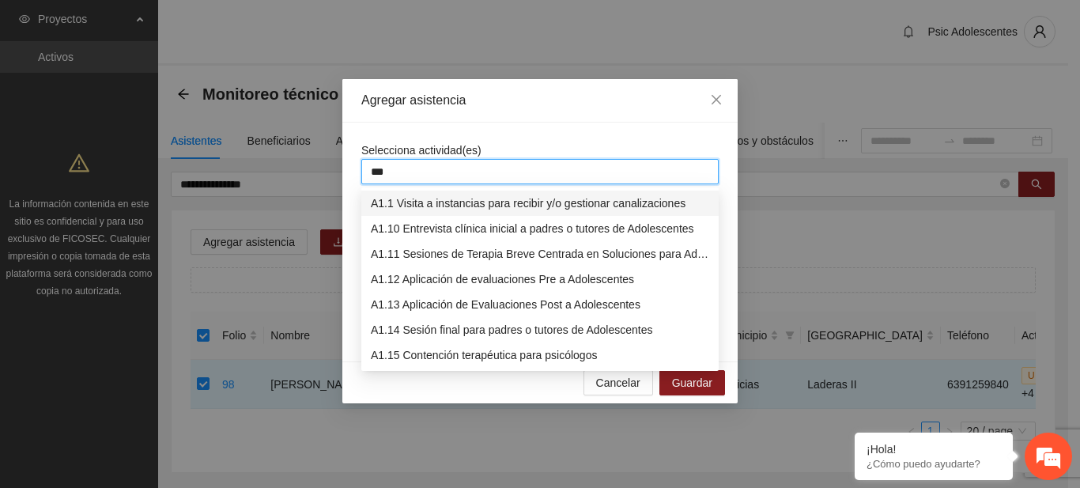
type input "****"
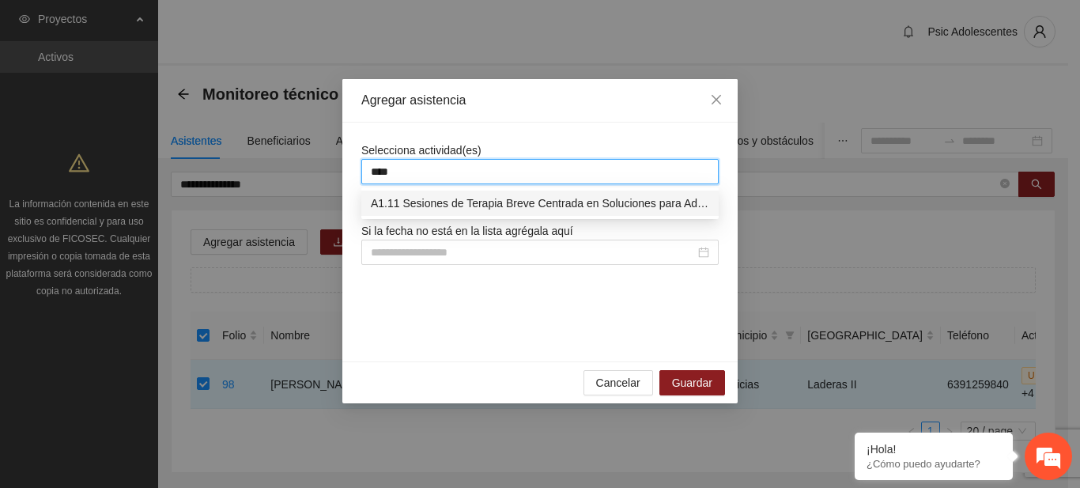
click at [413, 207] on div "A1.11 Sesiones de Terapia Breve Centrada en Soluciones para Adolescentes" at bounding box center [540, 203] width 339 height 17
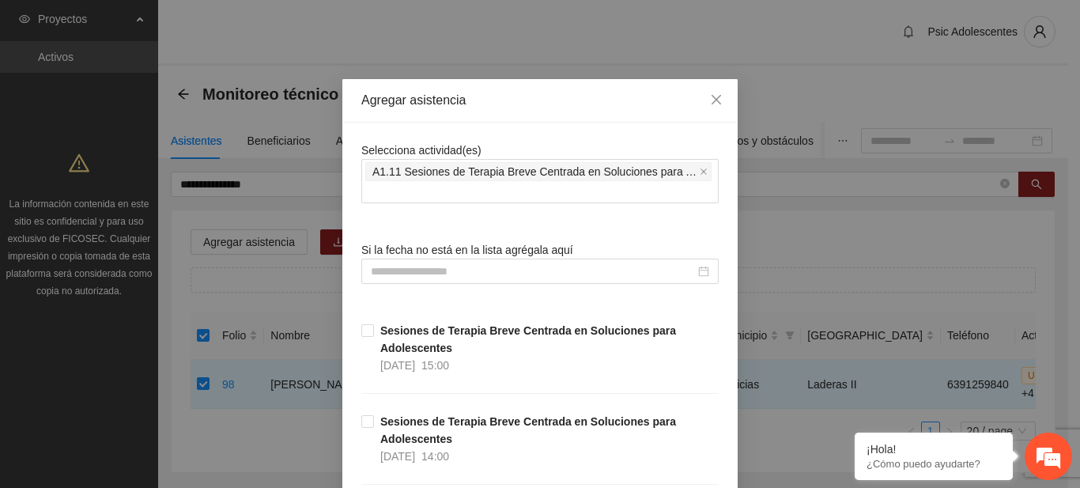
click at [524, 102] on div "Agregar asistencia" at bounding box center [539, 100] width 357 height 17
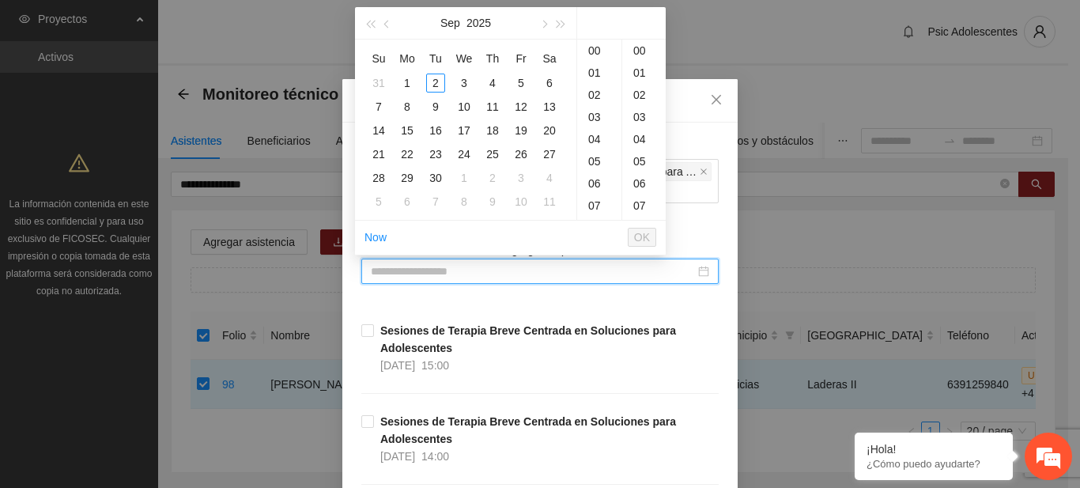
click at [401, 267] on input at bounding box center [533, 271] width 324 height 17
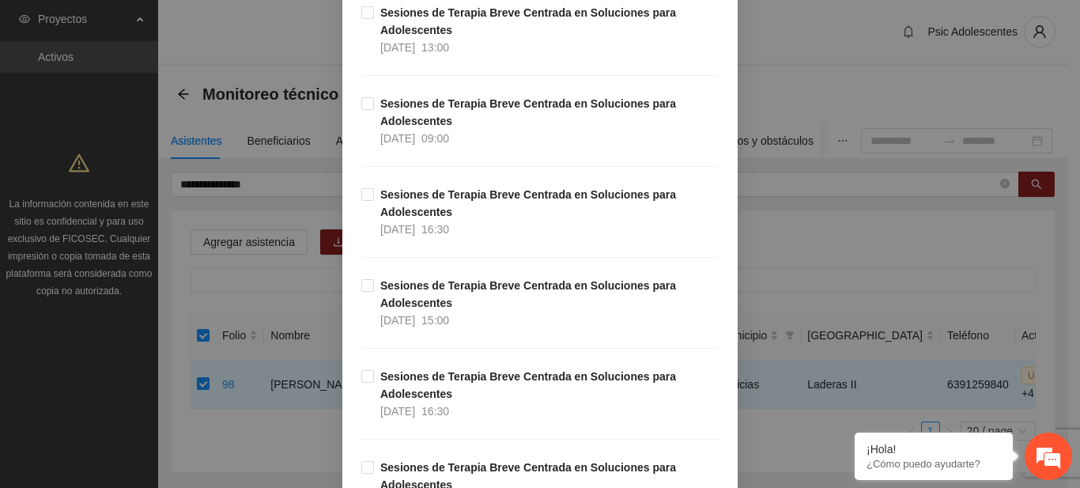
scroll to position [2527, 0]
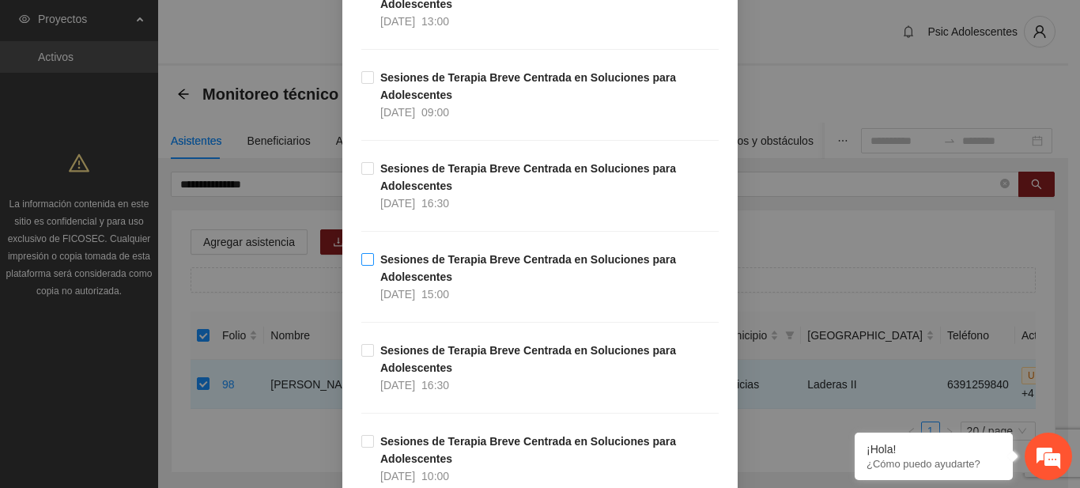
click at [365, 267] on label "Sesiones de Terapia Breve Centrada en Soluciones para Adolescentes [DATE] 15:00" at bounding box center [539, 277] width 357 height 52
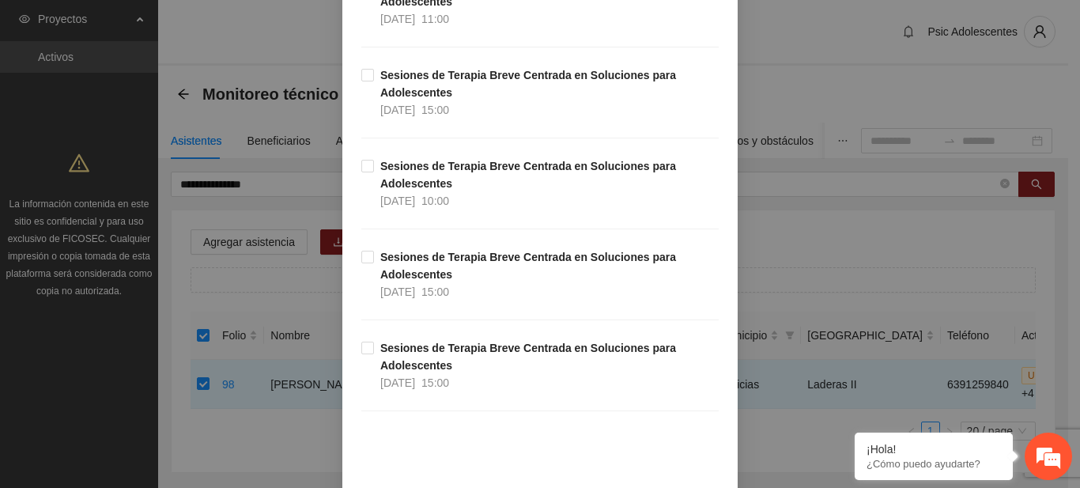
scroll to position [16779, 0]
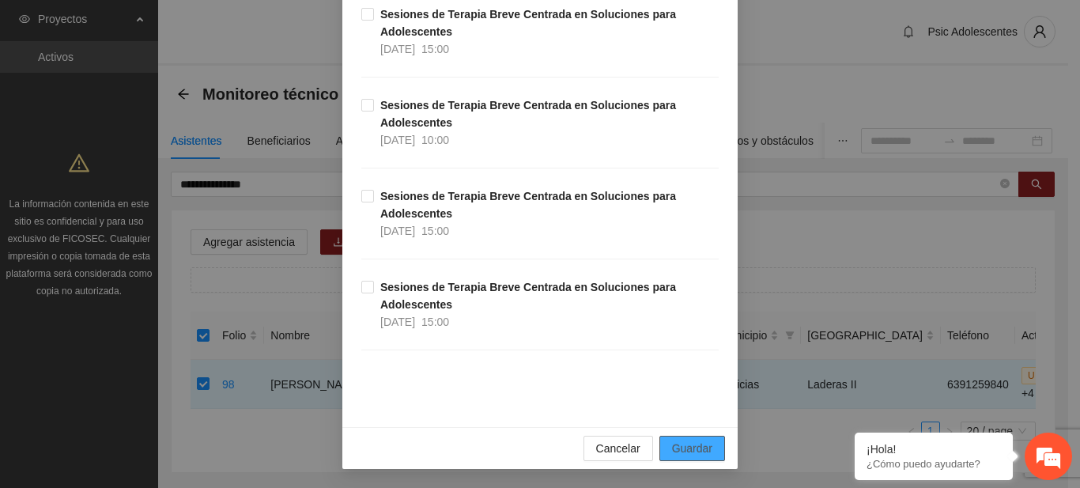
click at [708, 448] on button "Guardar" at bounding box center [693, 448] width 66 height 25
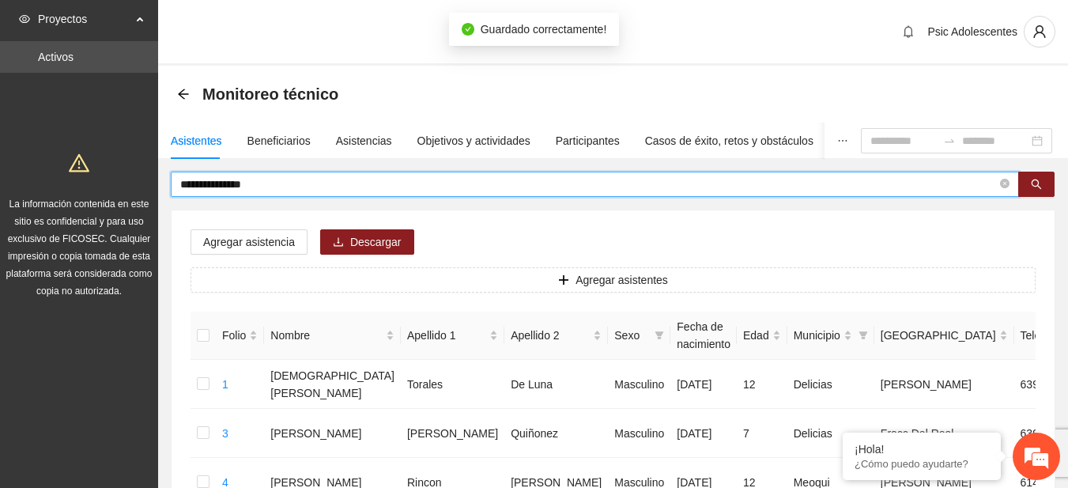
drag, startPoint x: 275, startPoint y: 191, endPoint x: 185, endPoint y: 179, distance: 91.0
click at [185, 179] on input "**********" at bounding box center [588, 184] width 817 height 17
type input "*"
type input "**********"
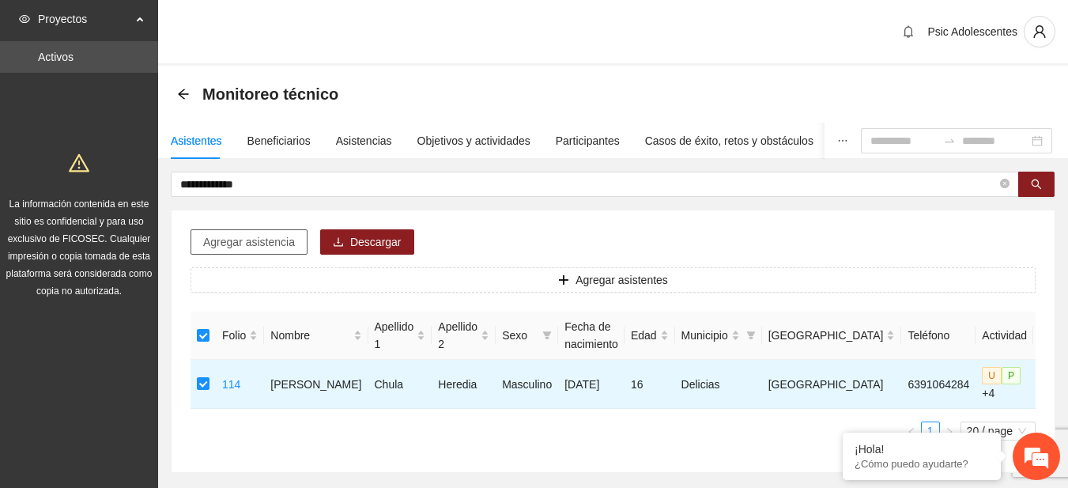
click at [265, 238] on span "Agregar asistencia" at bounding box center [249, 241] width 92 height 17
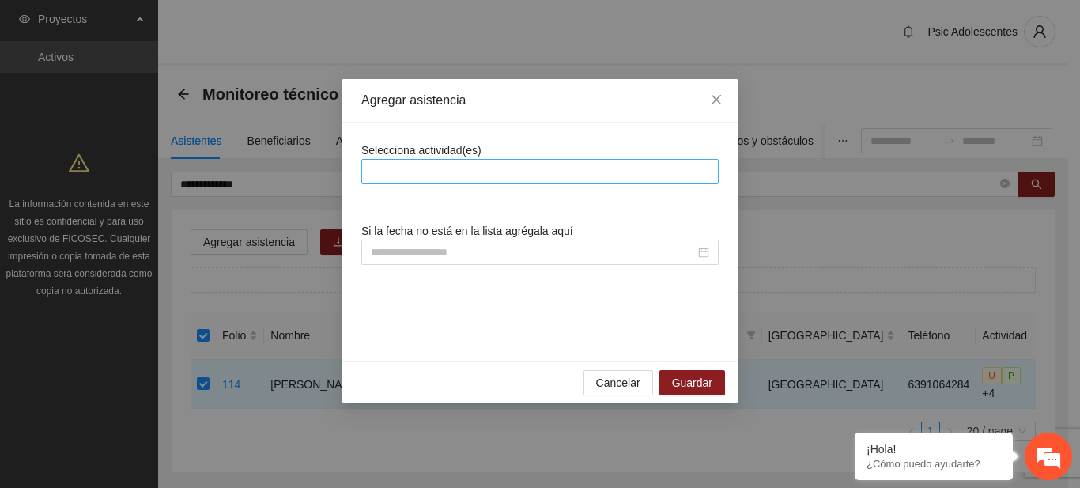
click at [444, 172] on div at bounding box center [540, 171] width 350 height 19
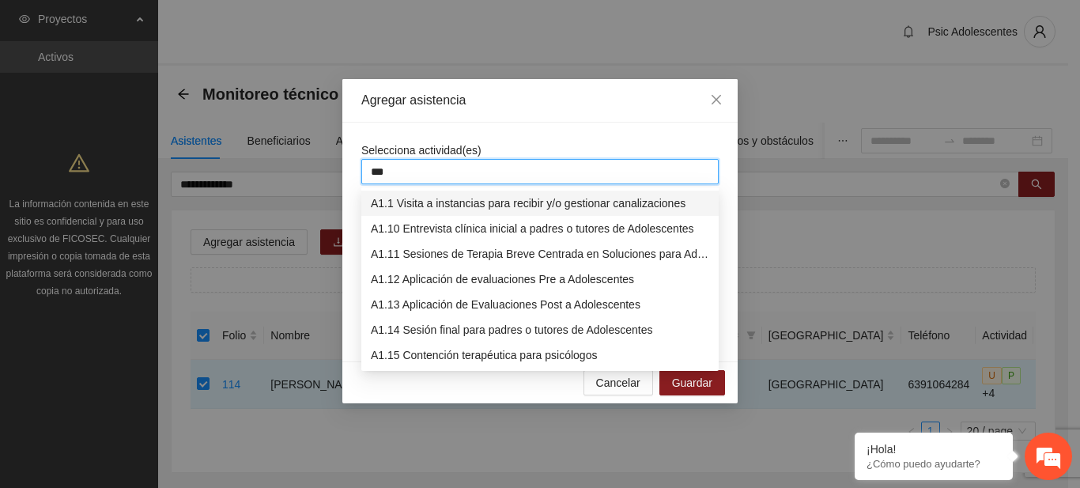
type input "****"
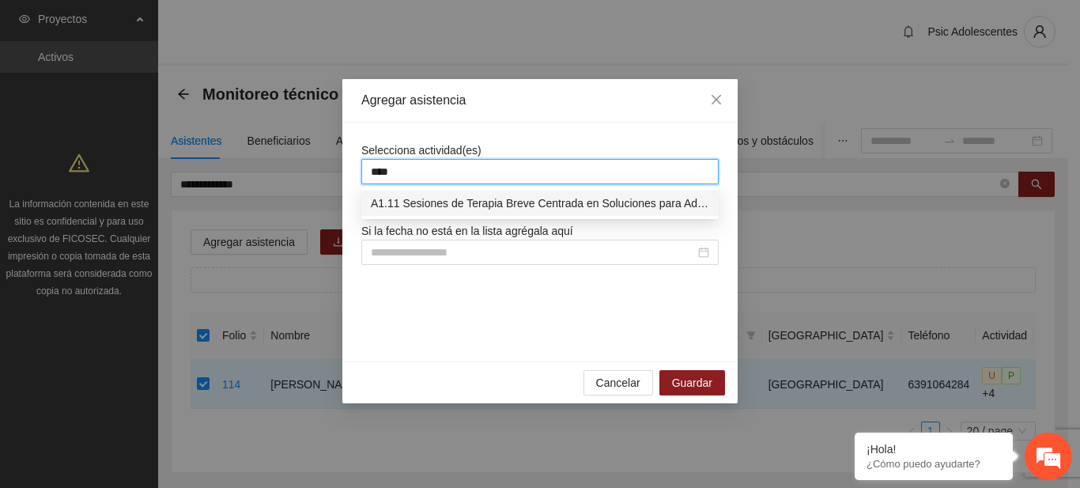
click at [452, 195] on div "A1.11 Sesiones de Terapia Breve Centrada en Soluciones para Adolescentes" at bounding box center [540, 203] width 339 height 17
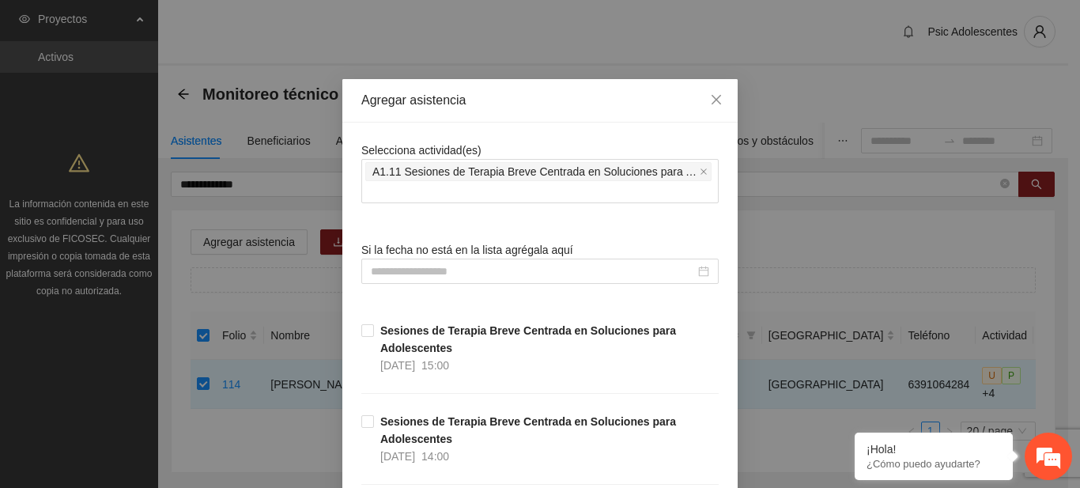
click at [582, 107] on div "Agregar asistencia" at bounding box center [539, 100] width 357 height 17
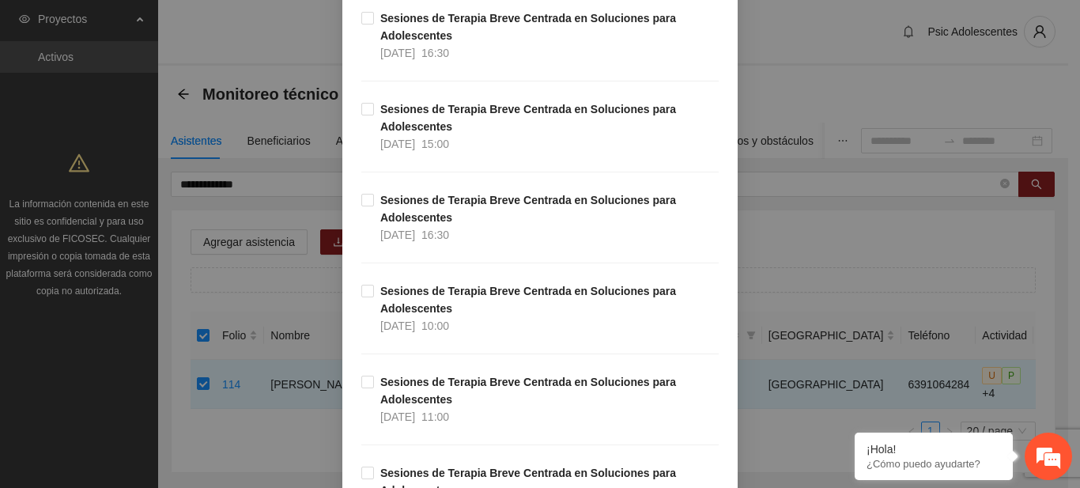
scroll to position [2589, 0]
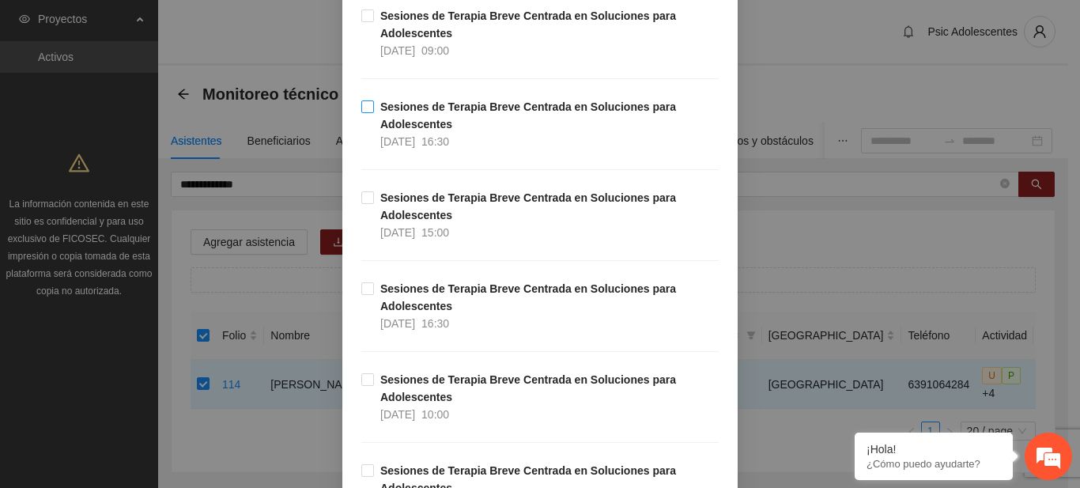
click at [367, 115] on label "Sesiones de Terapia Breve Centrada en Soluciones para Adolescentes [DATE] 16:30" at bounding box center [539, 124] width 357 height 52
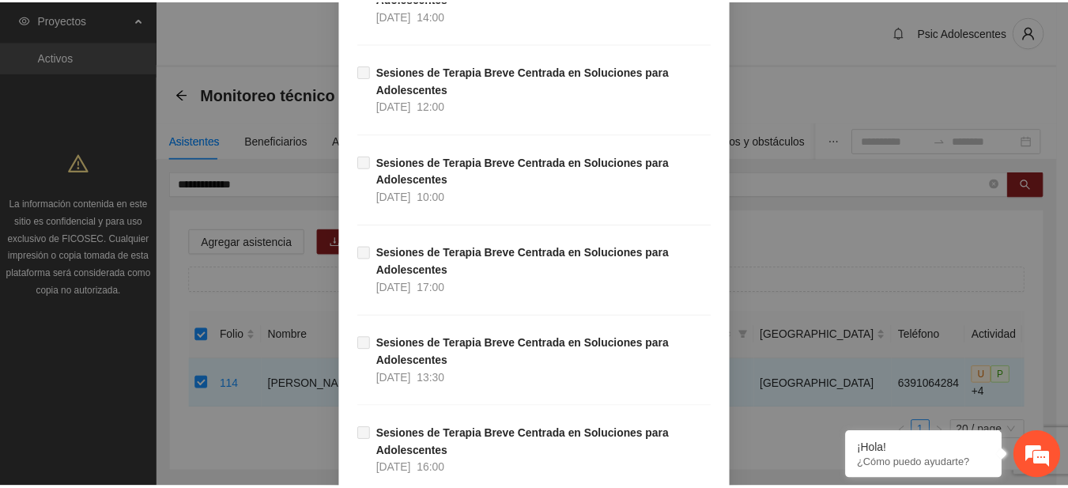
scroll to position [16779, 0]
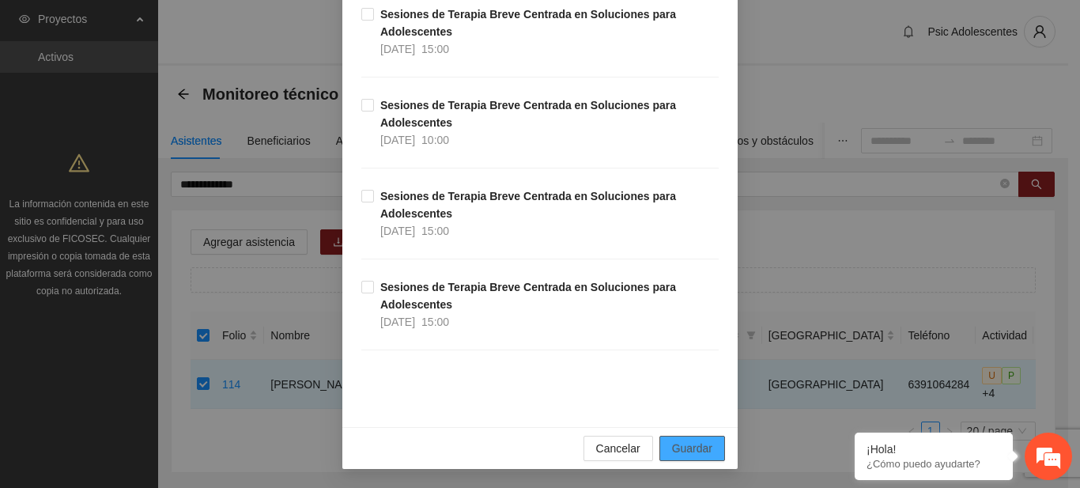
click at [698, 448] on span "Guardar" at bounding box center [692, 448] width 40 height 17
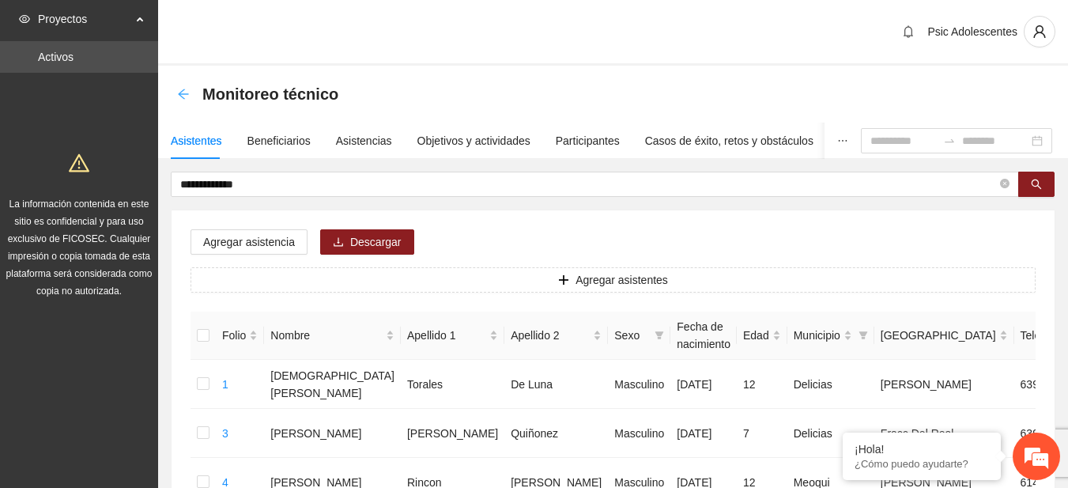
click at [188, 89] on icon "arrow-left" at bounding box center [183, 94] width 13 height 13
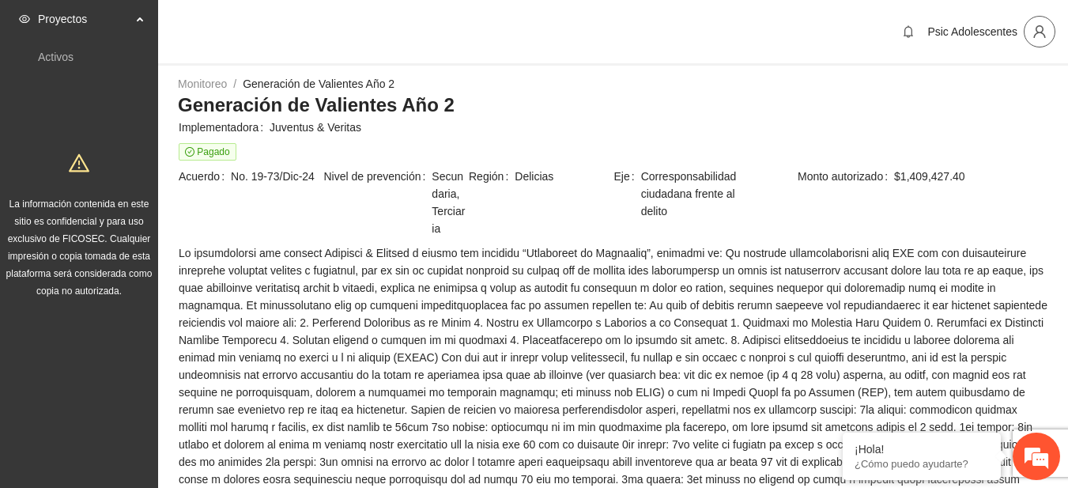
click at [1042, 28] on icon "user" at bounding box center [1040, 32] width 14 height 14
click at [980, 96] on span "Cerrar sesión" at bounding box center [999, 91] width 100 height 17
